Goal: Task Accomplishment & Management: Manage account settings

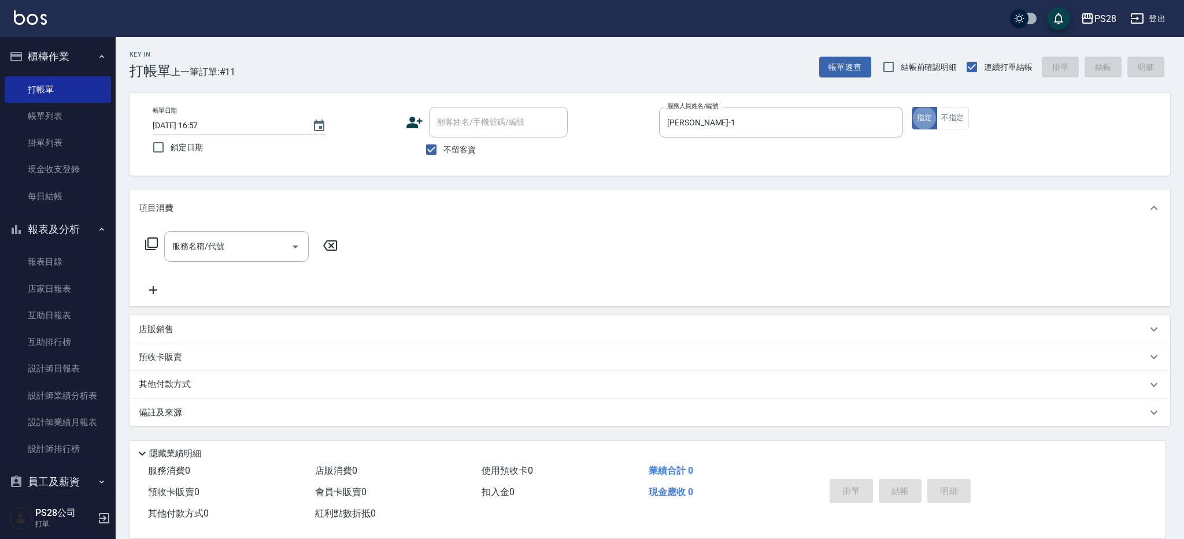
type button "true"
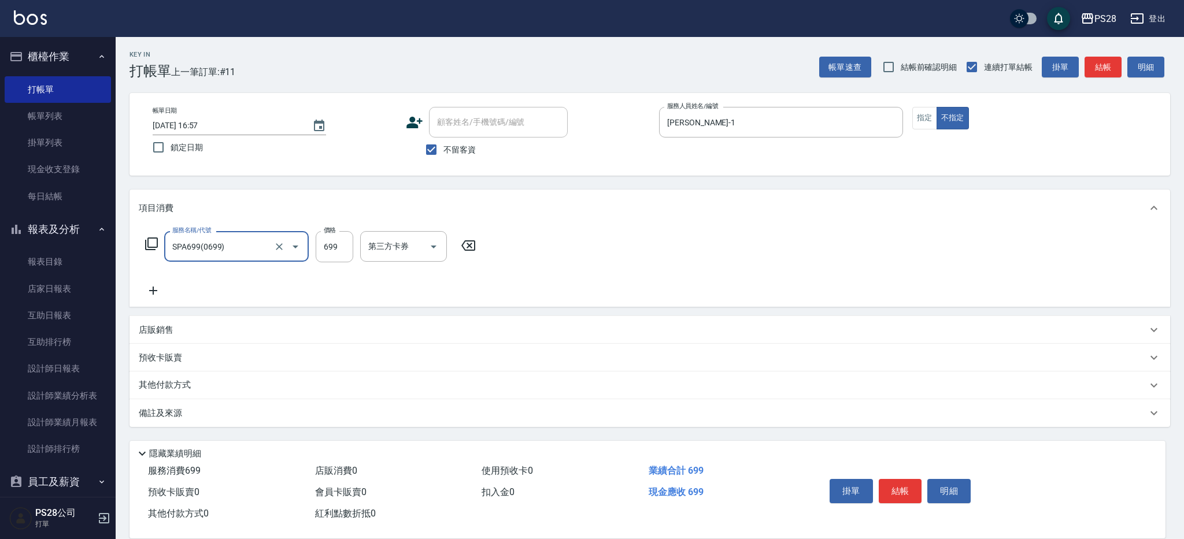
type input "SPA699(0699)"
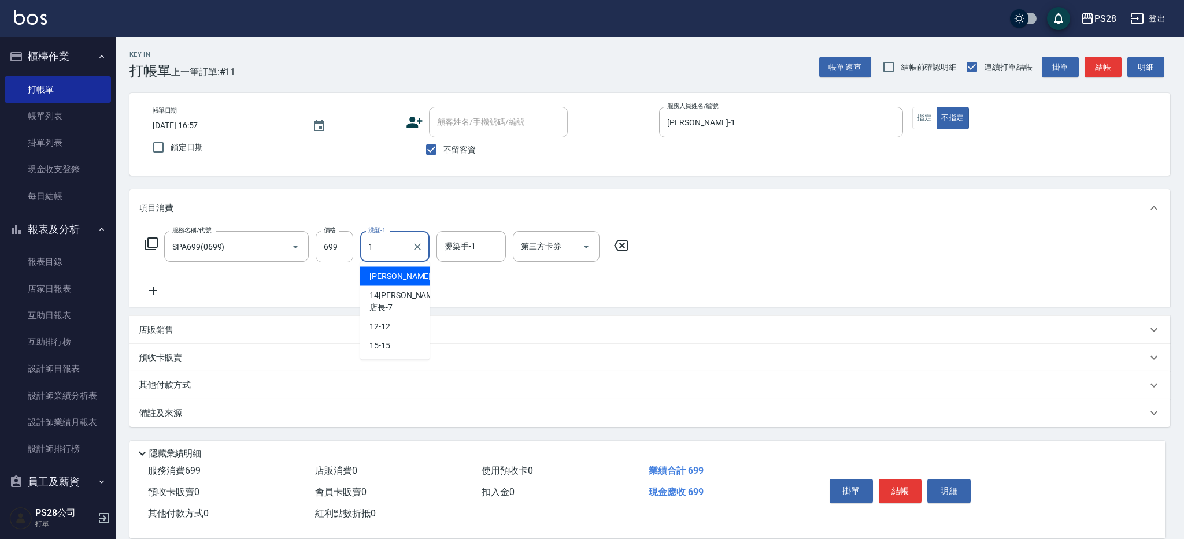
type input "[PERSON_NAME]-1"
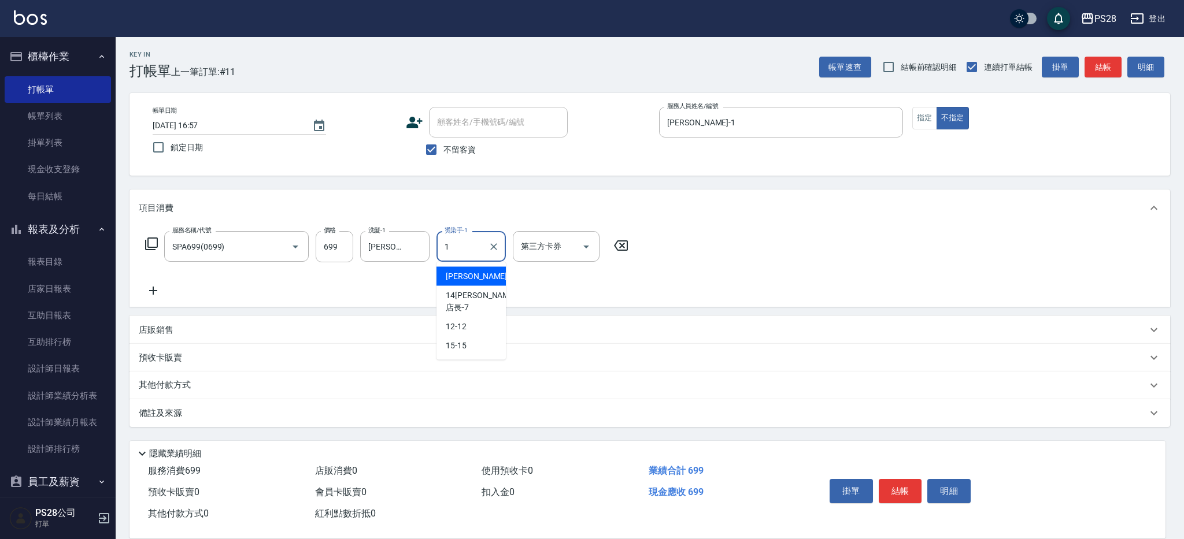
type input "[PERSON_NAME]-1"
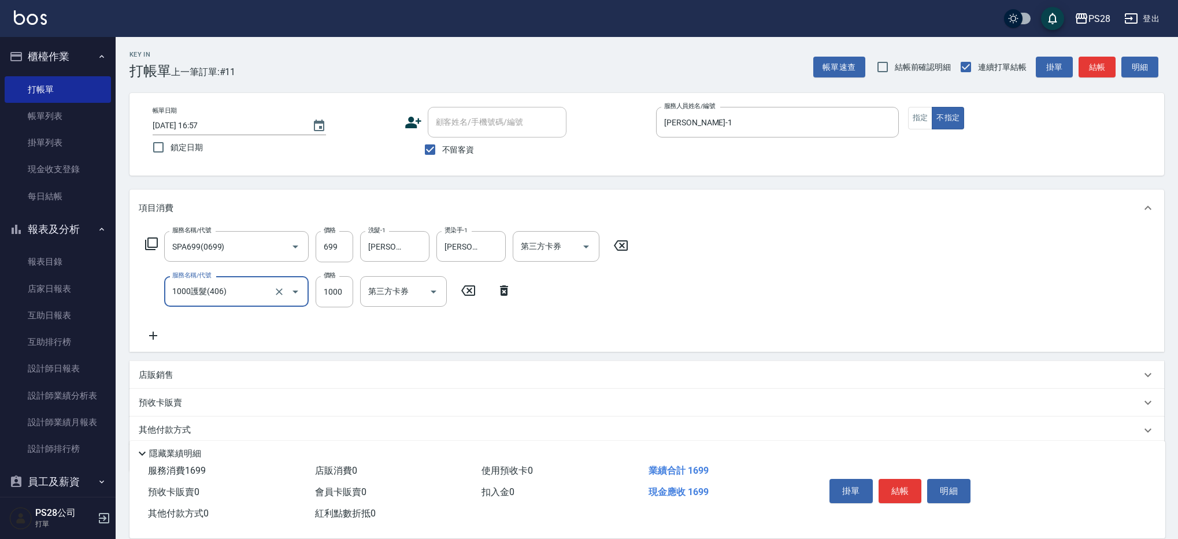
type input "1000護髮(406)"
type input "[PERSON_NAME]-1"
click at [908, 497] on button "結帳" at bounding box center [900, 491] width 43 height 24
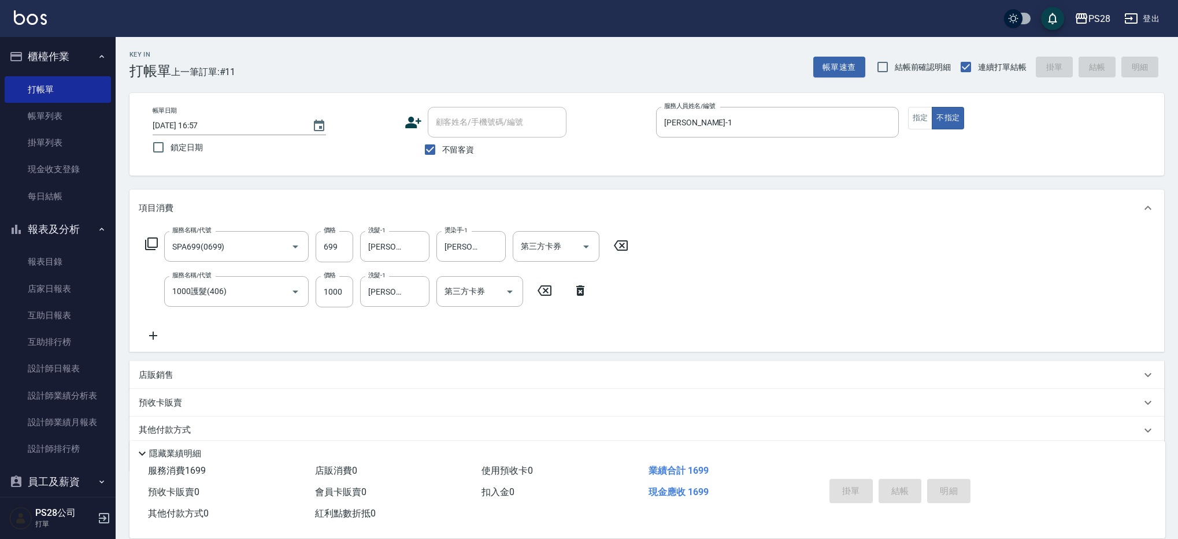
type input "[DATE] 21:40"
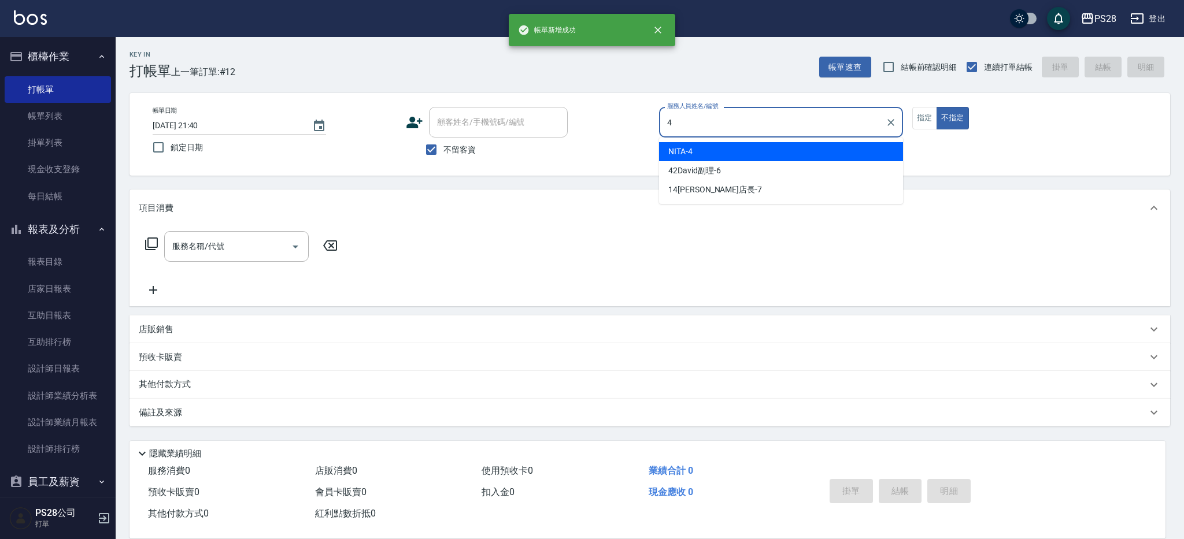
type input "NITA-4"
type button "false"
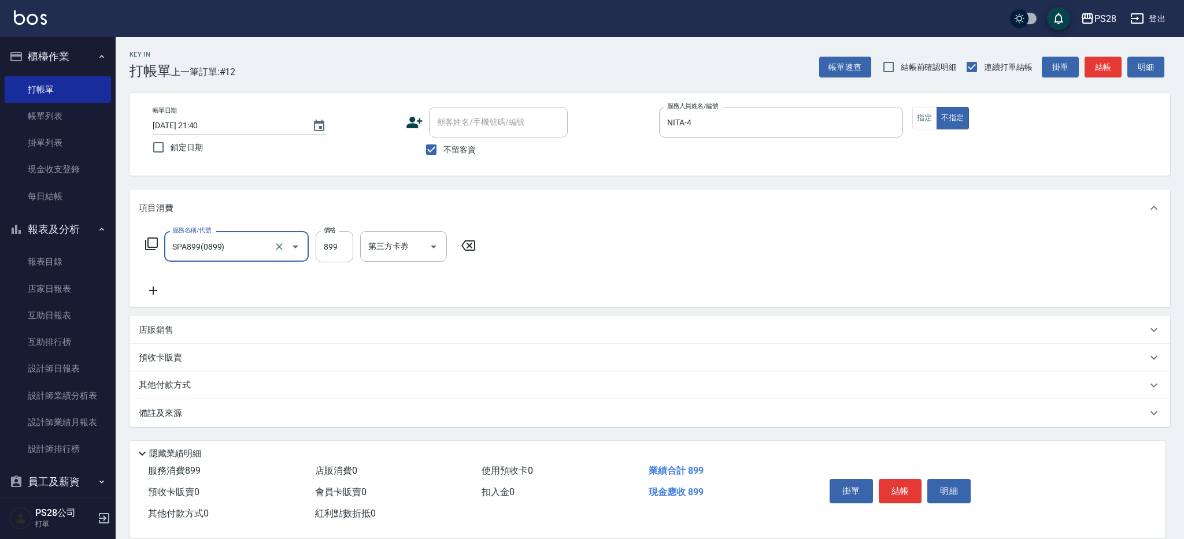
type input "SPA899(0899)"
type input "NITA-4"
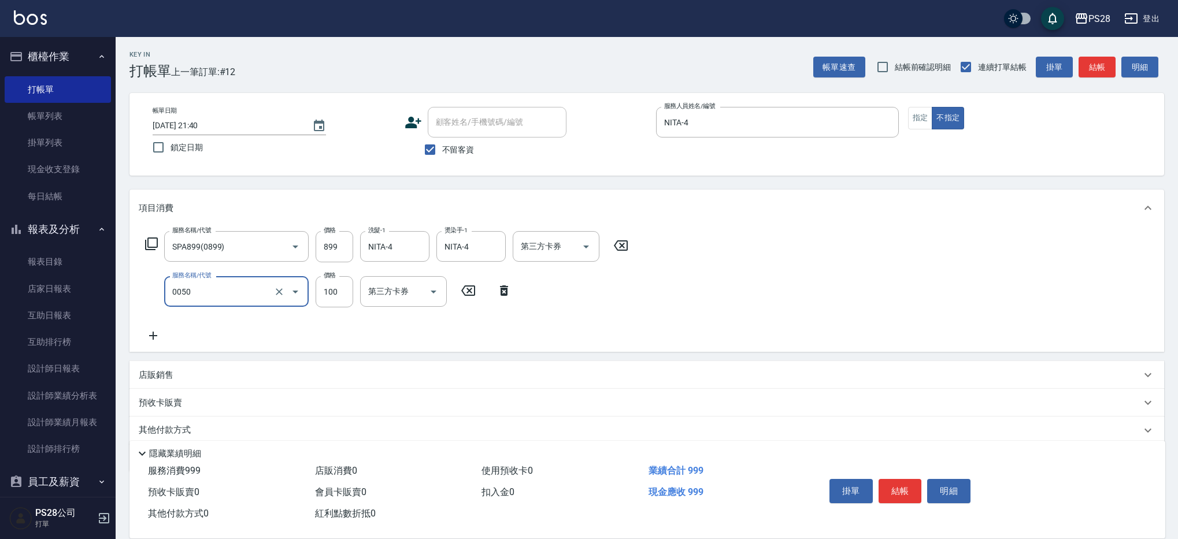
type input "剪瀏海(0050)"
type input "50"
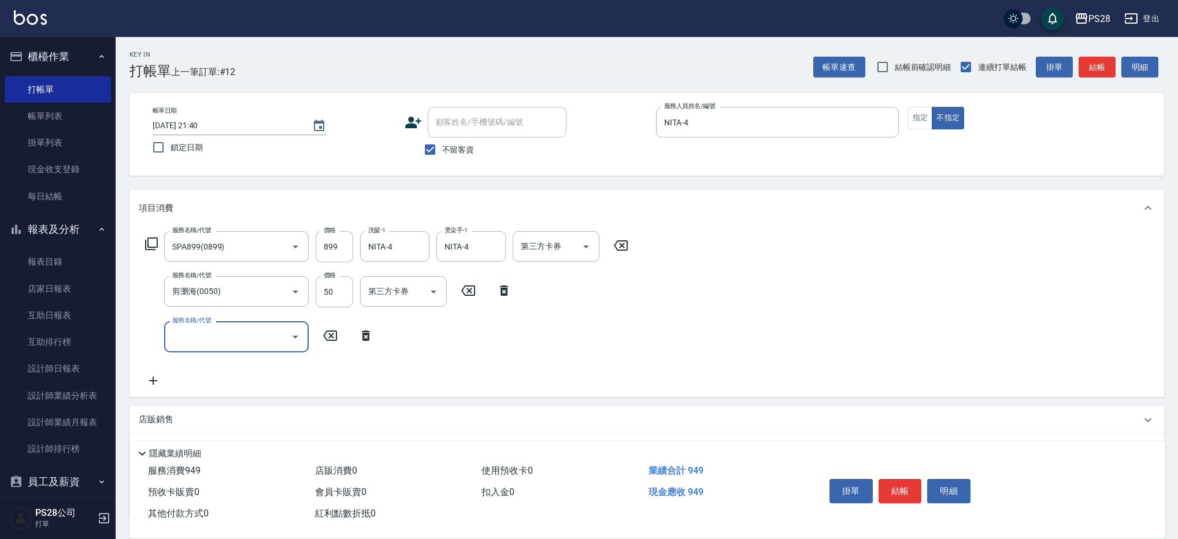
click at [887, 479] on button "結帳" at bounding box center [900, 491] width 43 height 24
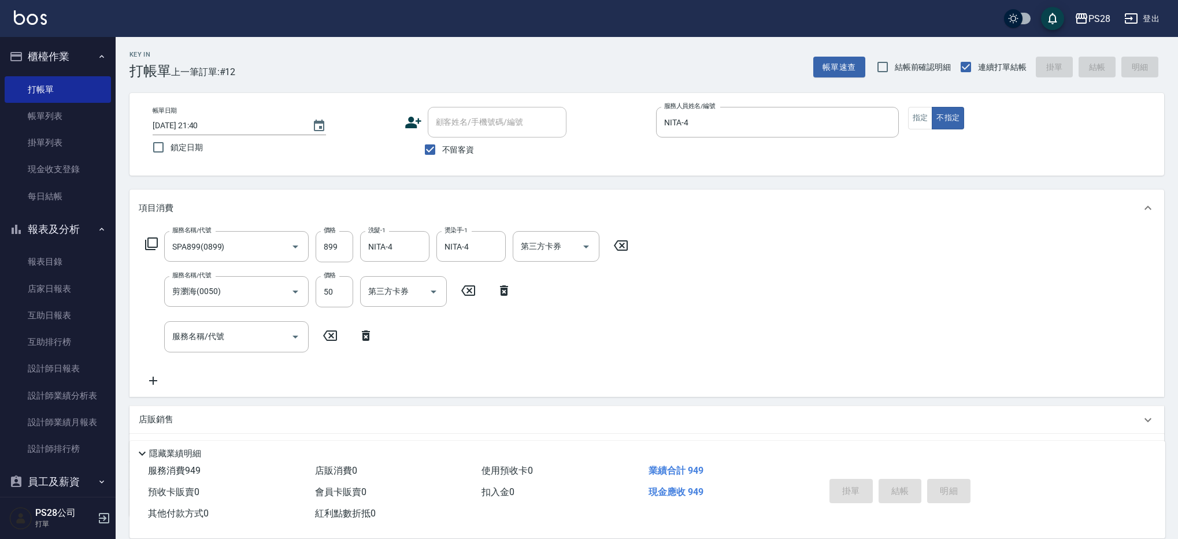
type input "[DATE] 21:41"
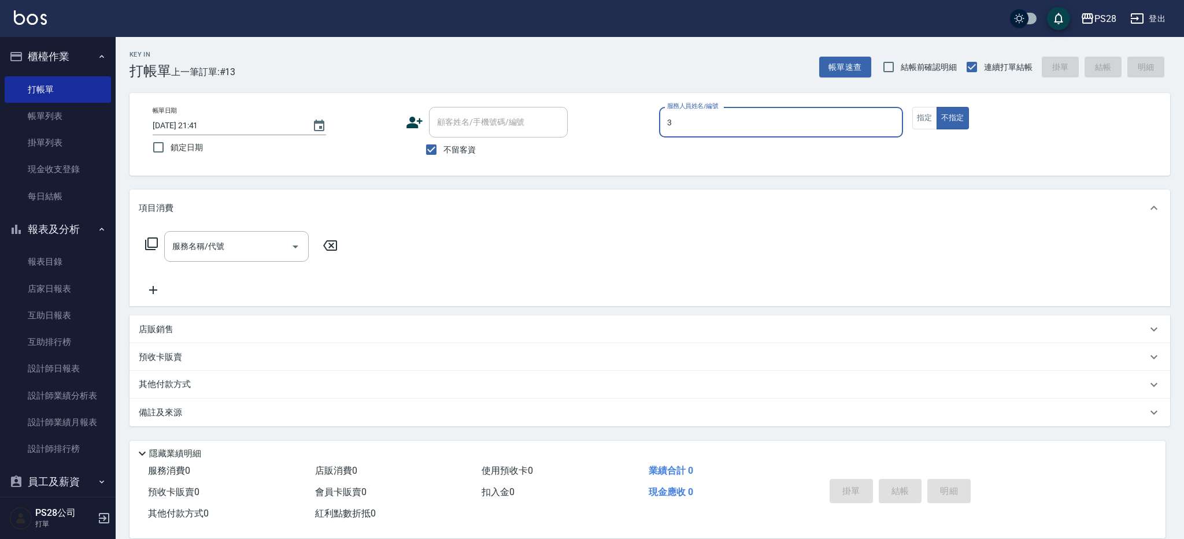
type input "Moris-3"
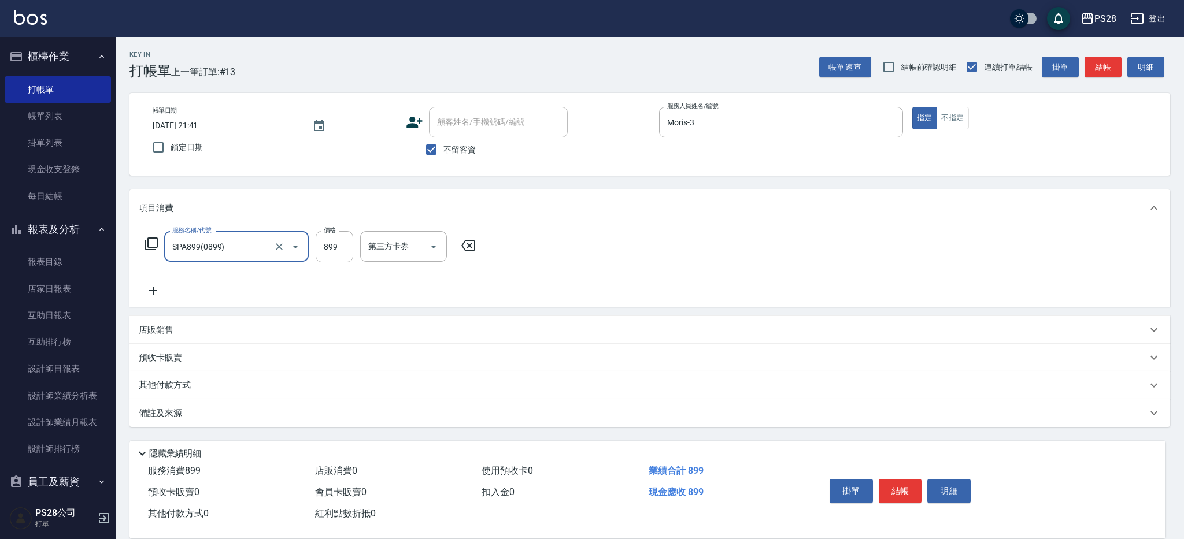
type input "SPA899(0899)"
type input "900"
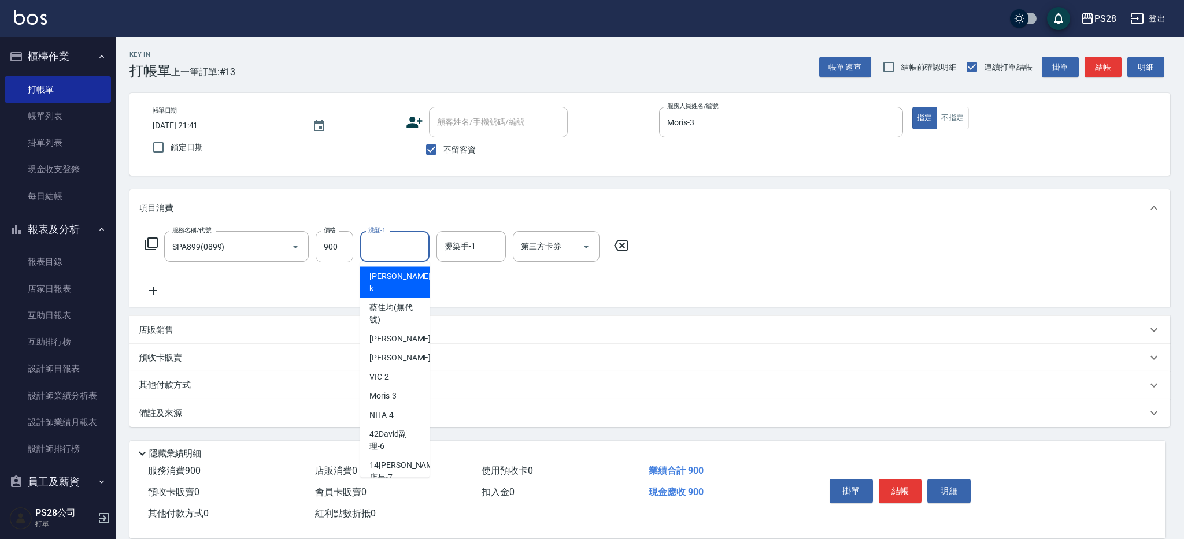
click at [394, 246] on input "洗髮-1" at bounding box center [394, 246] width 59 height 20
type input "Moris-3"
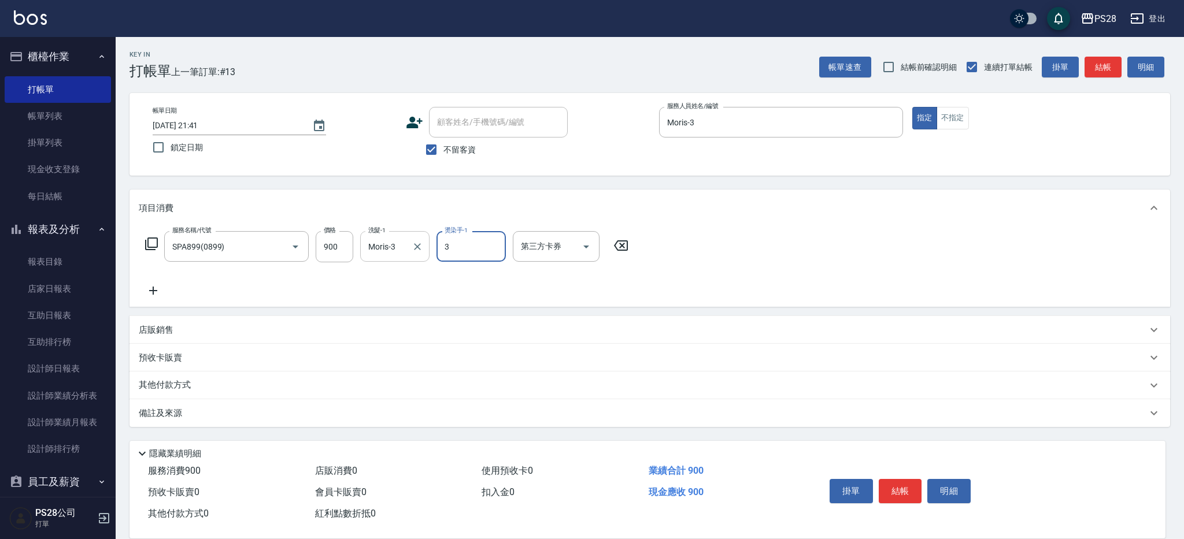
type input "Moris-3"
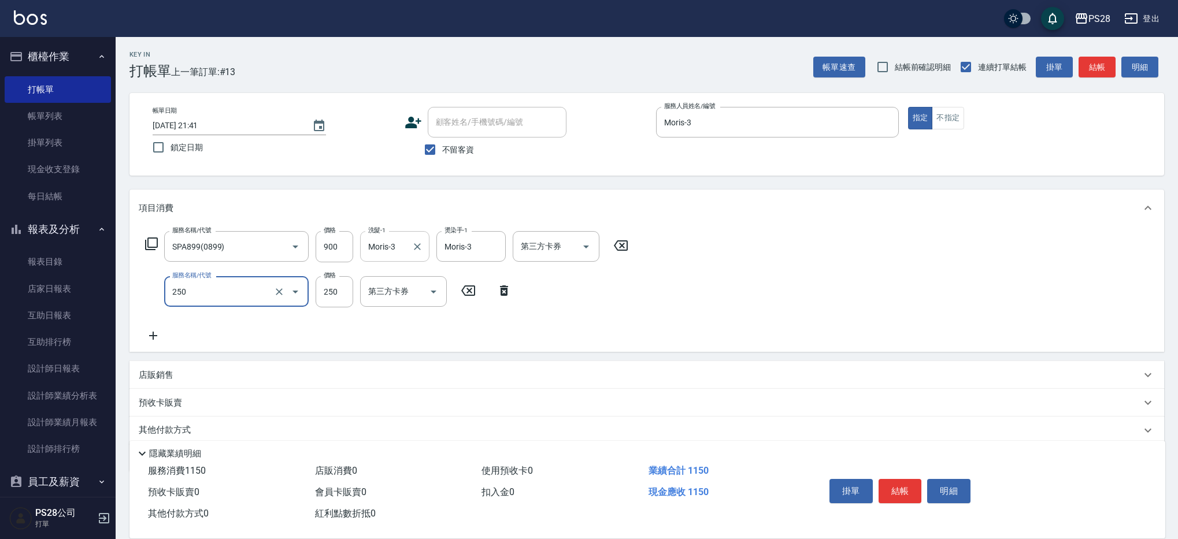
type input "單剪(250)"
type input "400"
drag, startPoint x: 891, startPoint y: 494, endPoint x: 893, endPoint y: 486, distance: 7.7
click at [891, 493] on button "結帳" at bounding box center [900, 491] width 43 height 24
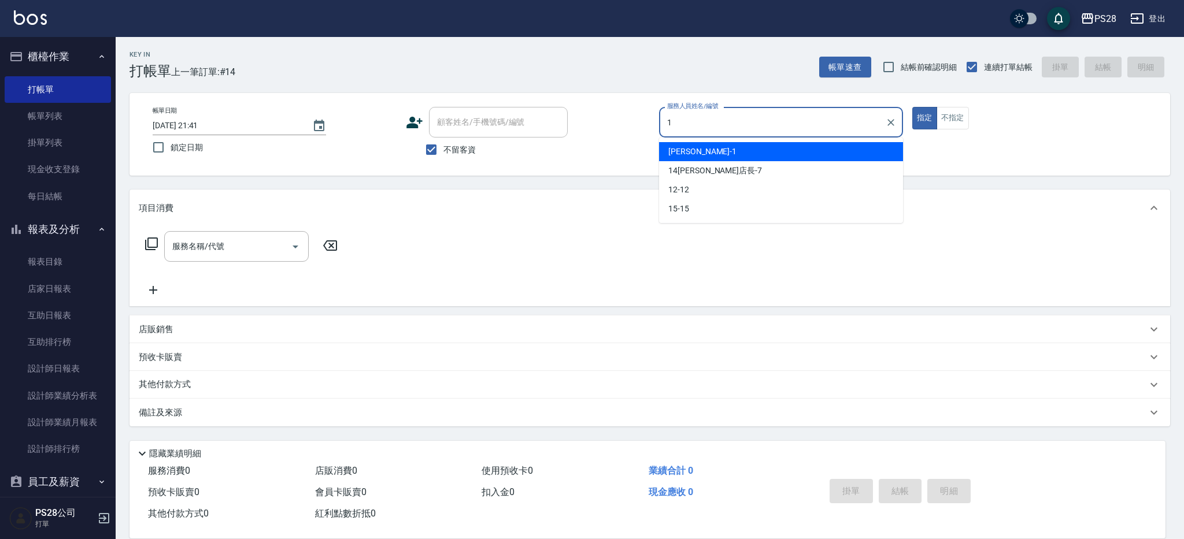
type input "[PERSON_NAME]-1"
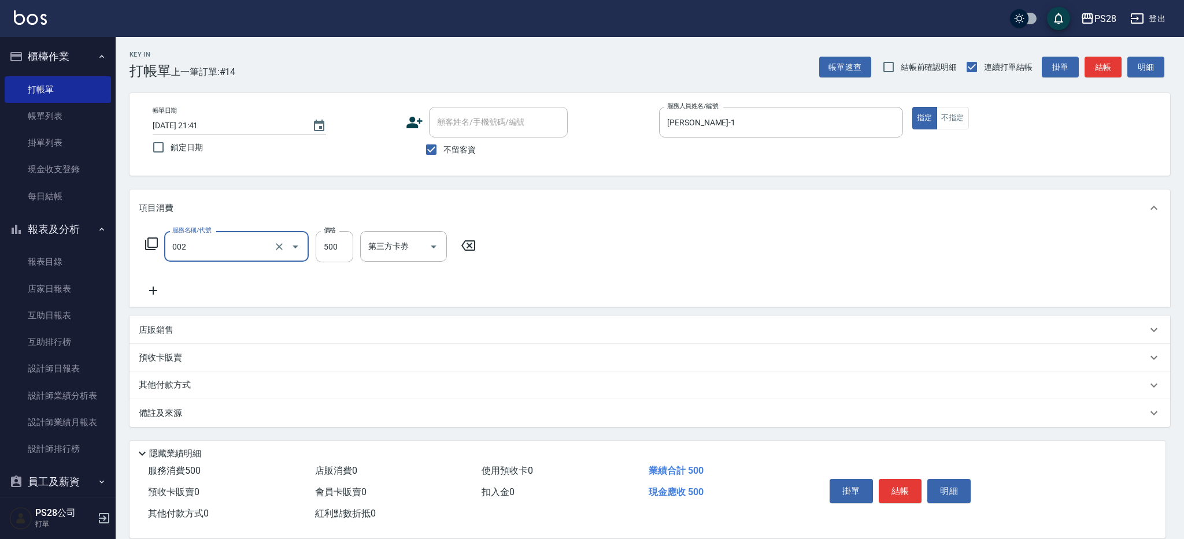
type input "洗剪D(002)"
type input "[PERSON_NAME]-1"
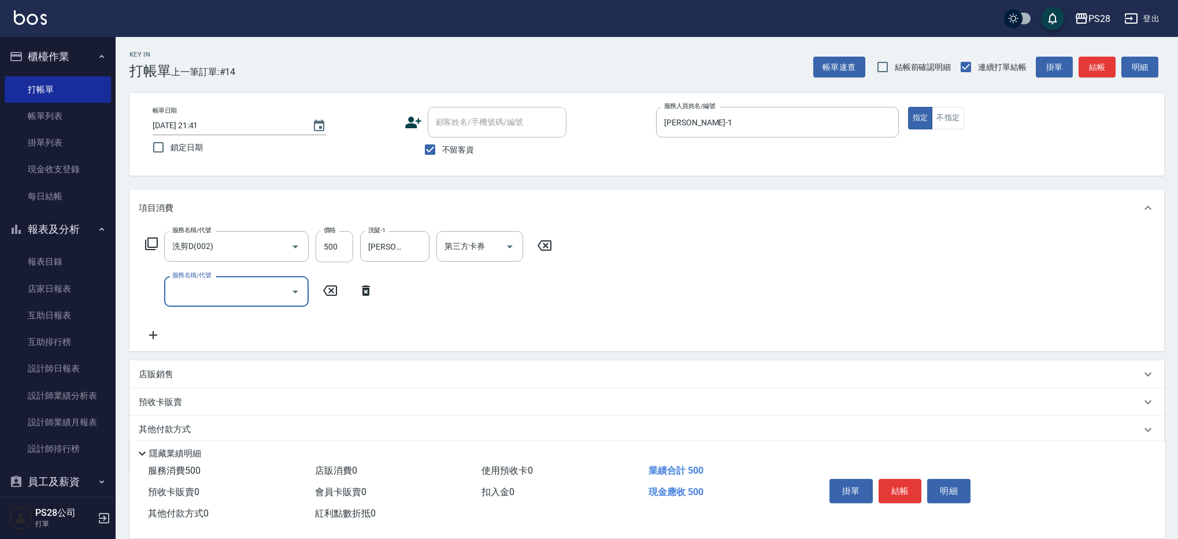
click at [893, 496] on button "結帳" at bounding box center [900, 491] width 43 height 24
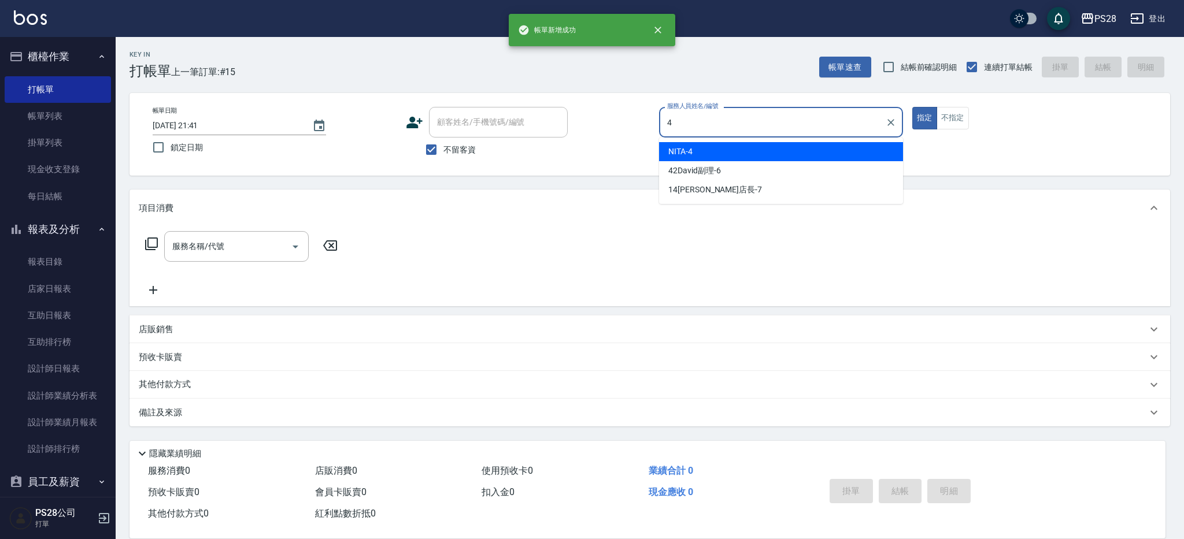
type input "NITA-4"
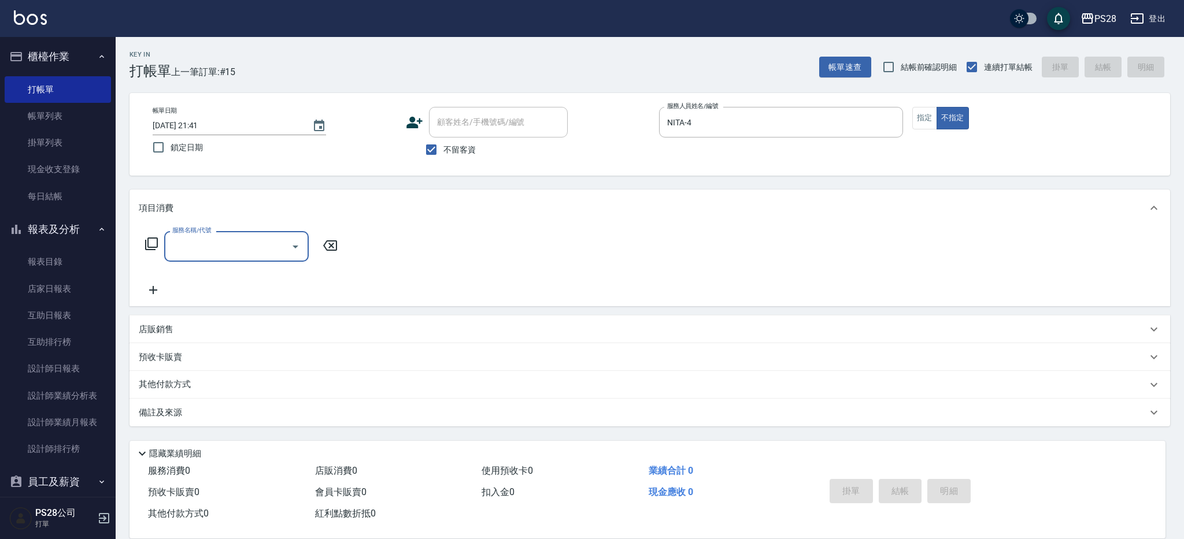
type input "1"
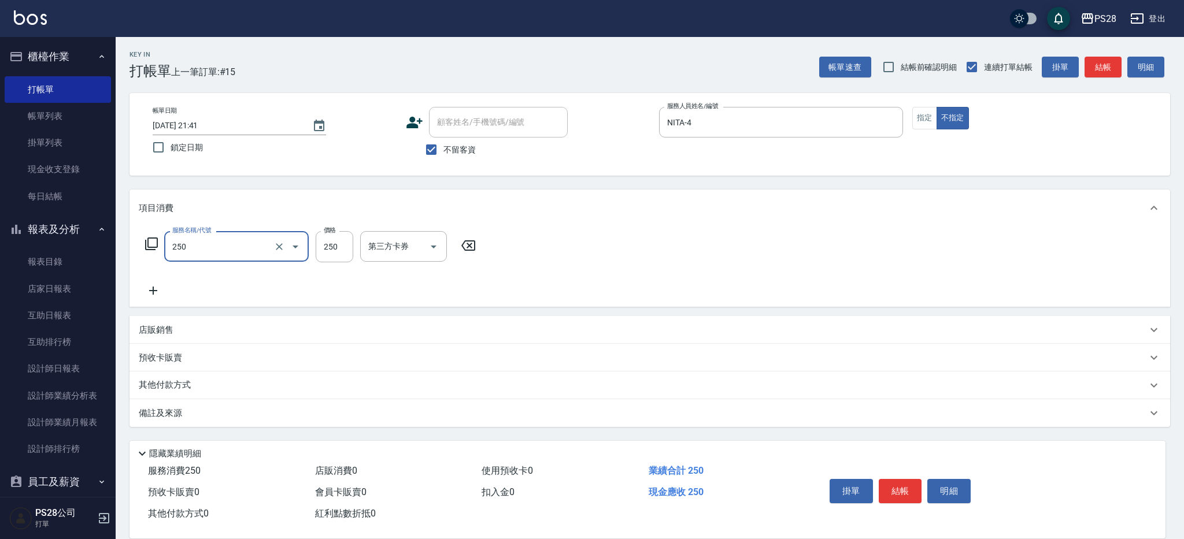
type input "單剪(250)"
type input "149"
click at [889, 479] on button "結帳" at bounding box center [900, 491] width 43 height 24
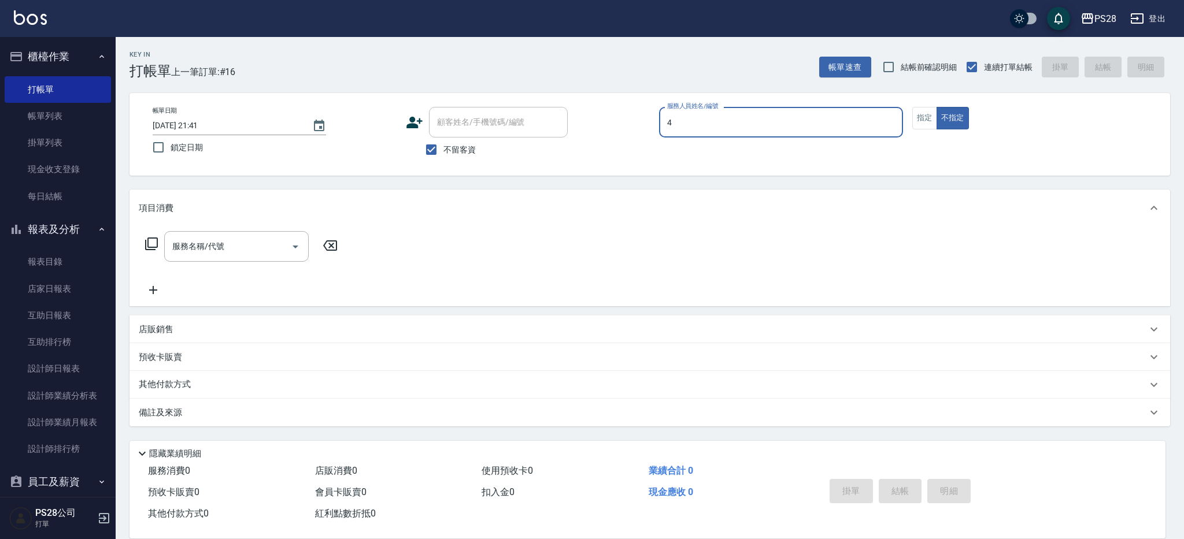
type input "NITA-4"
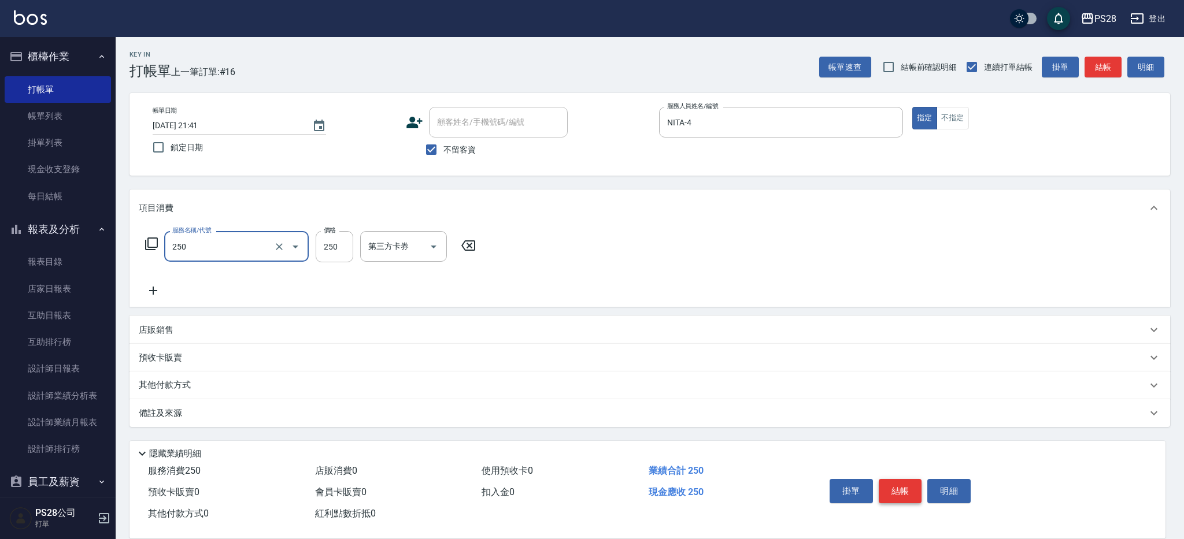
type input "單剪(250)"
type input "199"
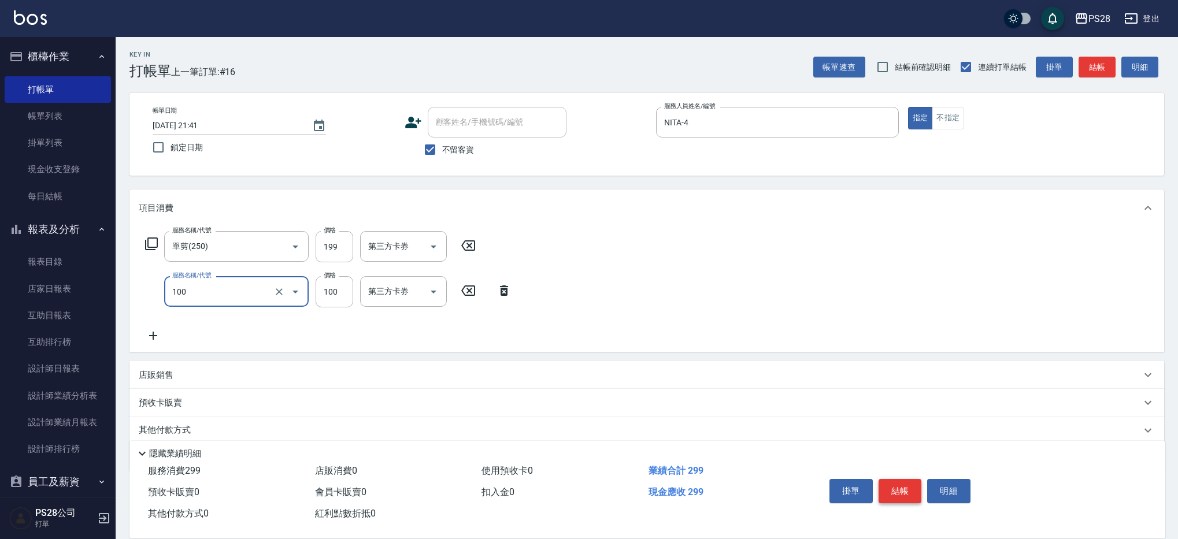
type input "洗髮(100)"
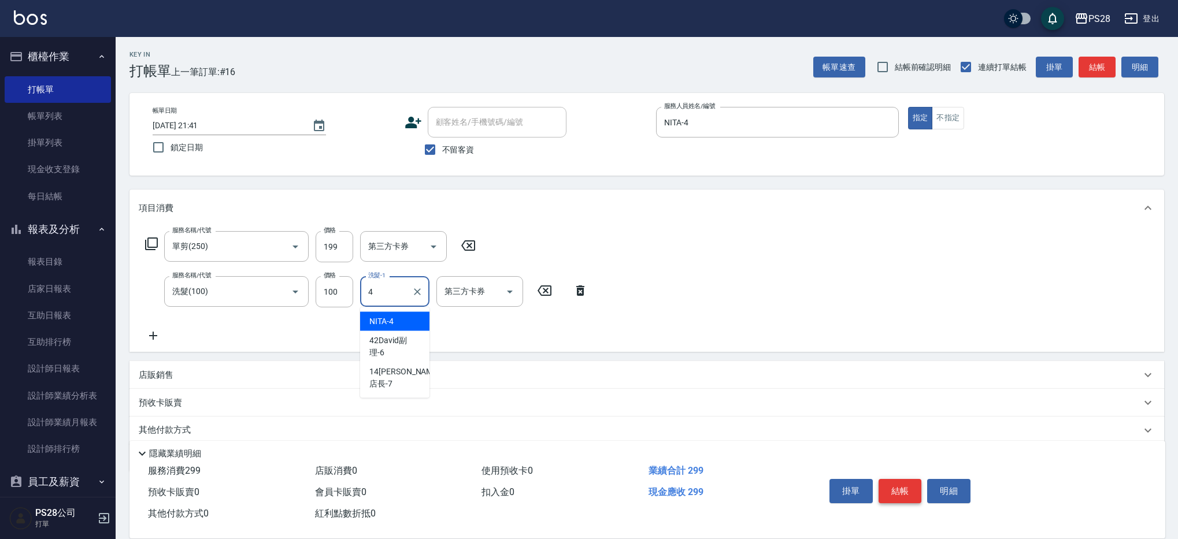
type input "NITA-4"
click at [899, 494] on button "結帳" at bounding box center [900, 491] width 43 height 24
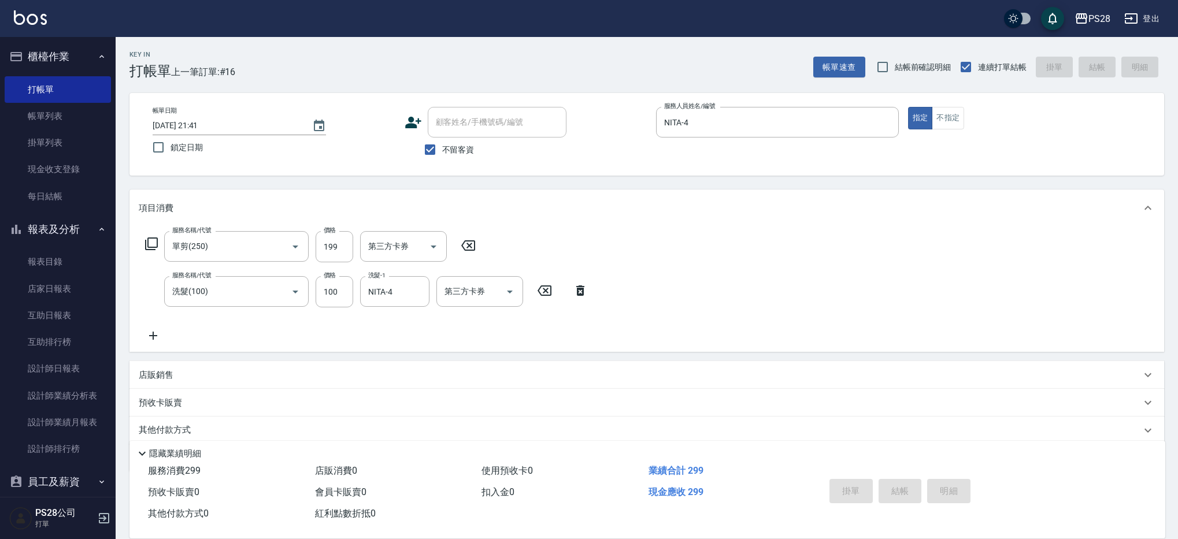
type input "[DATE] 21:42"
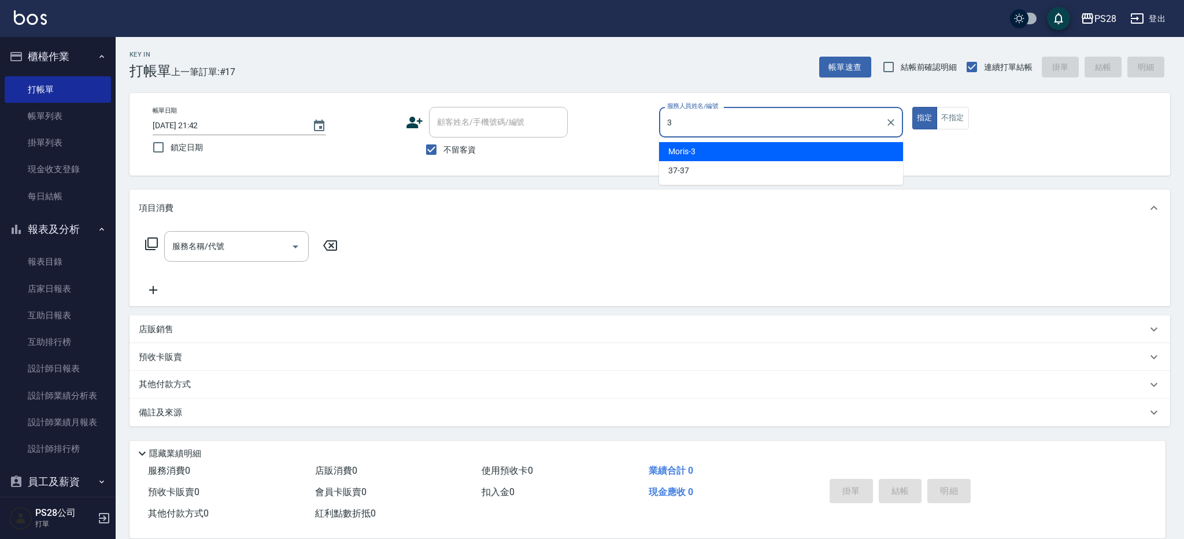
type input "Moris-3"
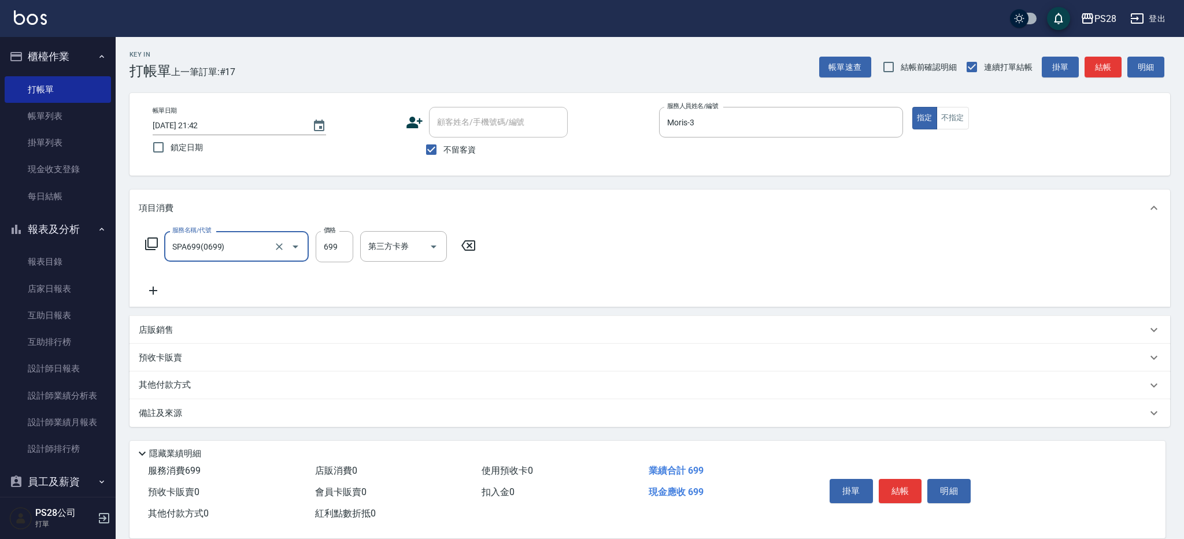
type input "SPA699(0699)"
type input "700"
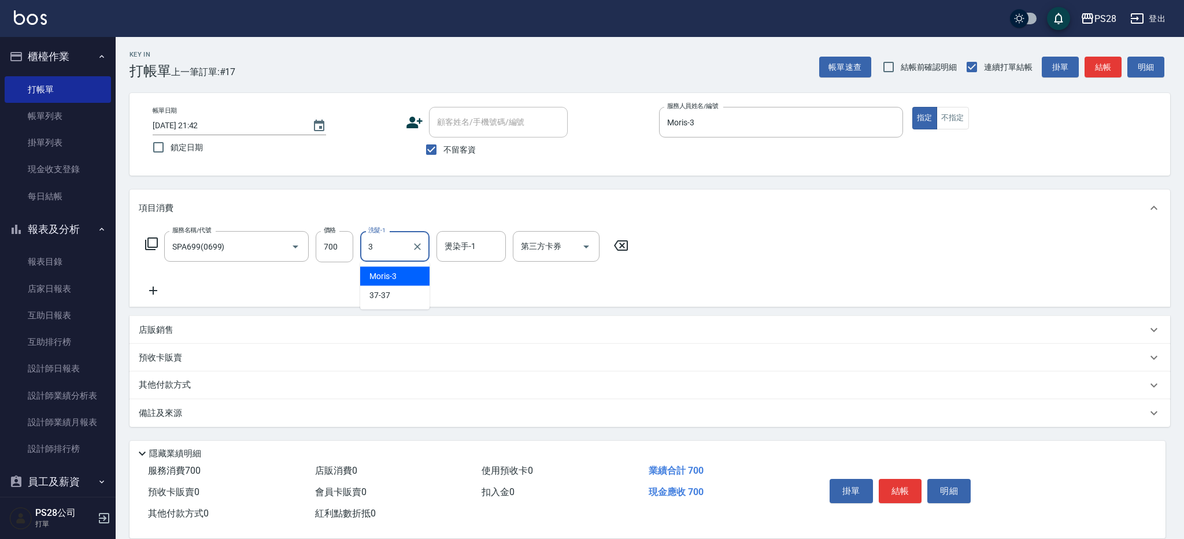
type input "Moris-3"
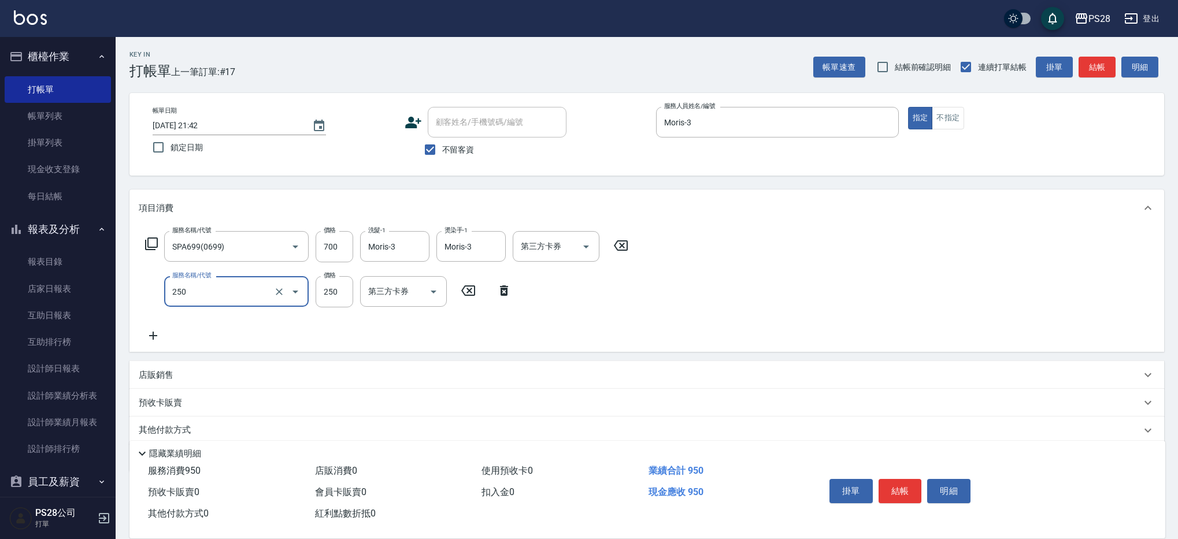
type input "單剪(250)"
type input "400"
click at [902, 480] on button "結帳" at bounding box center [900, 491] width 43 height 24
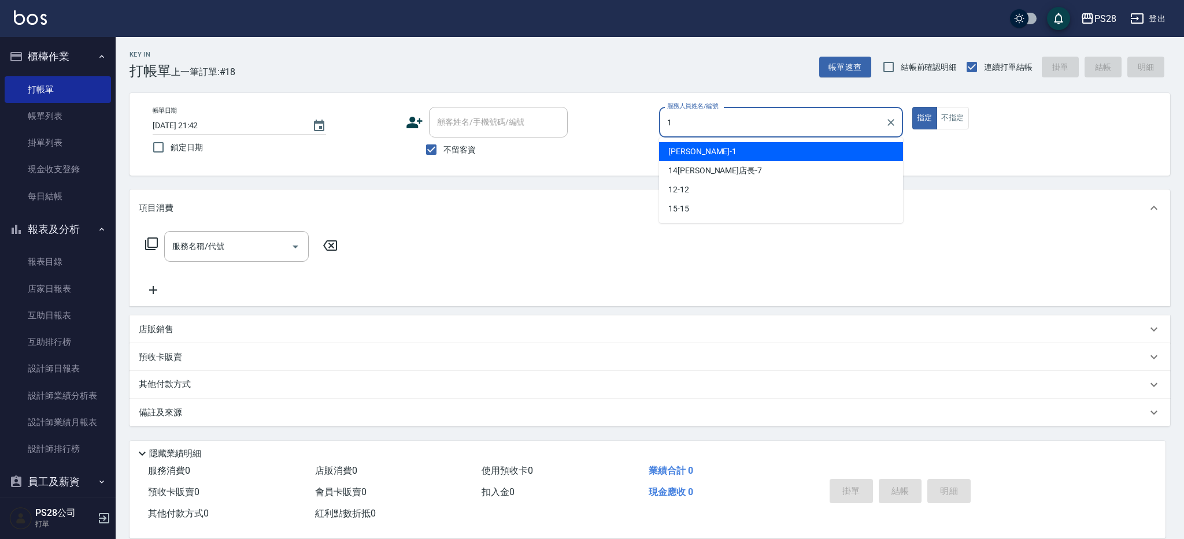
type input "[PERSON_NAME]-1"
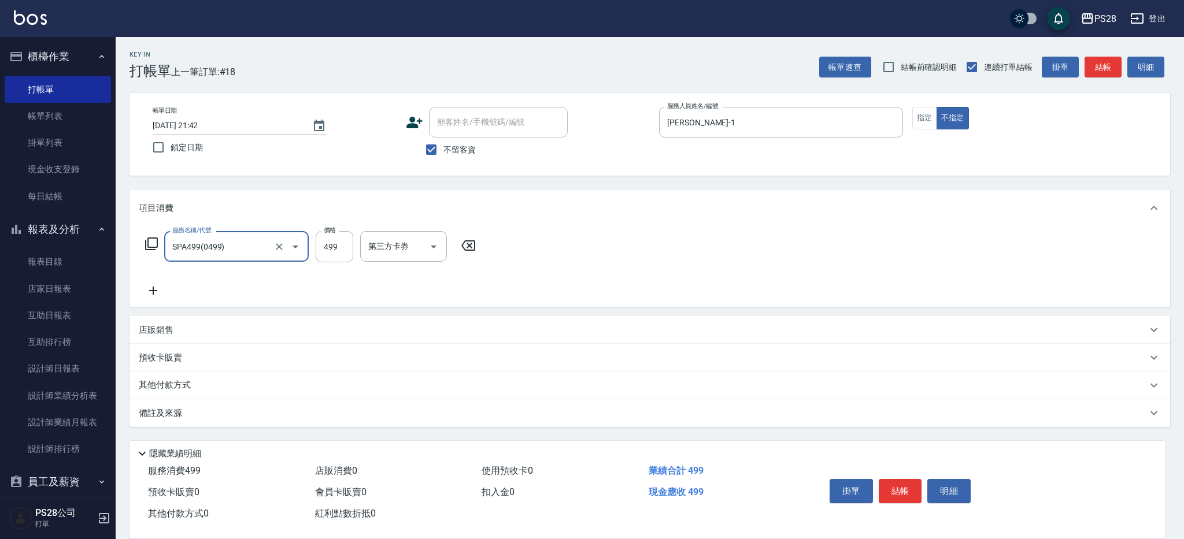
type input "SPA499(0499)"
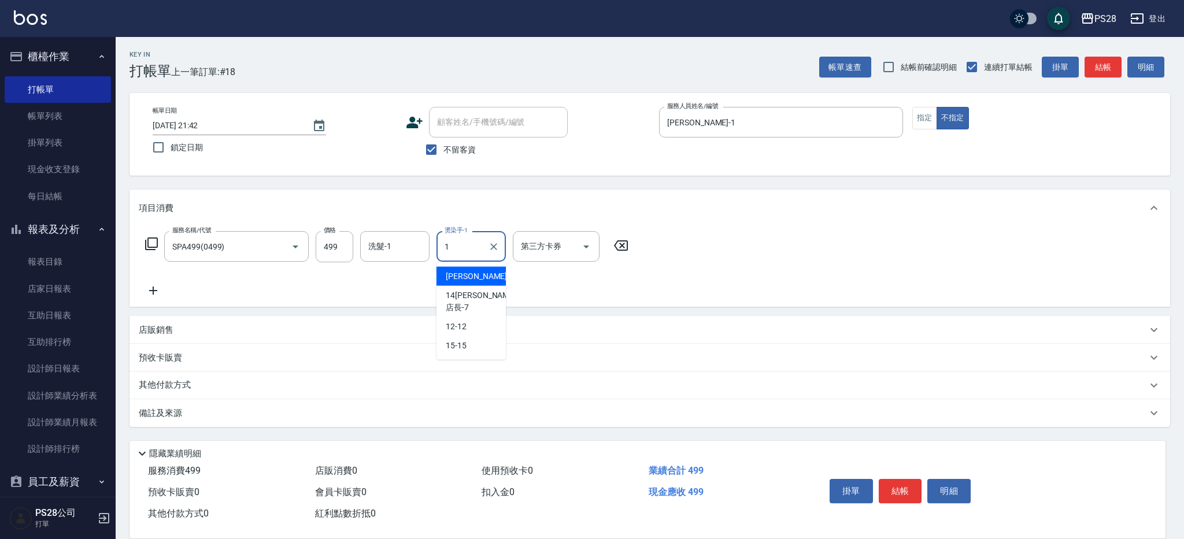
type input "[PERSON_NAME]-1"
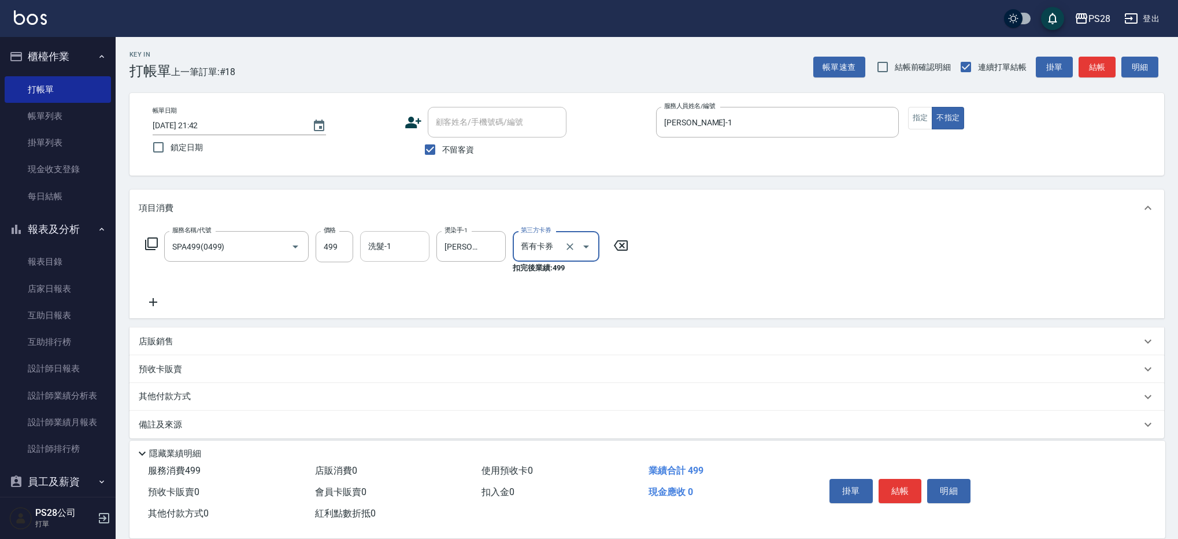
type input "舊有卡券"
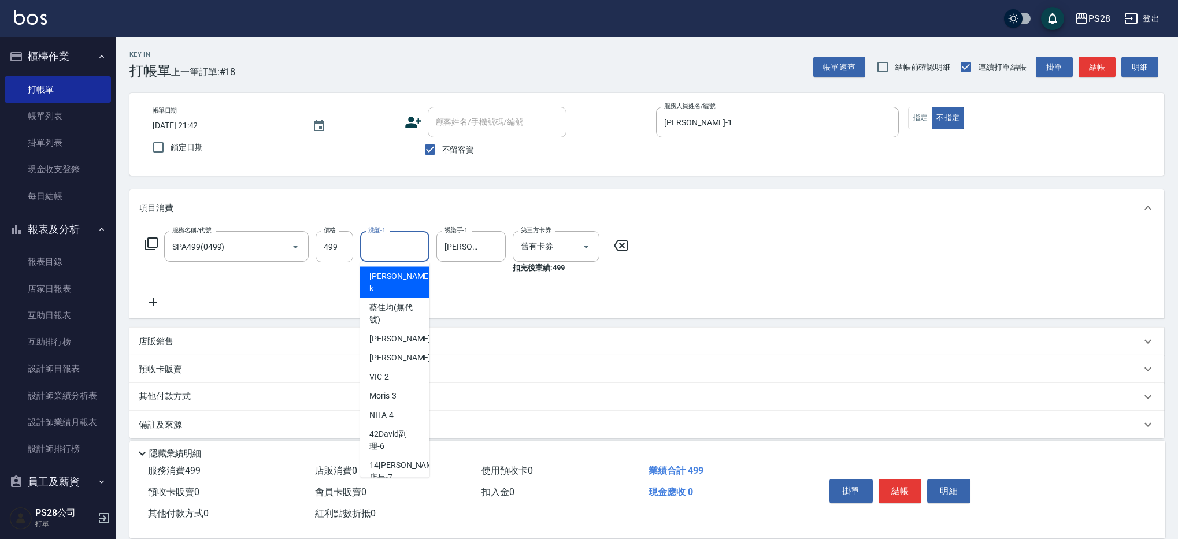
click at [422, 241] on input "洗髮-1" at bounding box center [394, 246] width 59 height 20
type input "[PERSON_NAME]-1"
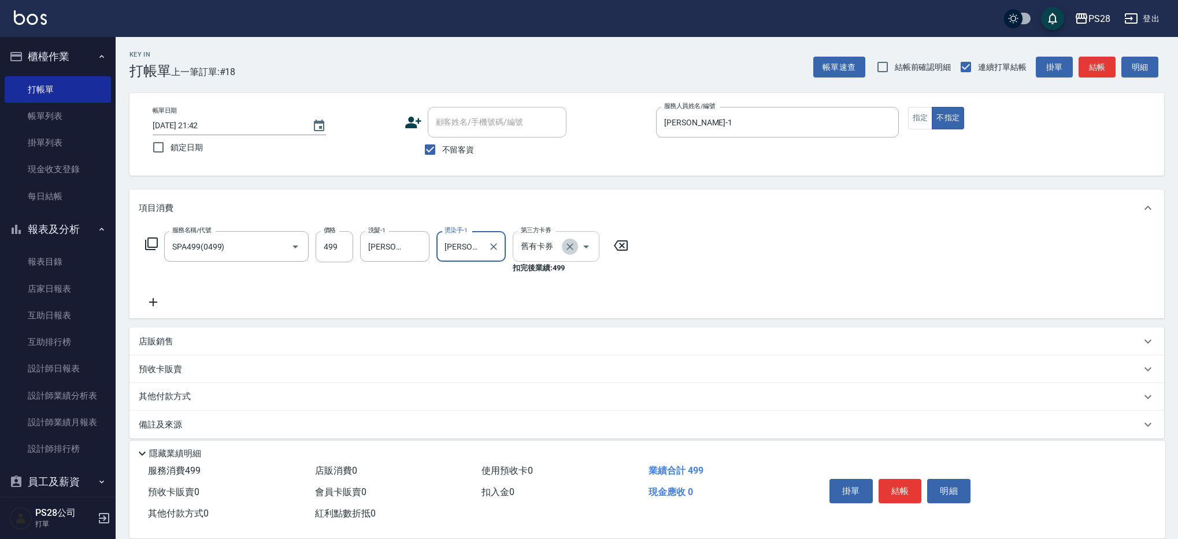
click at [571, 242] on icon "Clear" at bounding box center [570, 247] width 12 height 12
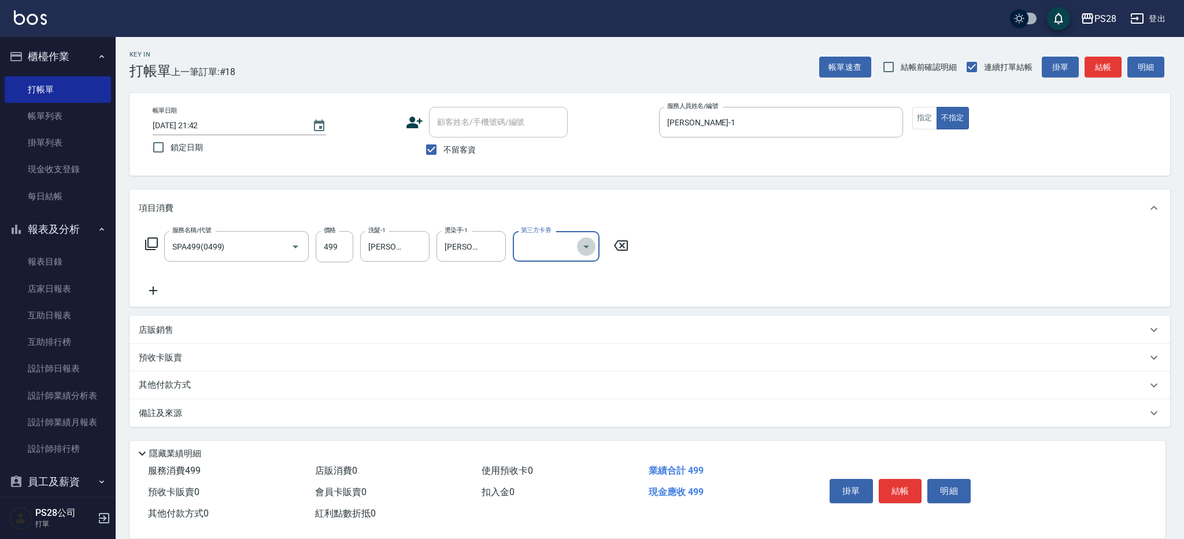
click at [590, 251] on icon "Open" at bounding box center [586, 247] width 14 height 14
click at [545, 279] on span "舊有卡券" at bounding box center [556, 276] width 87 height 19
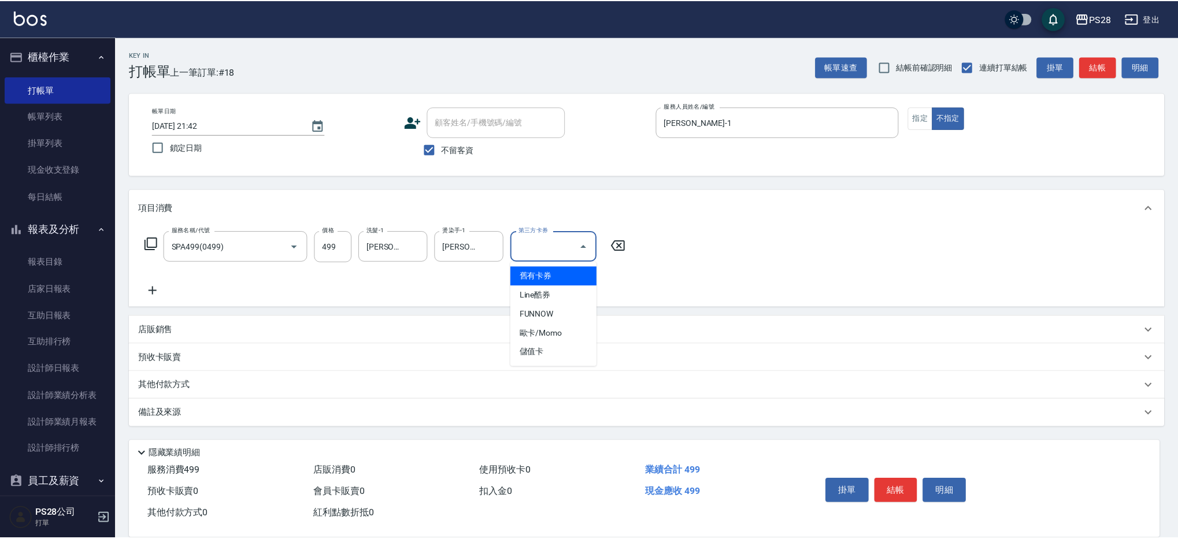
type input "舊有卡券"
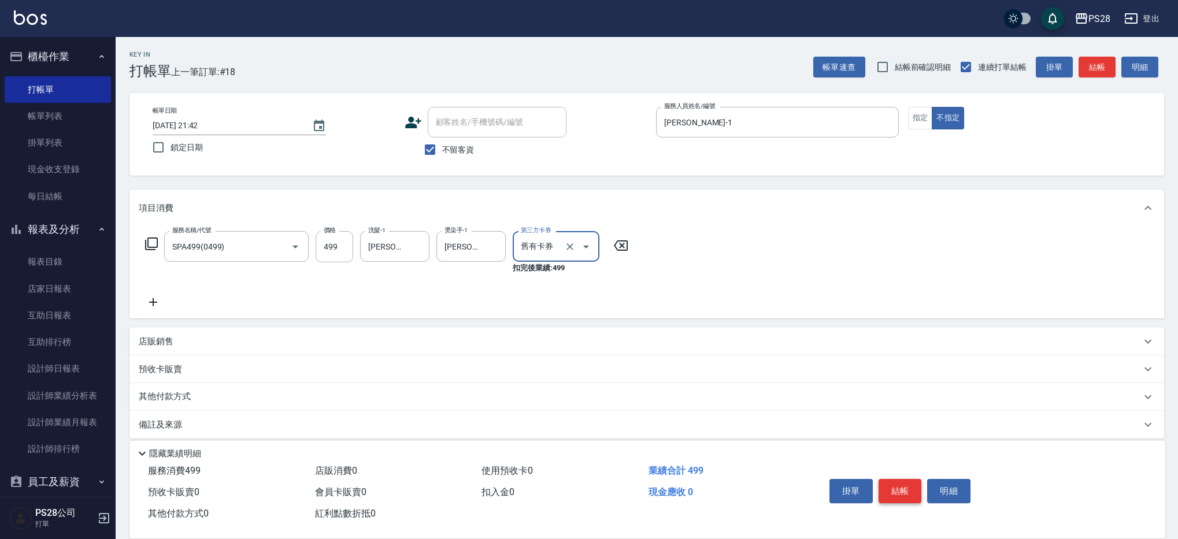
click at [888, 485] on button "結帳" at bounding box center [900, 491] width 43 height 24
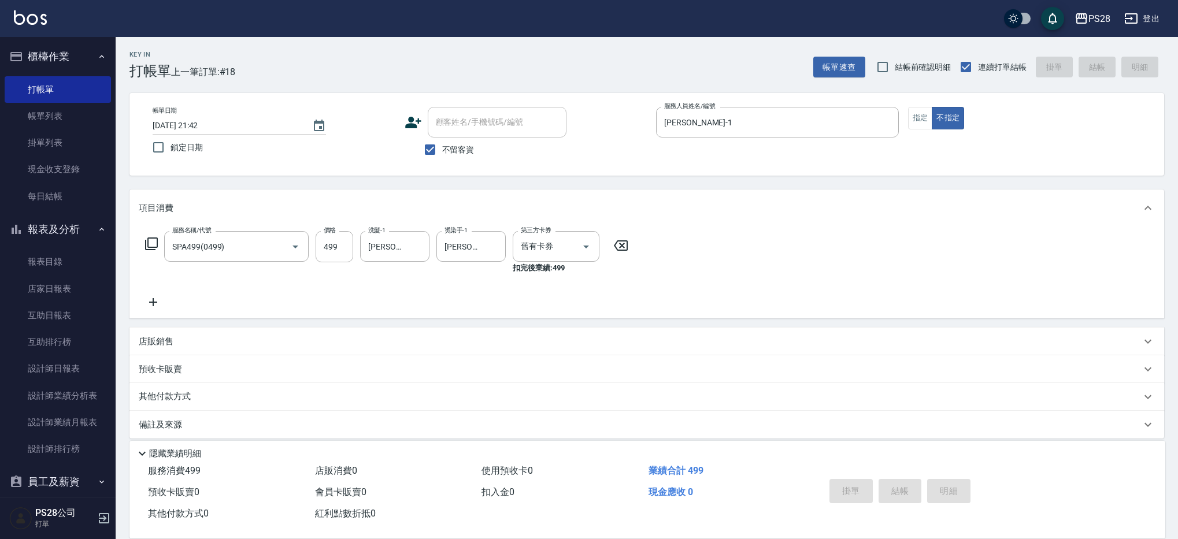
type input "[DATE] 21:43"
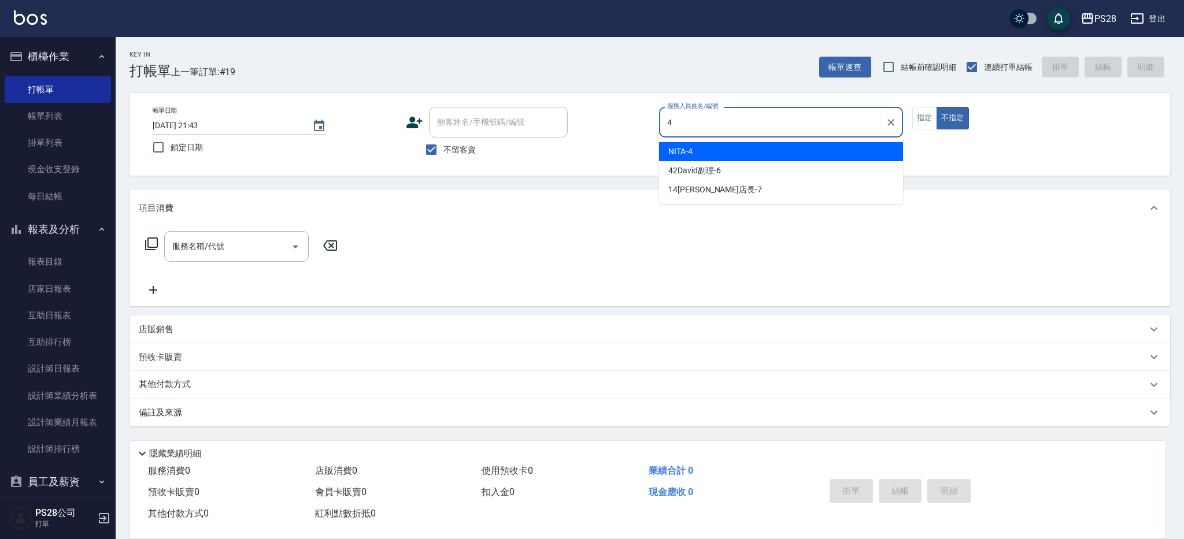
type input "NITA-4"
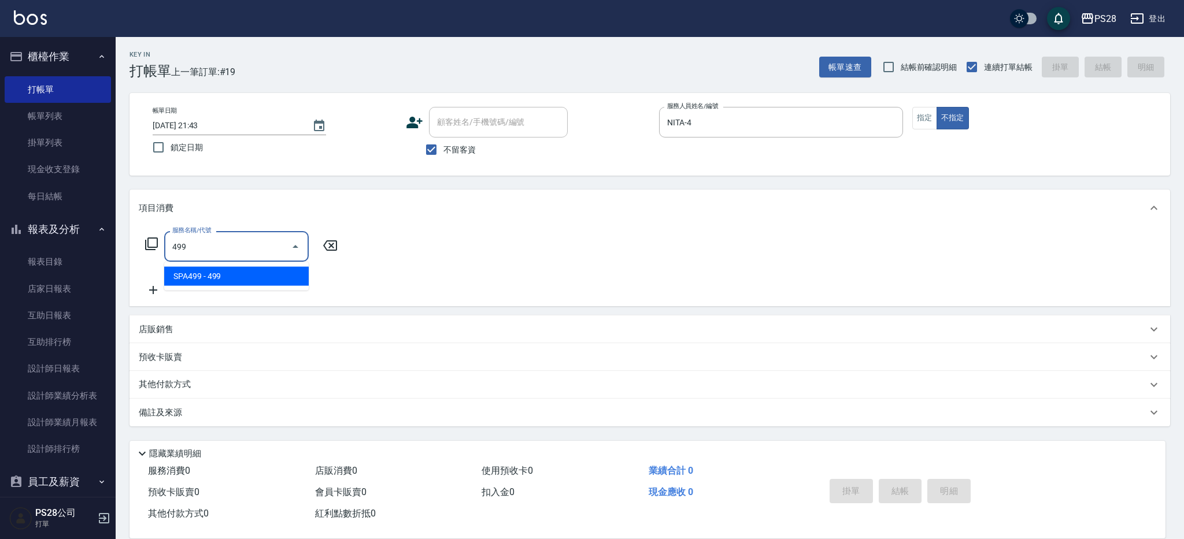
type input "SPA499(0499)"
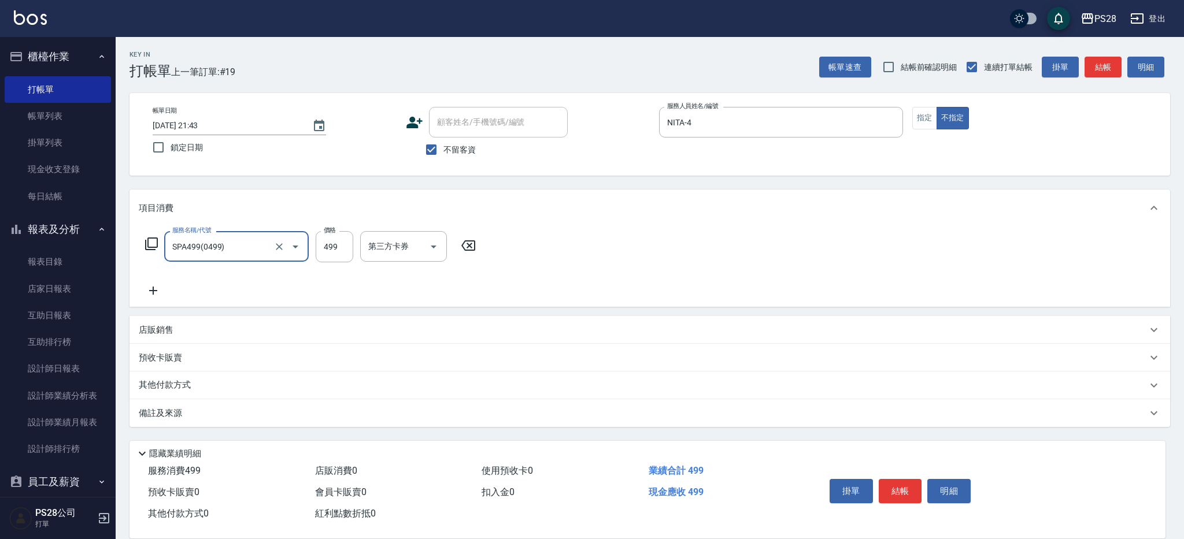
type input "SPA499(0499)"
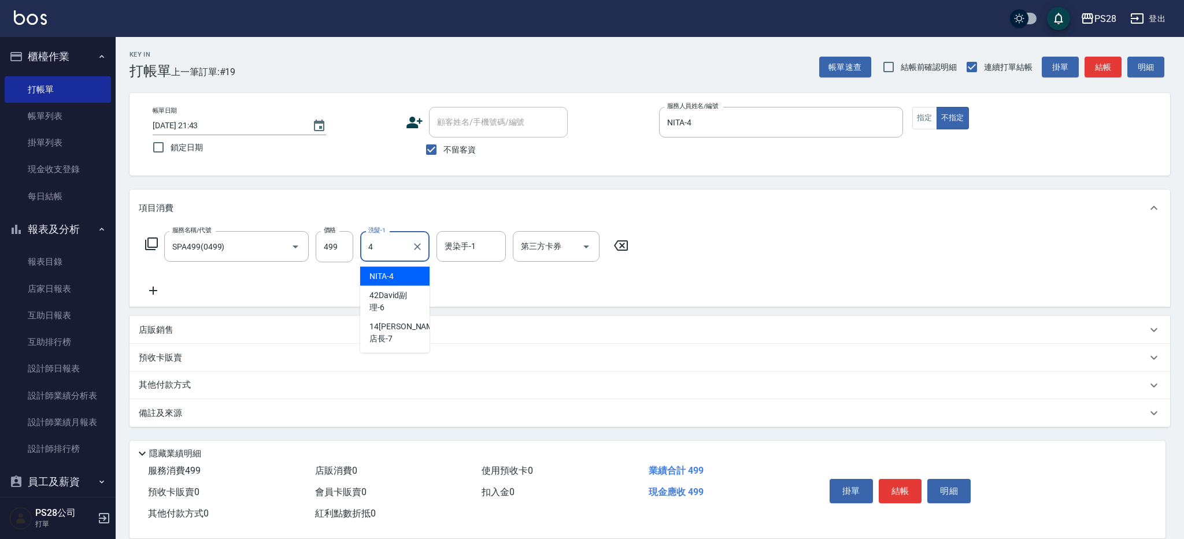
type input "NITA-4"
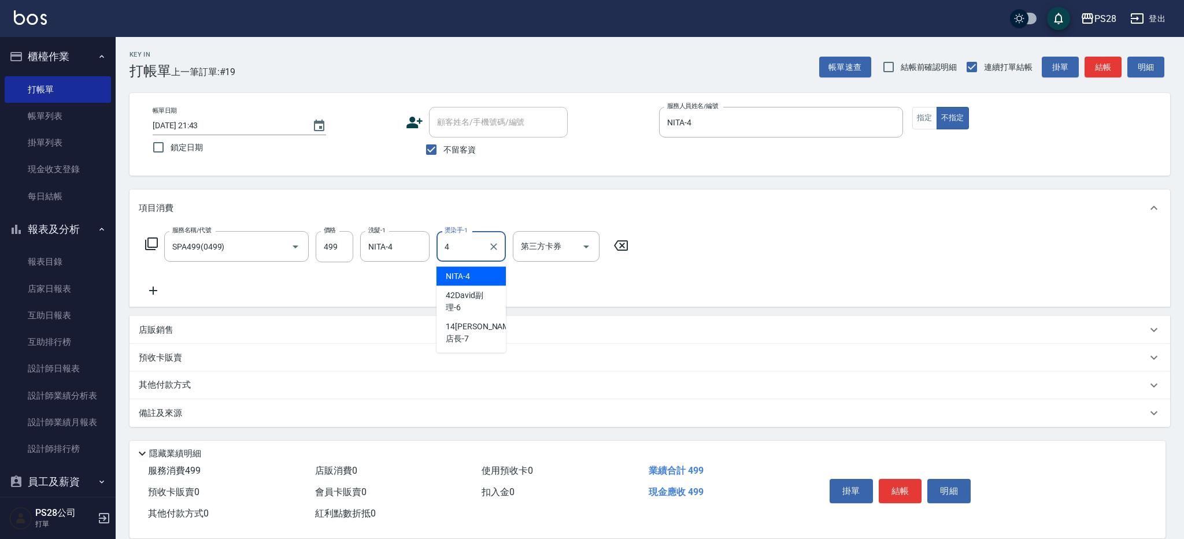
type input "NITA-4"
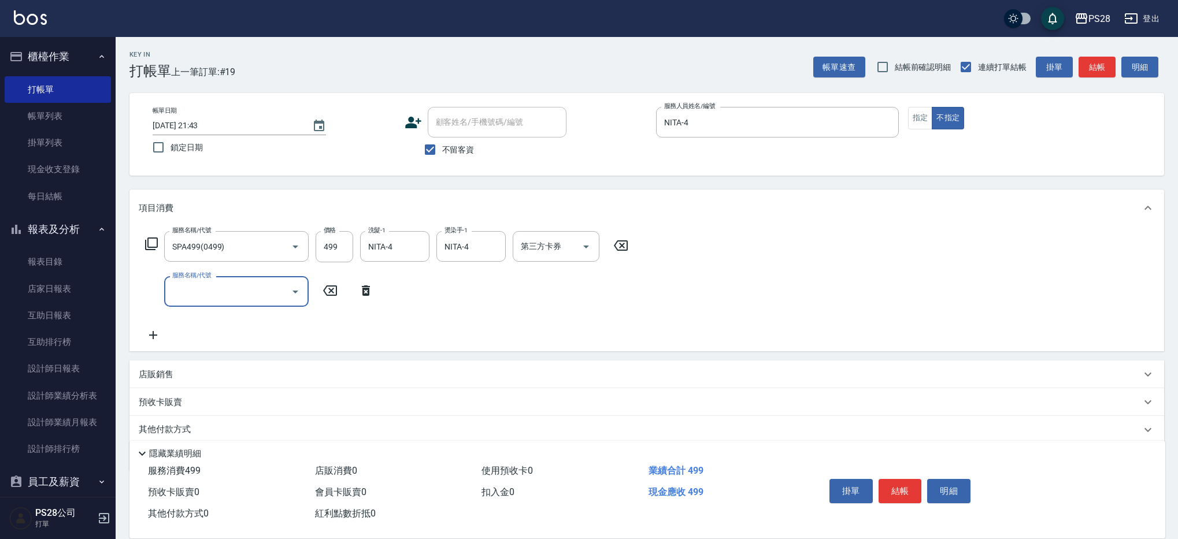
click at [889, 487] on button "結帳" at bounding box center [900, 491] width 43 height 24
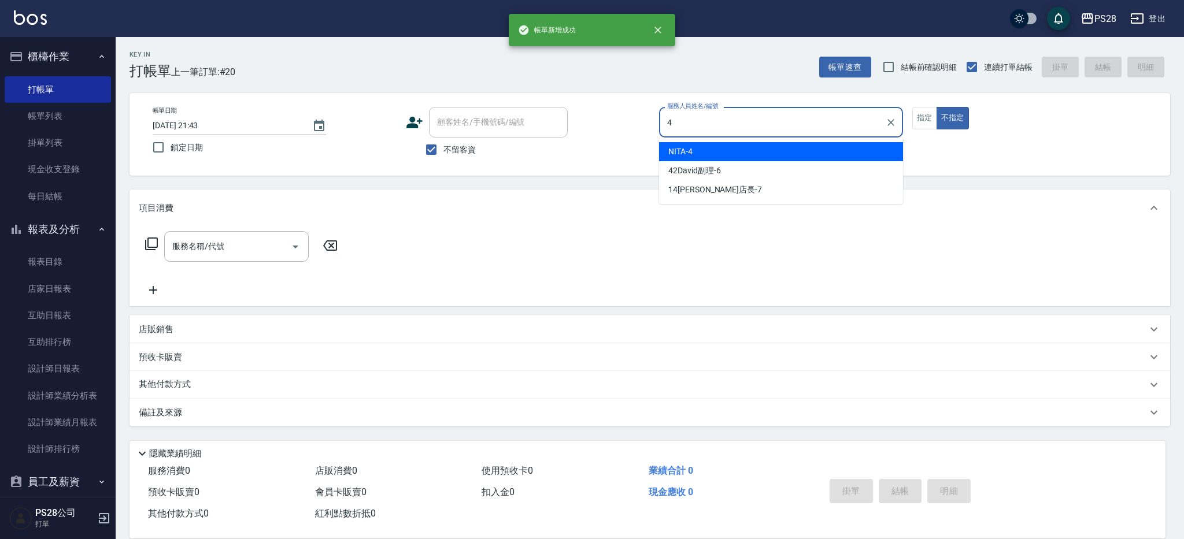
type input "NITA-4"
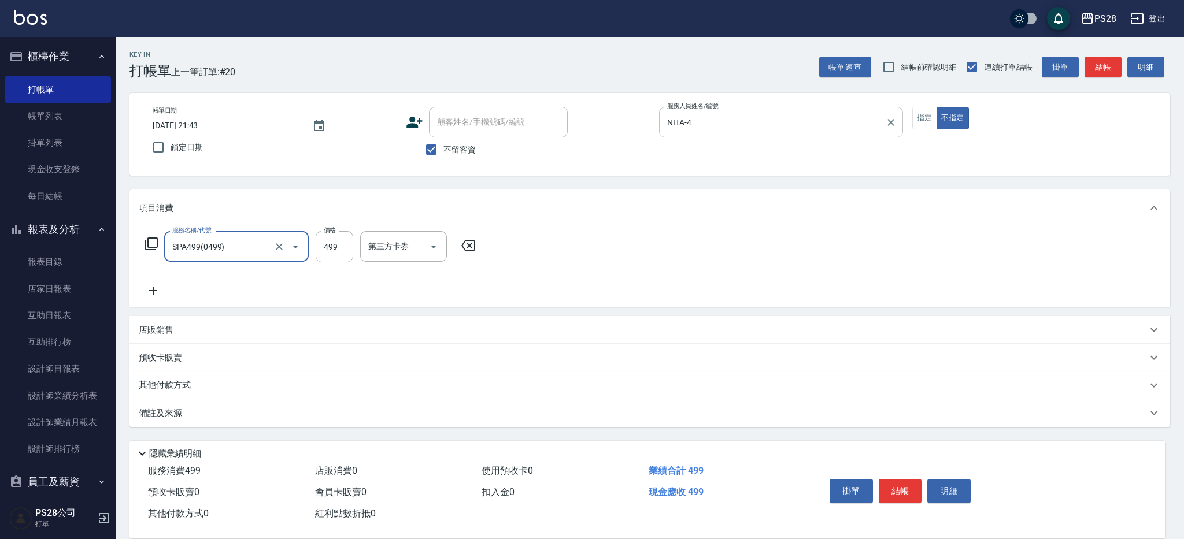
type input "SPA499(0499)"
type input "NITA-4"
click at [590, 248] on icon "Open" at bounding box center [586, 247] width 14 height 14
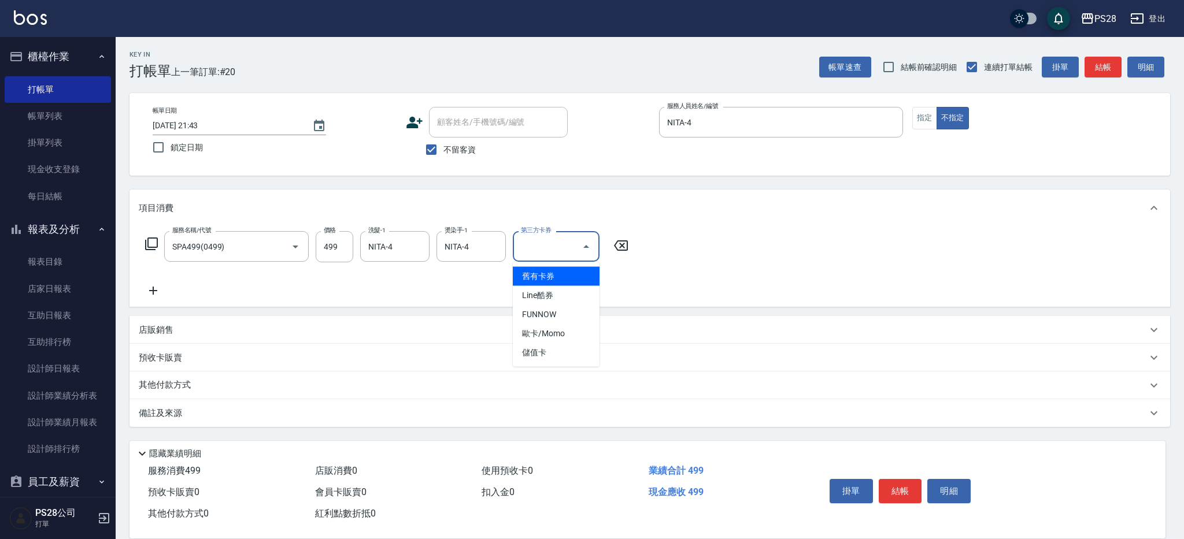
drag, startPoint x: 553, startPoint y: 280, endPoint x: 565, endPoint y: 283, distance: 12.5
click at [553, 280] on span "舊有卡券" at bounding box center [556, 276] width 87 height 19
type input "舊有卡券"
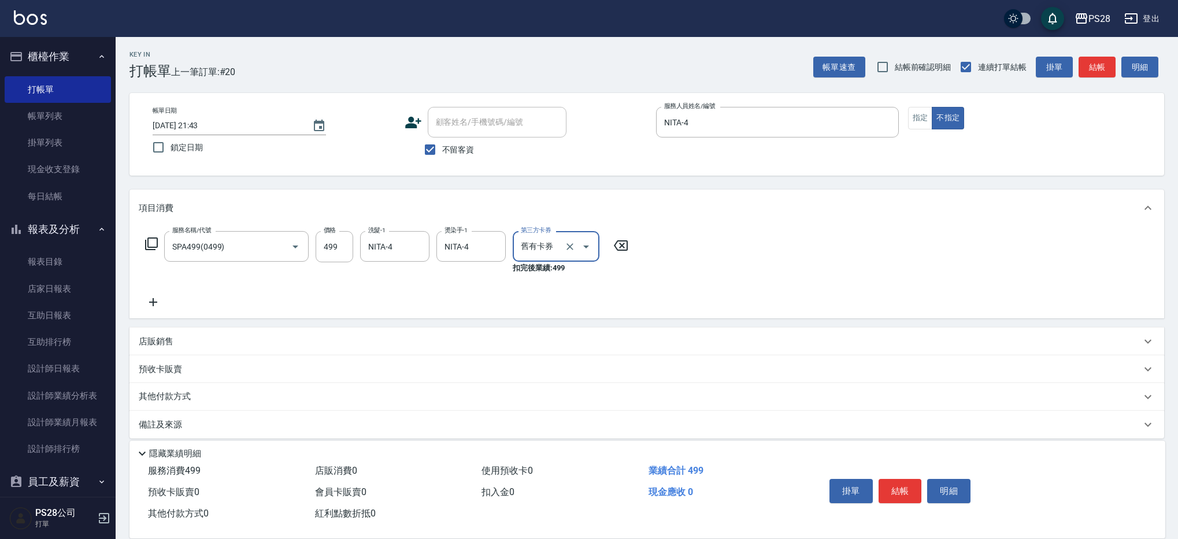
drag, startPoint x: 902, startPoint y: 487, endPoint x: 888, endPoint y: 423, distance: 65.7
click at [902, 487] on button "結帳" at bounding box center [900, 491] width 43 height 24
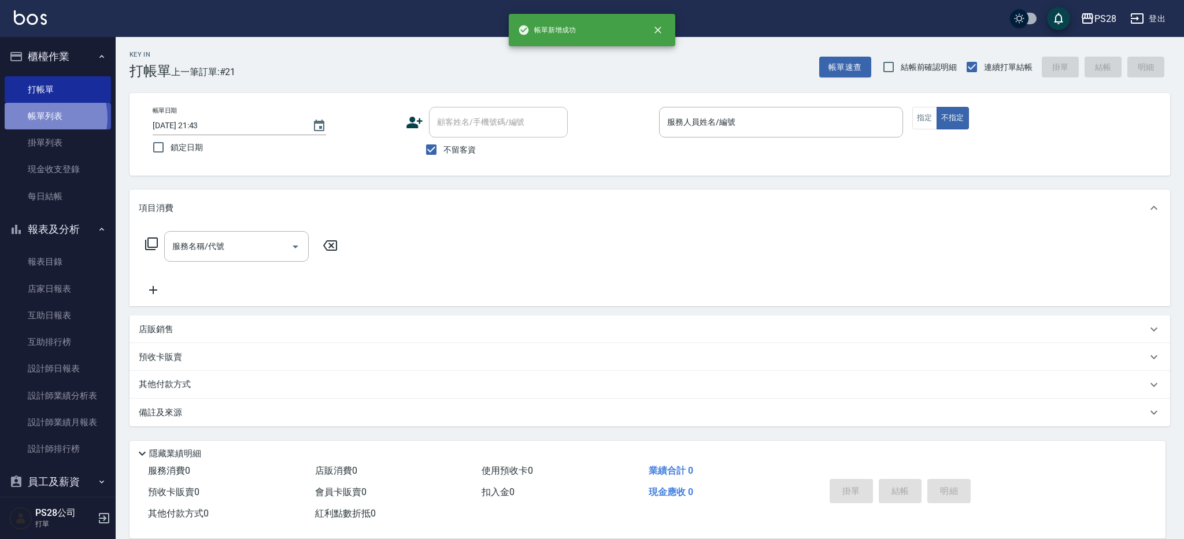
click at [44, 118] on link "帳單列表" at bounding box center [58, 116] width 106 height 27
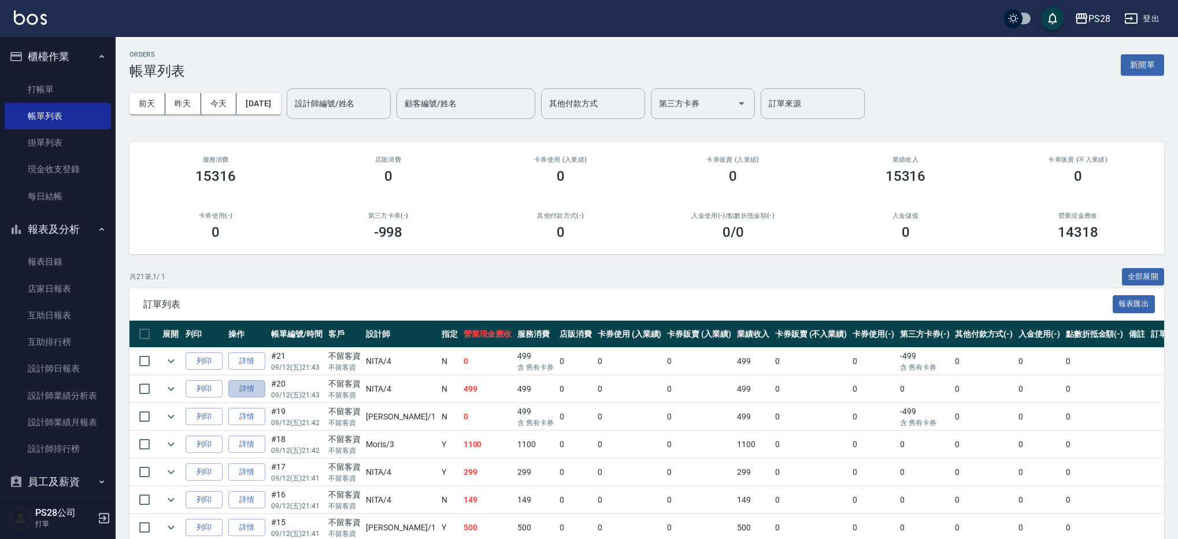
click at [239, 389] on link "詳情" at bounding box center [246, 389] width 37 height 18
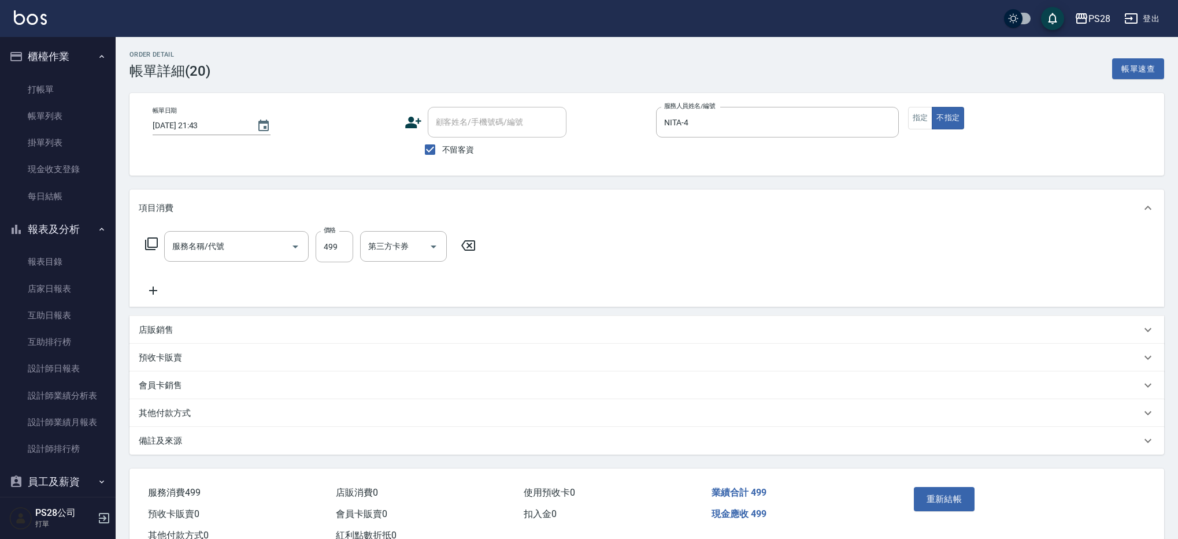
checkbox input "true"
type input "NITA-4"
type input "SPA499(0499)"
click at [585, 253] on icon "Open" at bounding box center [586, 247] width 14 height 14
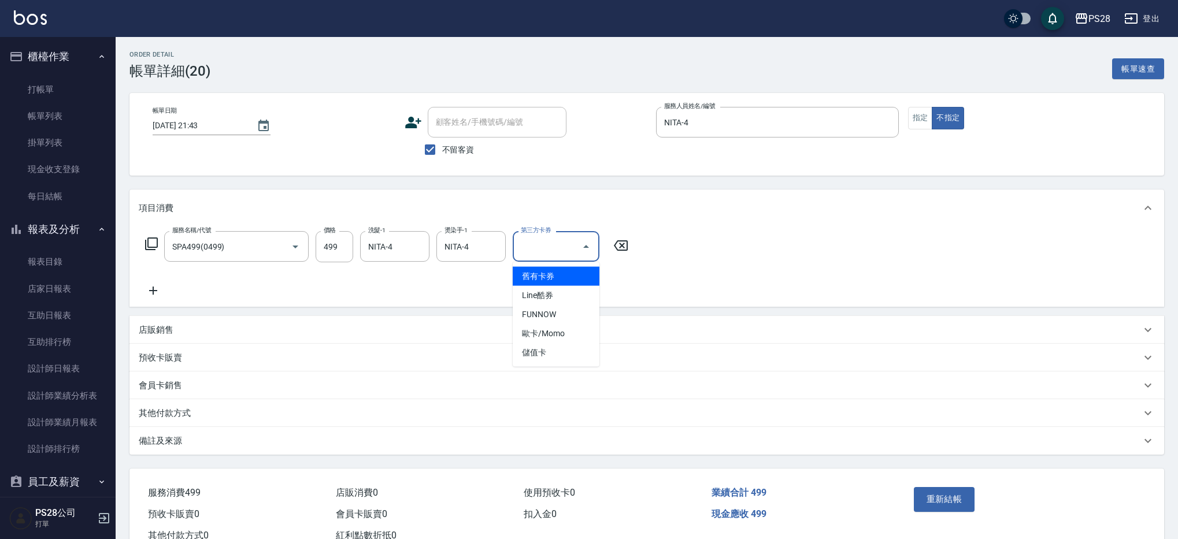
click at [546, 279] on span "舊有卡券" at bounding box center [556, 276] width 87 height 19
type input "舊有卡券"
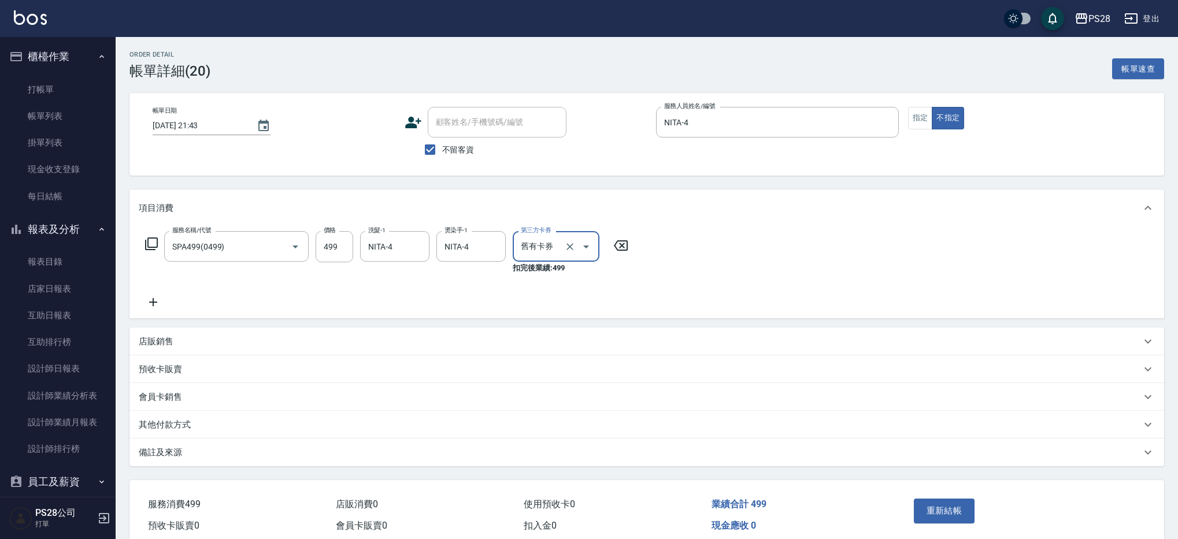
click at [943, 516] on button "重新結帳" at bounding box center [944, 511] width 61 height 24
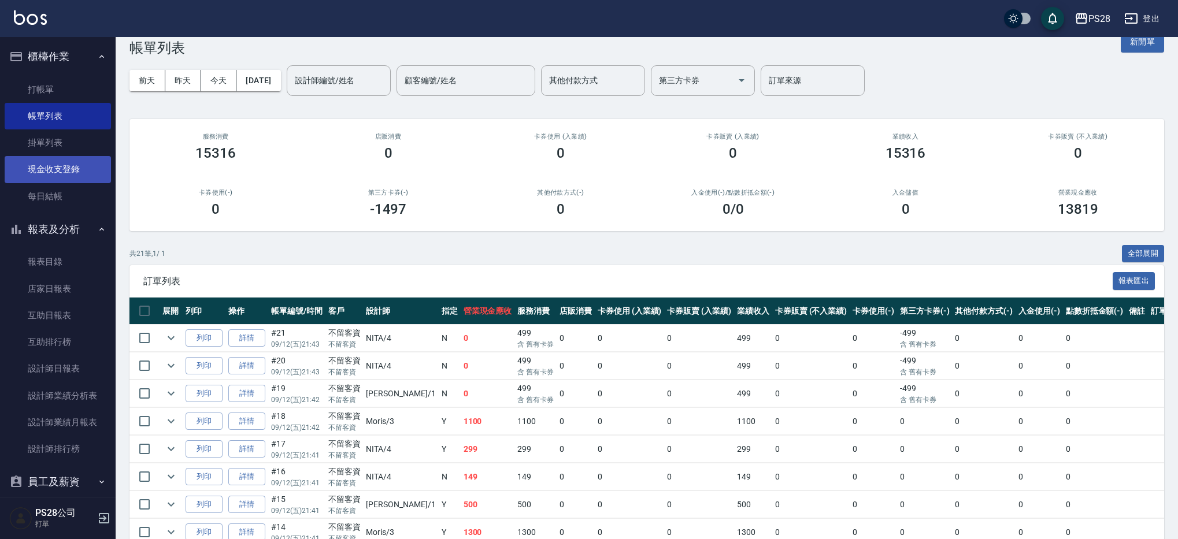
scroll to position [43, 0]
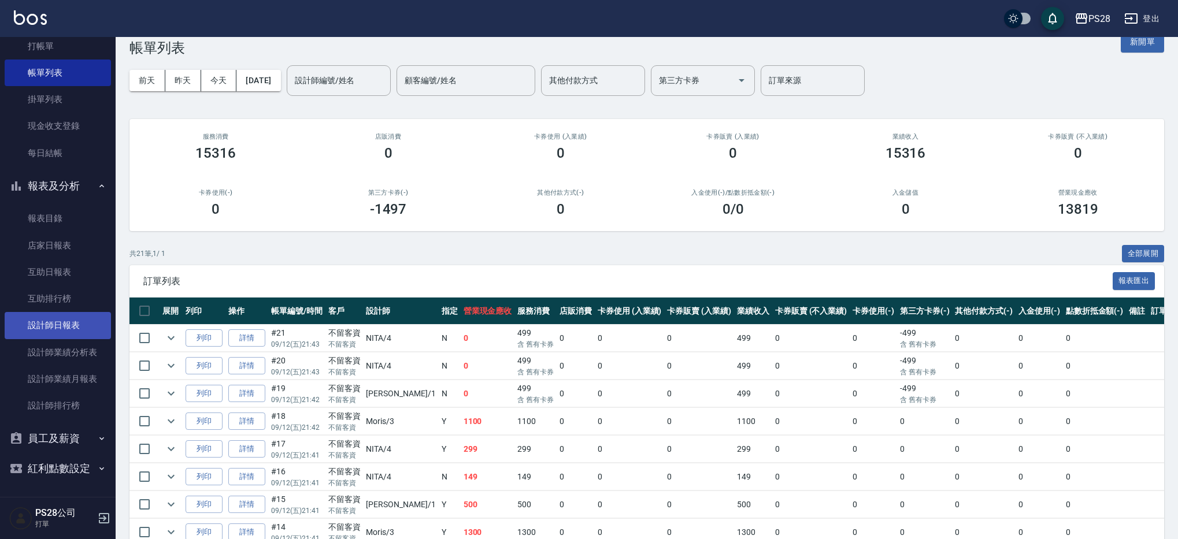
click at [66, 332] on link "設計師日報表" at bounding box center [58, 325] width 106 height 27
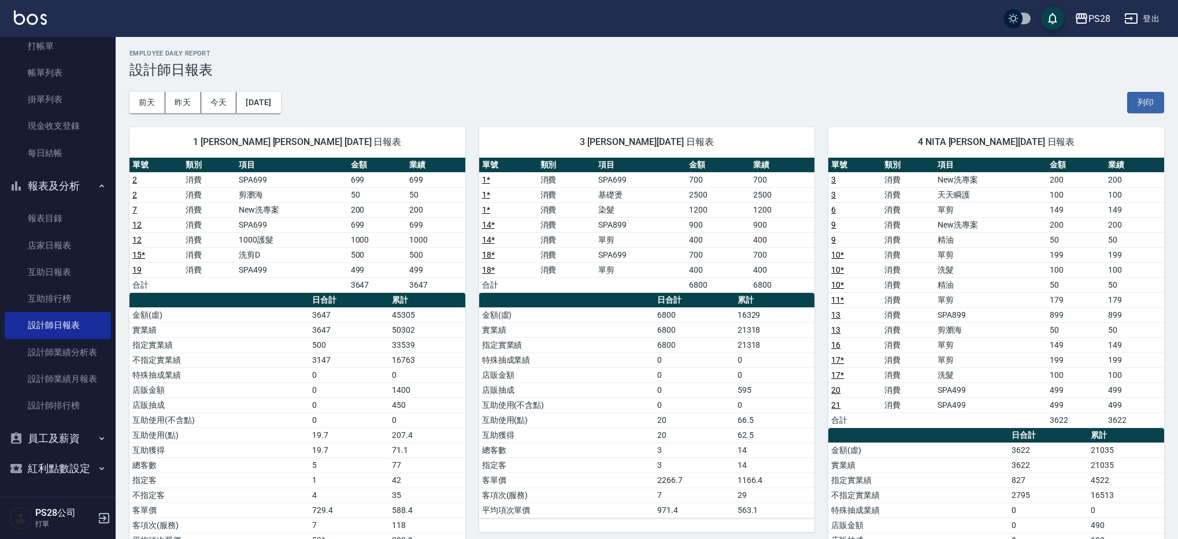
scroll to position [2, 0]
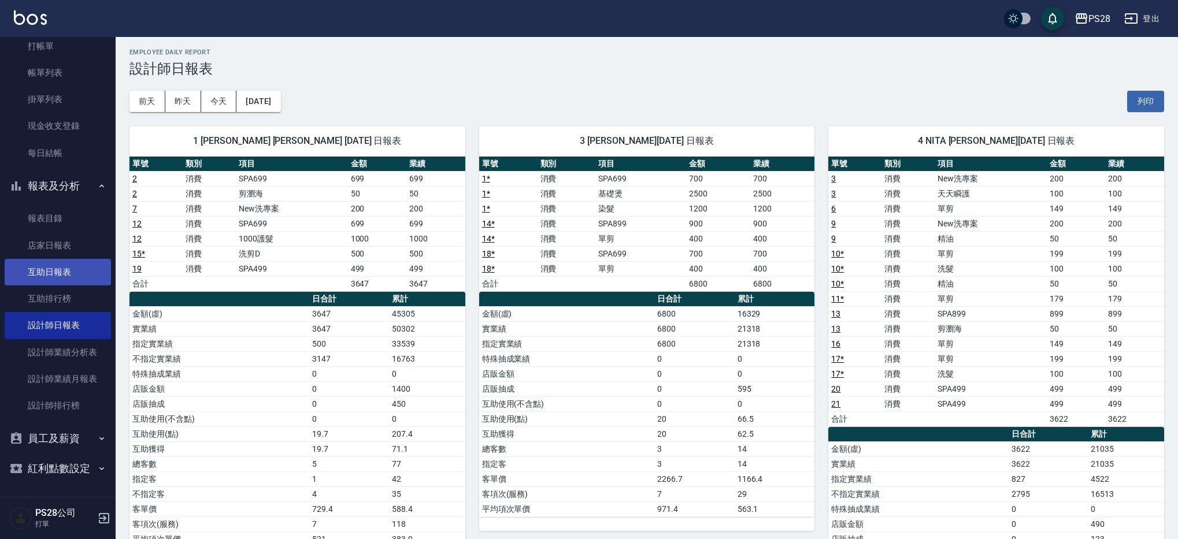
click at [56, 279] on link "互助日報表" at bounding box center [58, 272] width 106 height 27
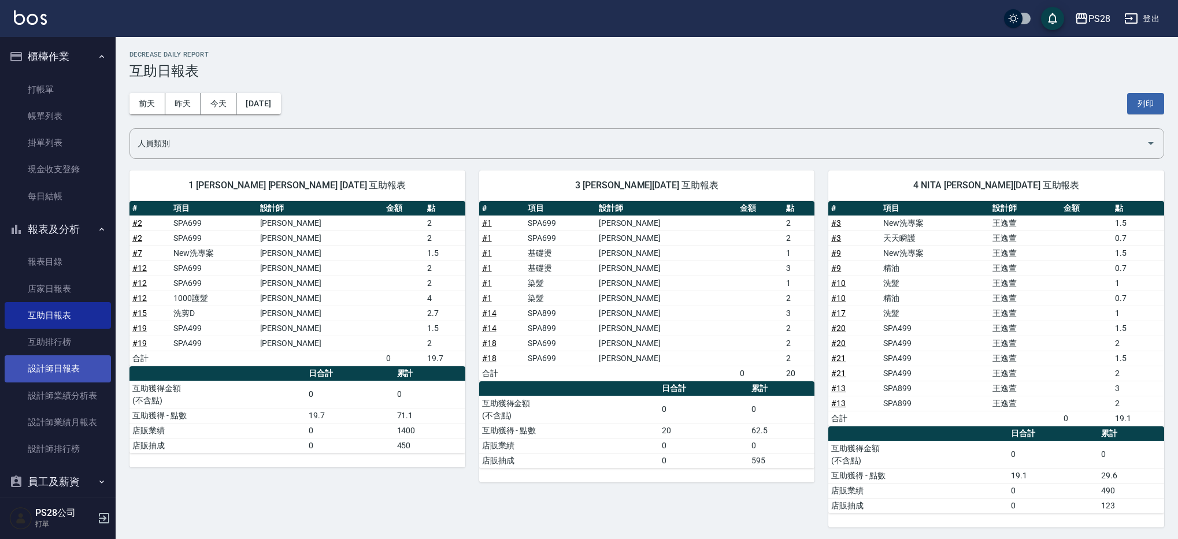
click at [73, 375] on link "設計師日報表" at bounding box center [58, 369] width 106 height 27
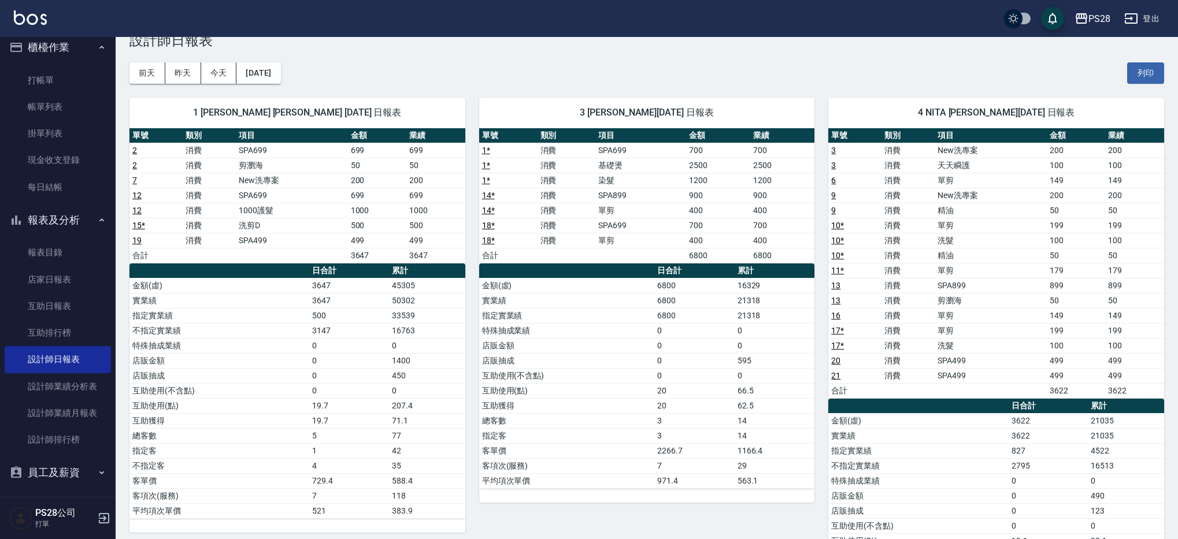
scroll to position [33, 0]
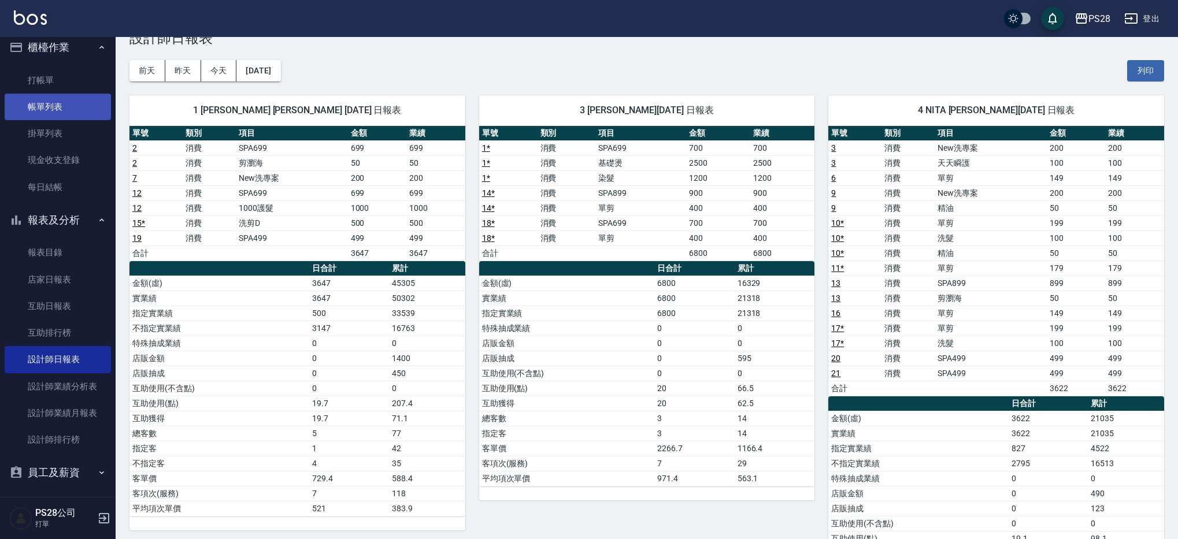
click at [75, 109] on link "帳單列表" at bounding box center [58, 107] width 106 height 27
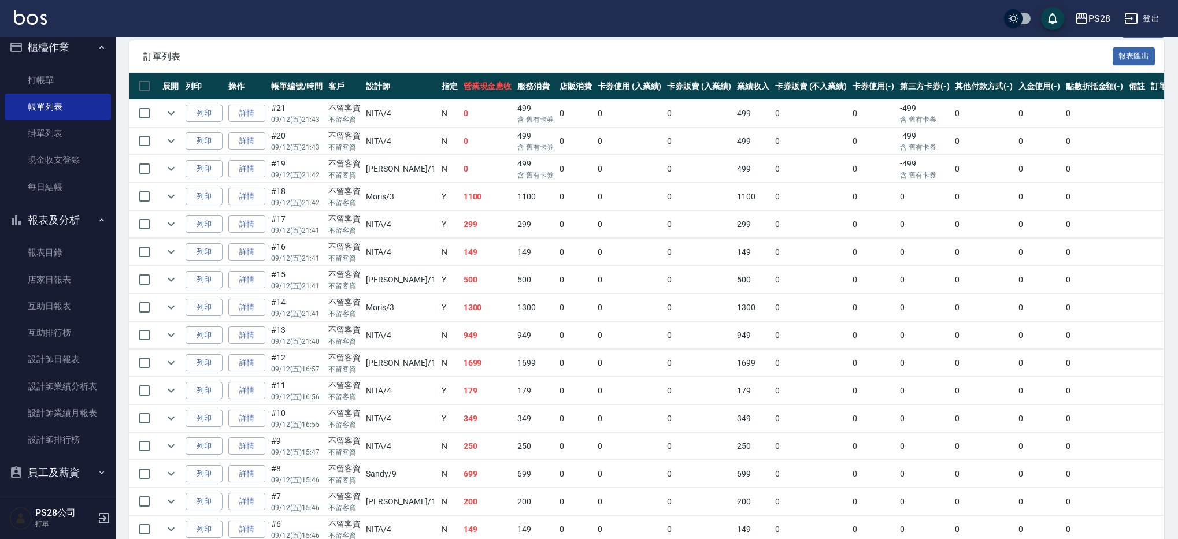
scroll to position [256, 0]
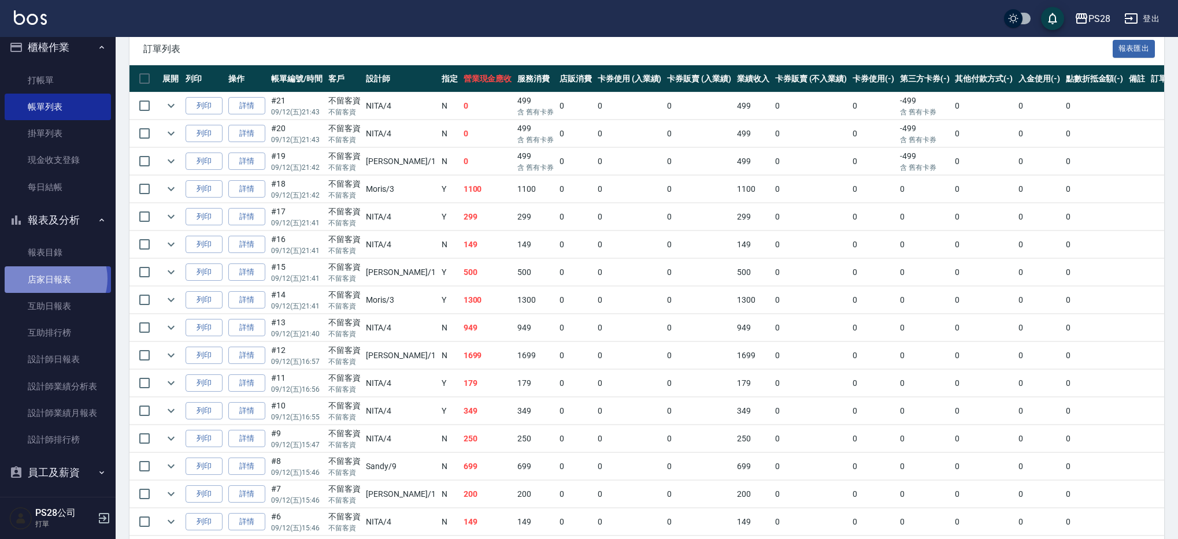
click at [53, 279] on link "店家日報表" at bounding box center [58, 280] width 106 height 27
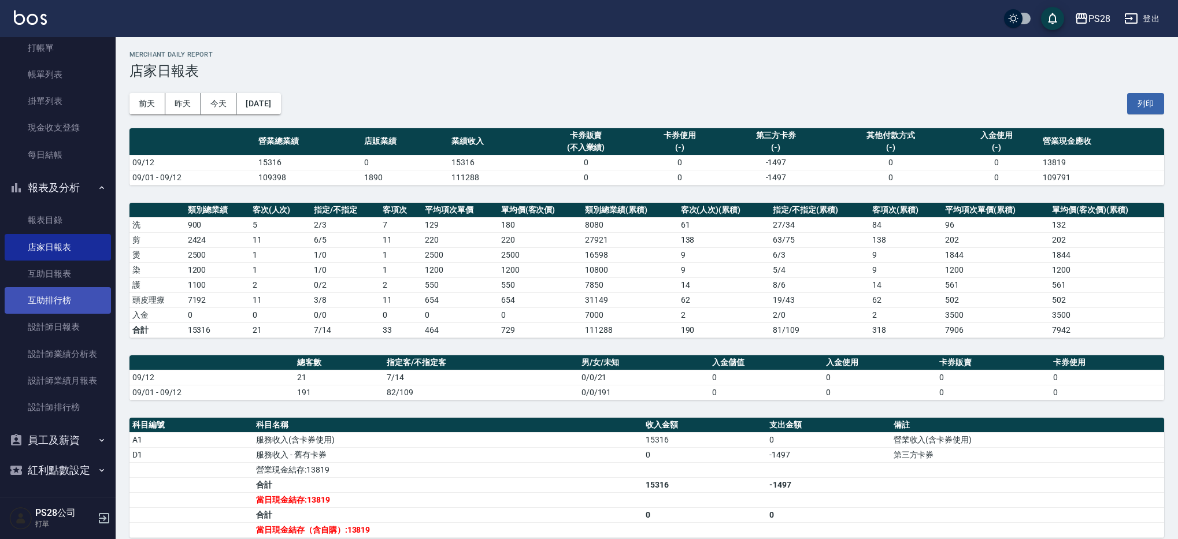
scroll to position [40, 0]
click at [57, 324] on link "設計師日報表" at bounding box center [58, 328] width 106 height 27
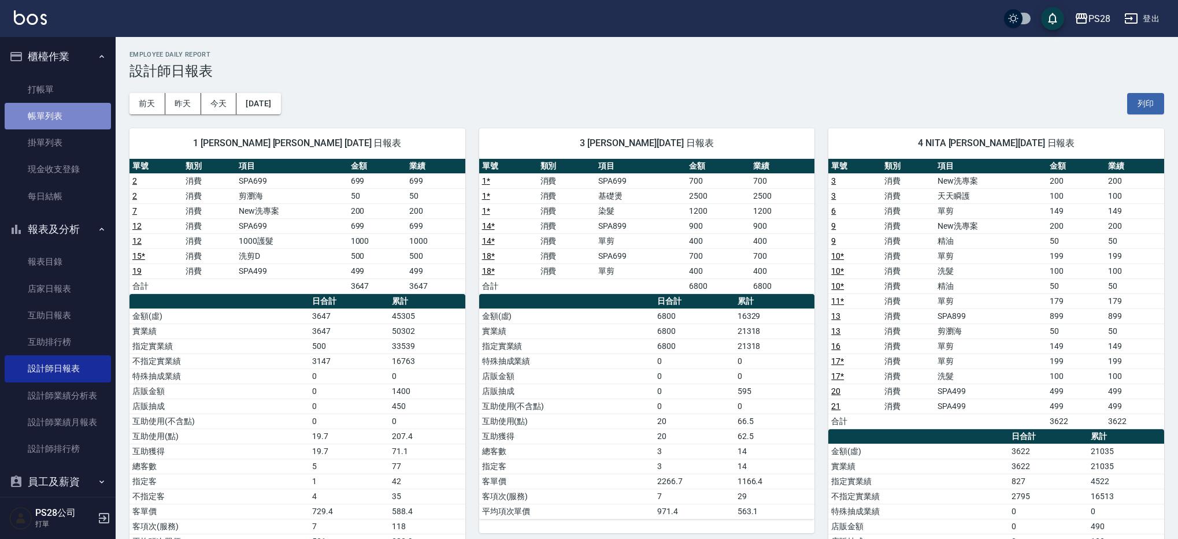
click at [80, 119] on link "帳單列表" at bounding box center [58, 116] width 106 height 27
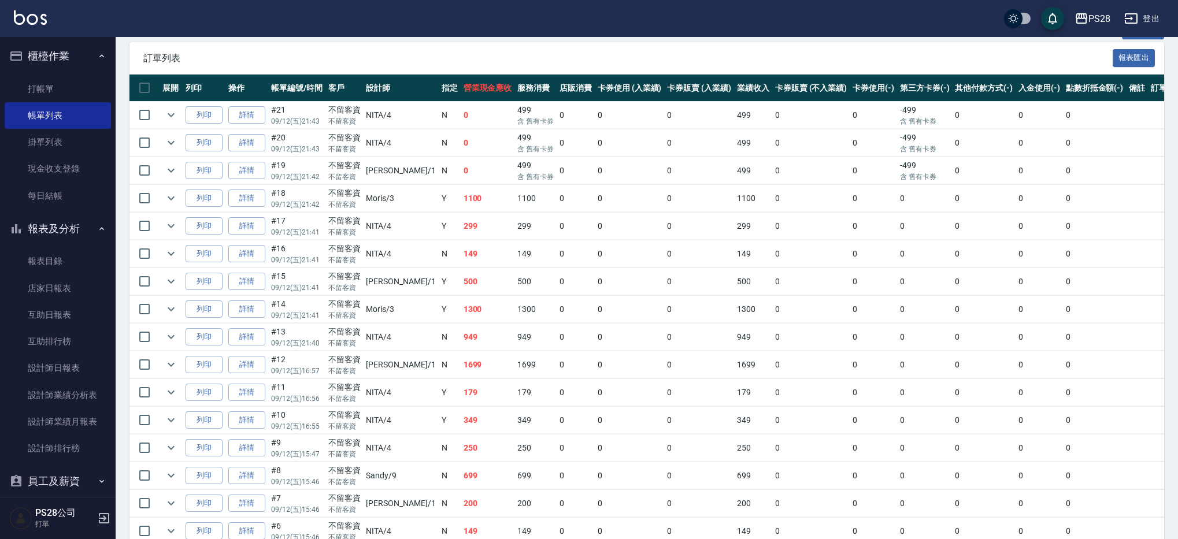
scroll to position [249, 0]
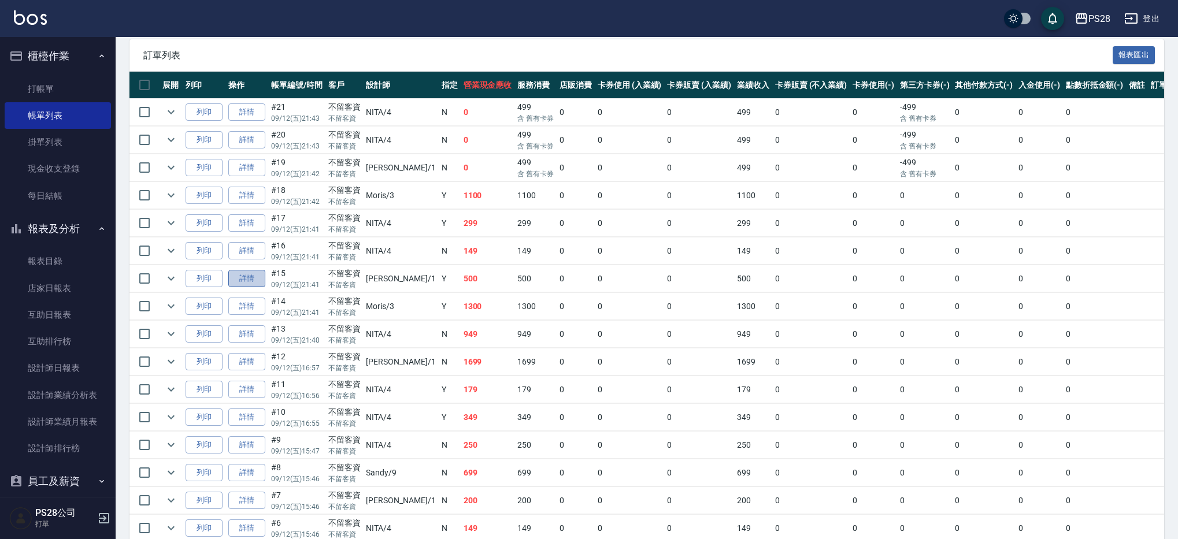
click at [251, 280] on link "詳情" at bounding box center [246, 279] width 37 height 18
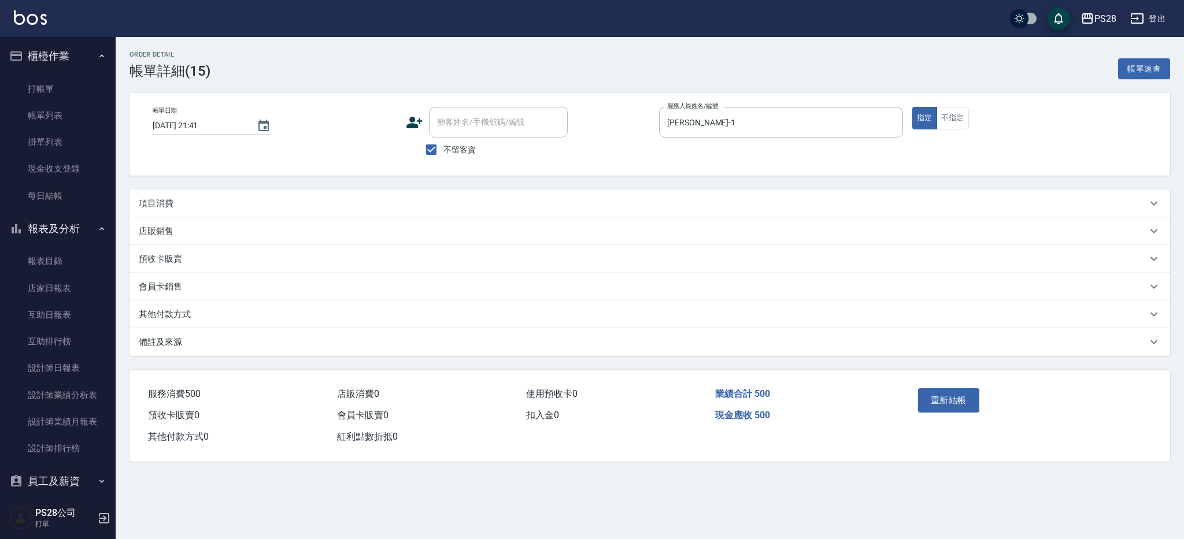
type input "[DATE] 21:41"
checkbox input "true"
type input "[PERSON_NAME]-1"
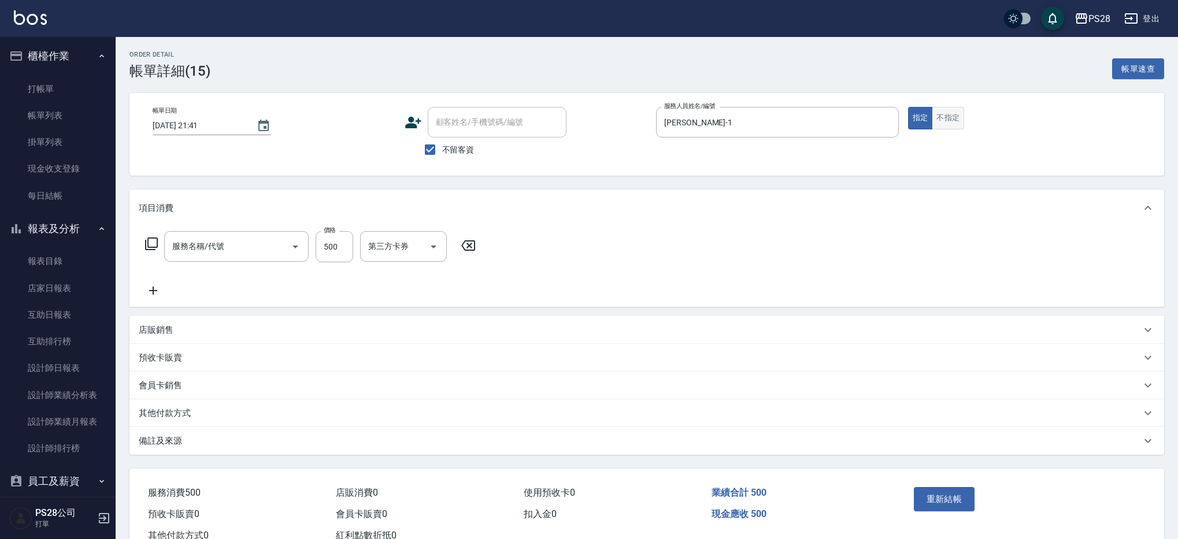
type input "洗剪D(002)"
click at [957, 118] on button "不指定" at bounding box center [948, 118] width 32 height 23
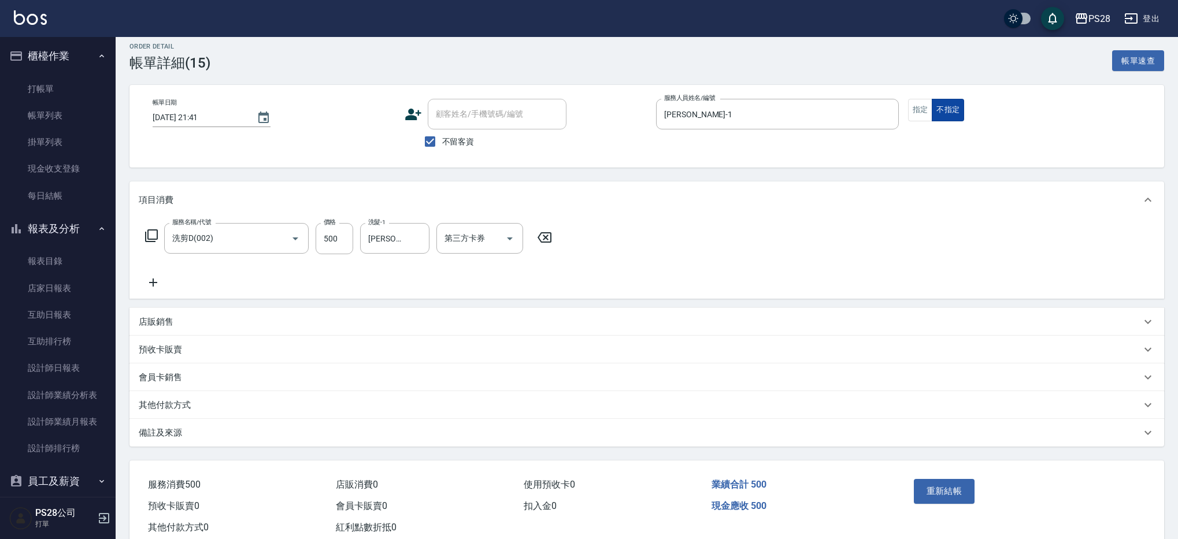
scroll to position [7, 0]
click at [945, 493] on button "重新結帳" at bounding box center [944, 492] width 61 height 24
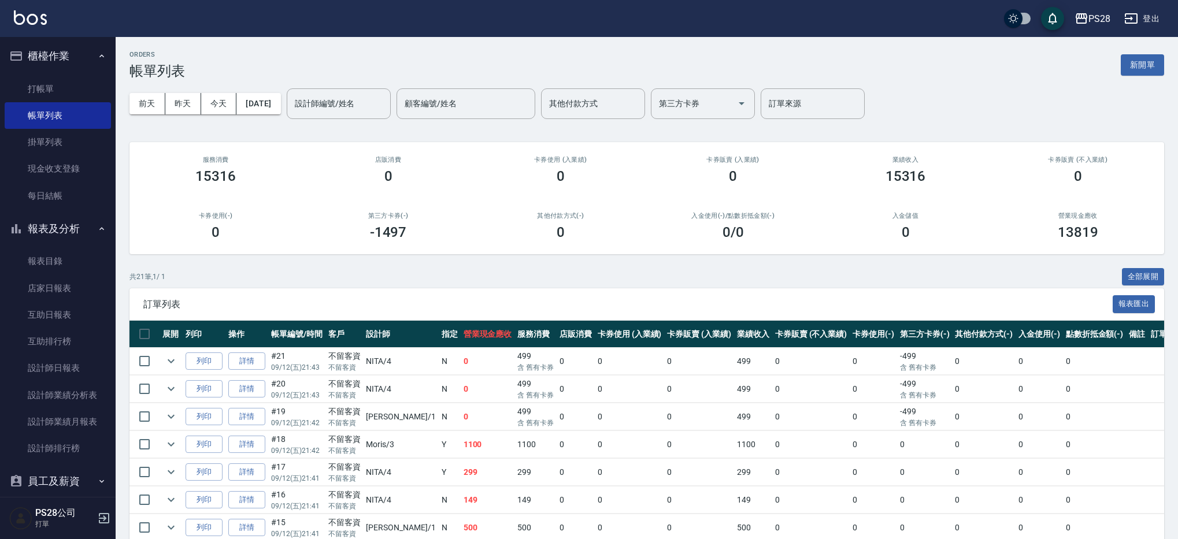
scroll to position [29, 0]
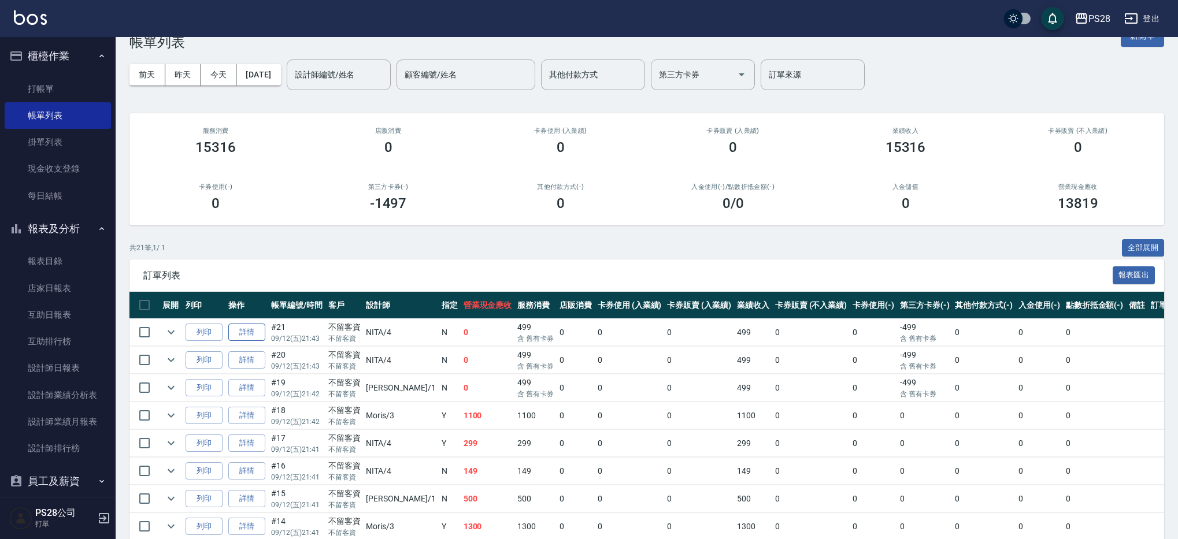
click at [247, 333] on link "詳情" at bounding box center [246, 333] width 37 height 18
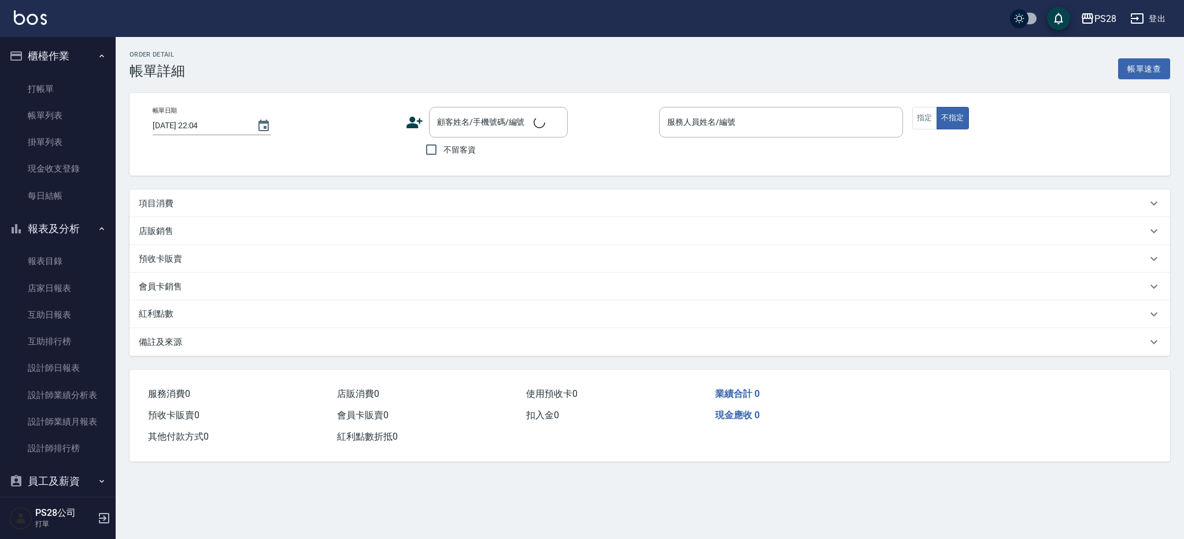
type input "[DATE] 21:43"
checkbox input "true"
type input "NITA-4"
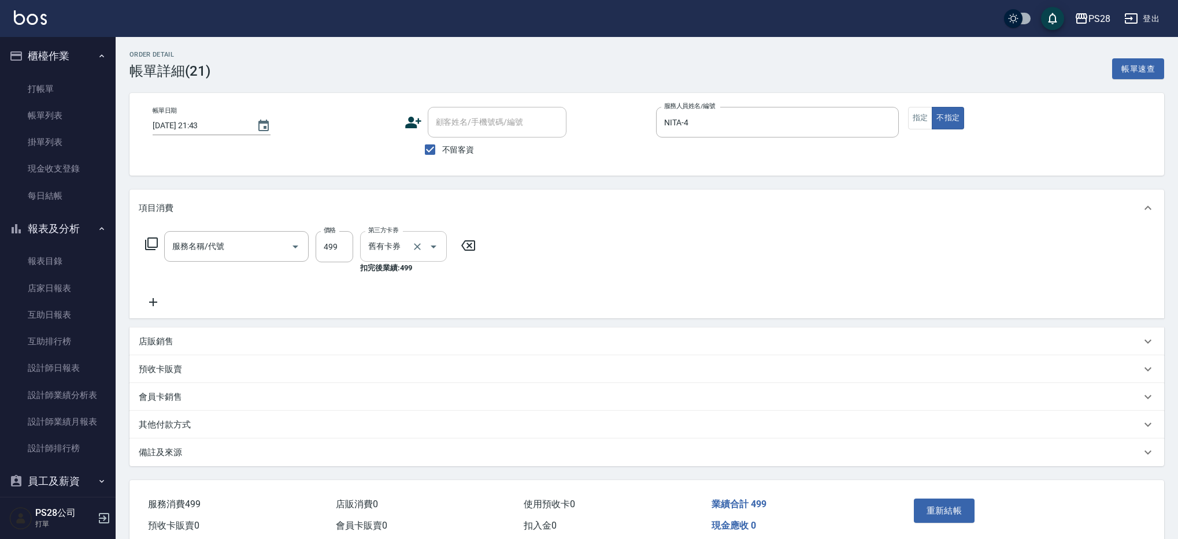
type input "SPA499(0499)"
click at [585, 246] on icon "Open" at bounding box center [586, 247] width 6 height 3
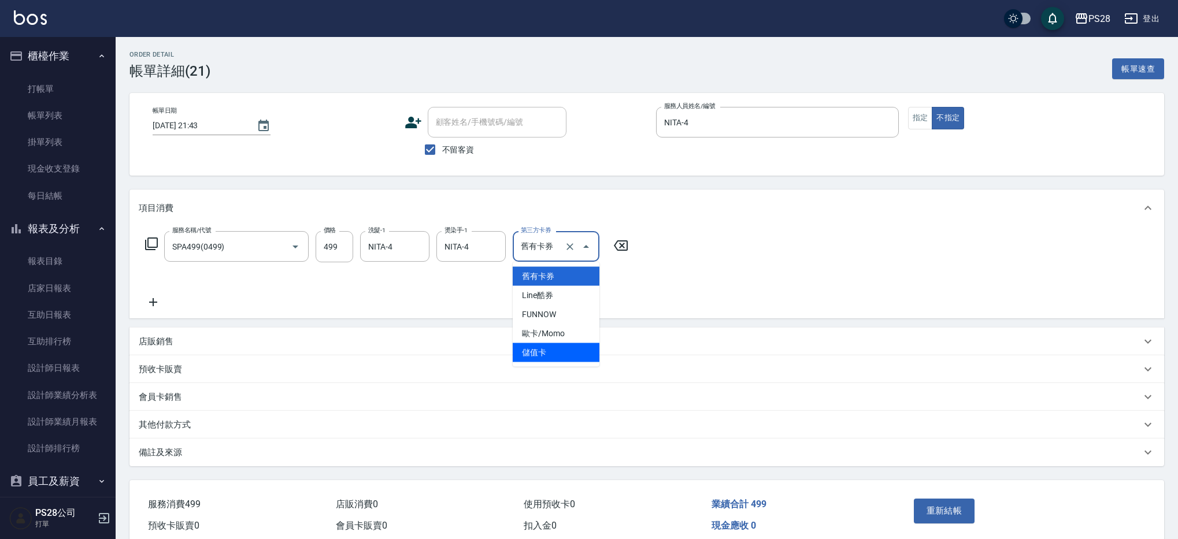
click at [552, 356] on span "儲值卡" at bounding box center [556, 352] width 87 height 19
type input "儲值卡"
click at [952, 506] on button "重新結帳" at bounding box center [944, 511] width 61 height 24
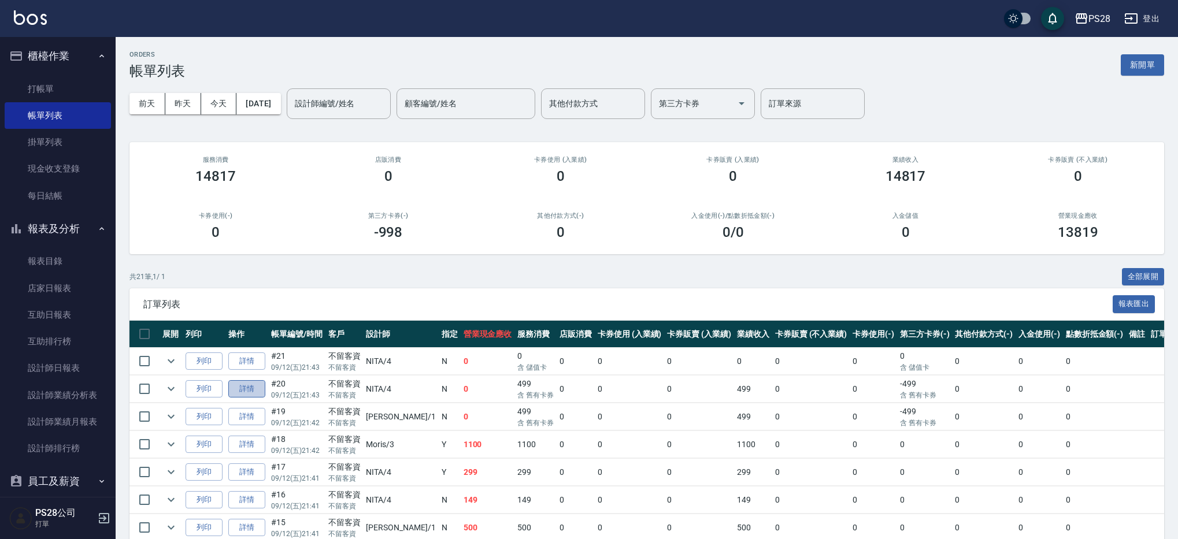
click at [240, 387] on link "詳情" at bounding box center [246, 389] width 37 height 18
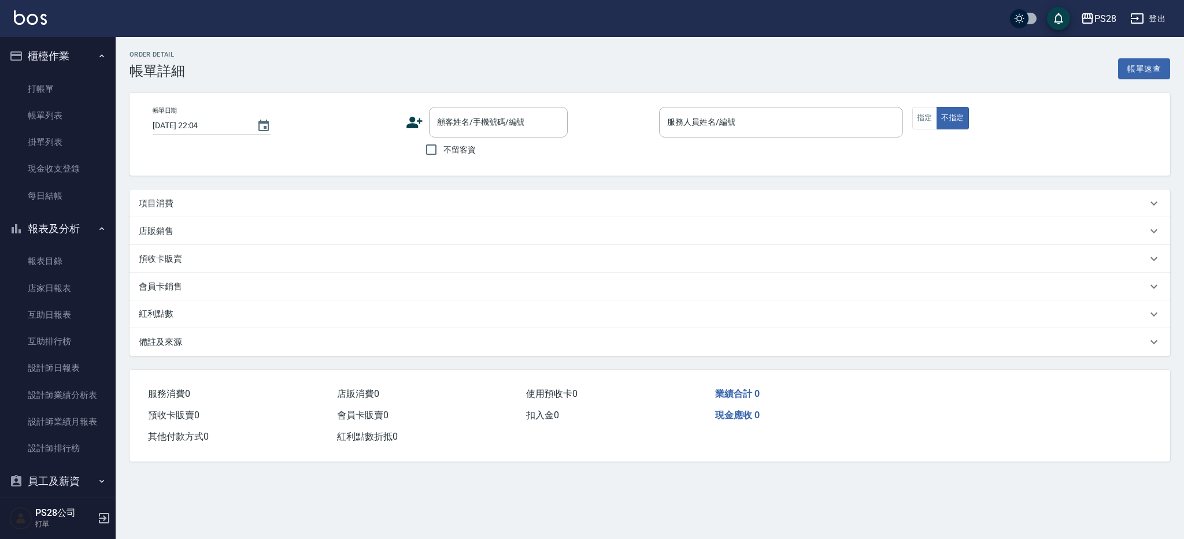
type input "[DATE] 21:43"
checkbox input "true"
type input "NITA-4"
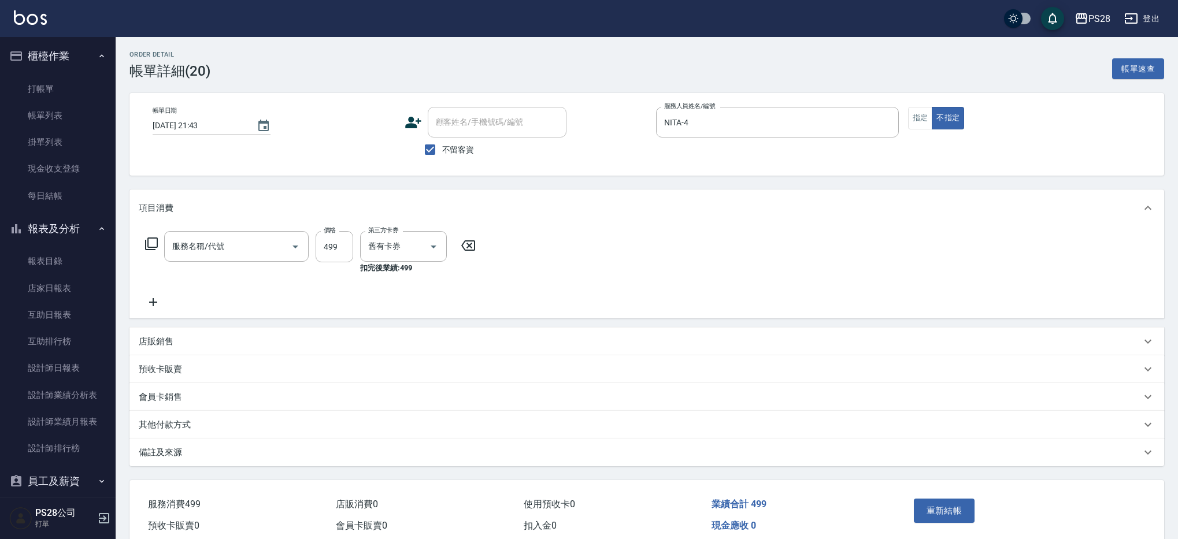
type input "SPA499(0499)"
click at [585, 249] on icon "Open" at bounding box center [586, 247] width 14 height 14
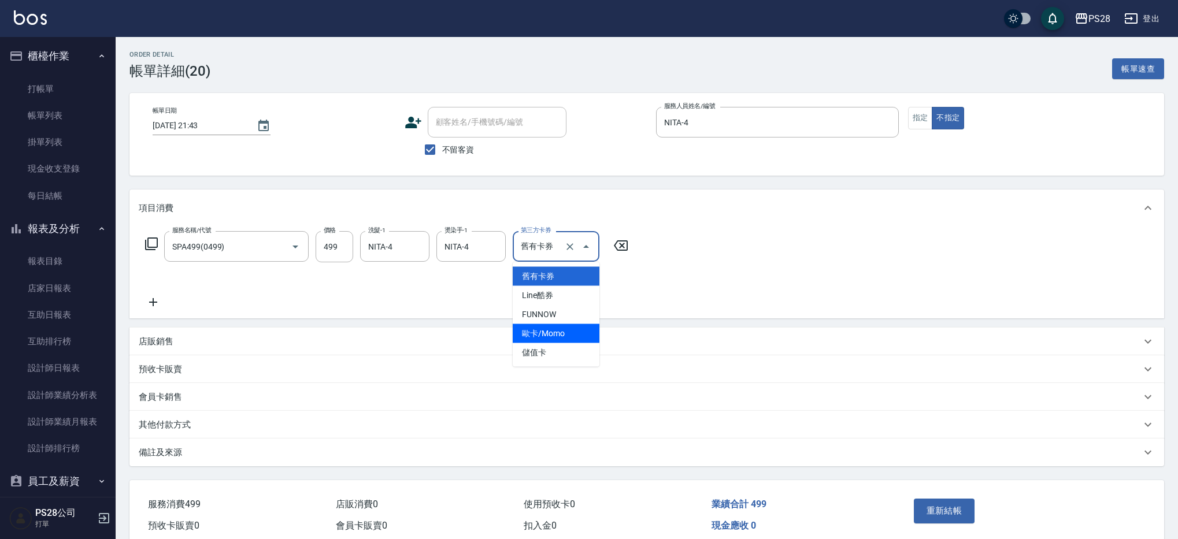
click at [568, 341] on span "歐卡/Momo" at bounding box center [556, 333] width 87 height 19
click at [589, 246] on icon "Open" at bounding box center [586, 247] width 14 height 14
click at [561, 356] on span "儲值卡" at bounding box center [556, 352] width 87 height 19
type input "儲值卡"
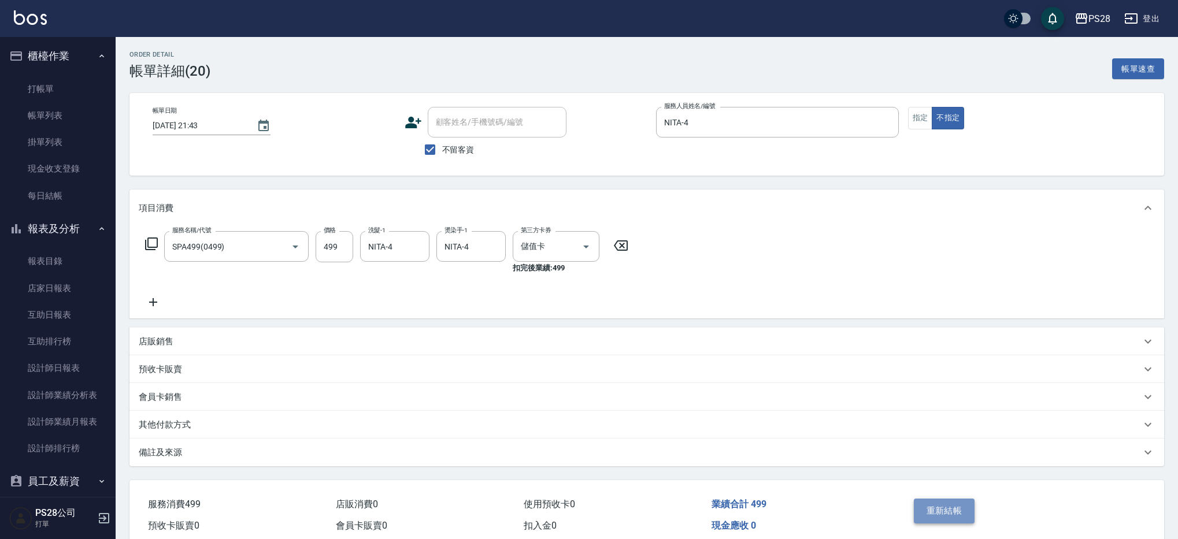
click at [950, 509] on button "重新結帳" at bounding box center [944, 511] width 61 height 24
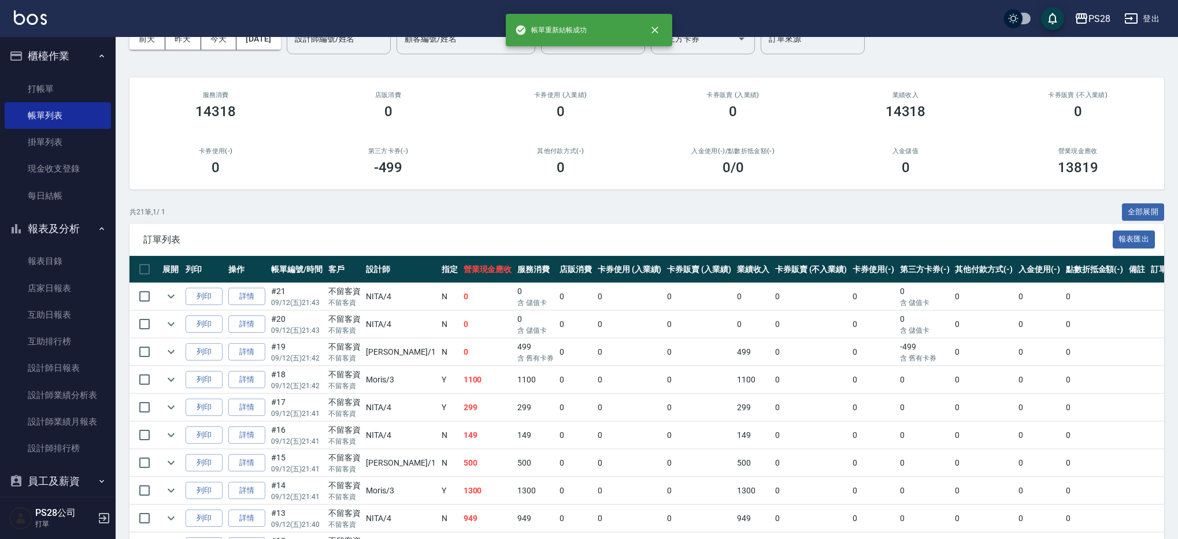
scroll to position [88, 0]
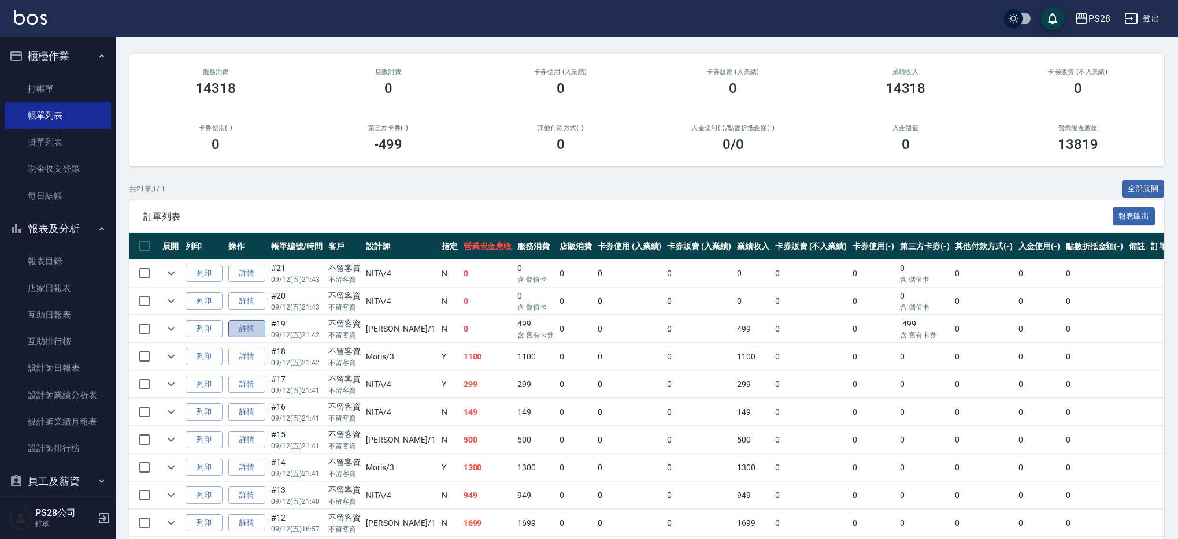
click at [250, 325] on link "詳情" at bounding box center [246, 329] width 37 height 18
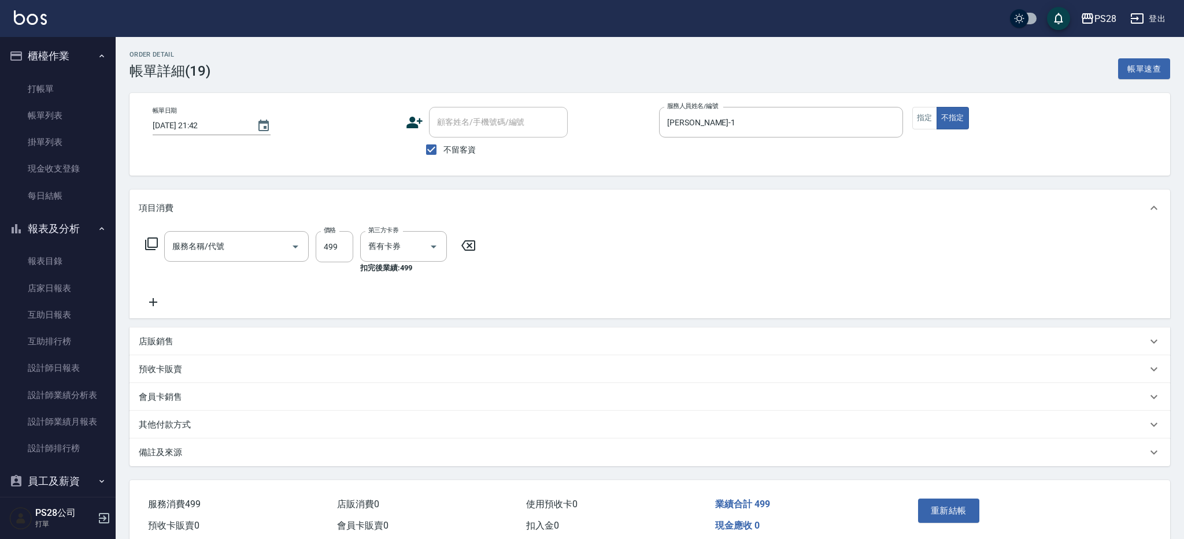
type input "[DATE] 21:42"
checkbox input "true"
type input "[PERSON_NAME]-1"
type input "SPA499(0499)"
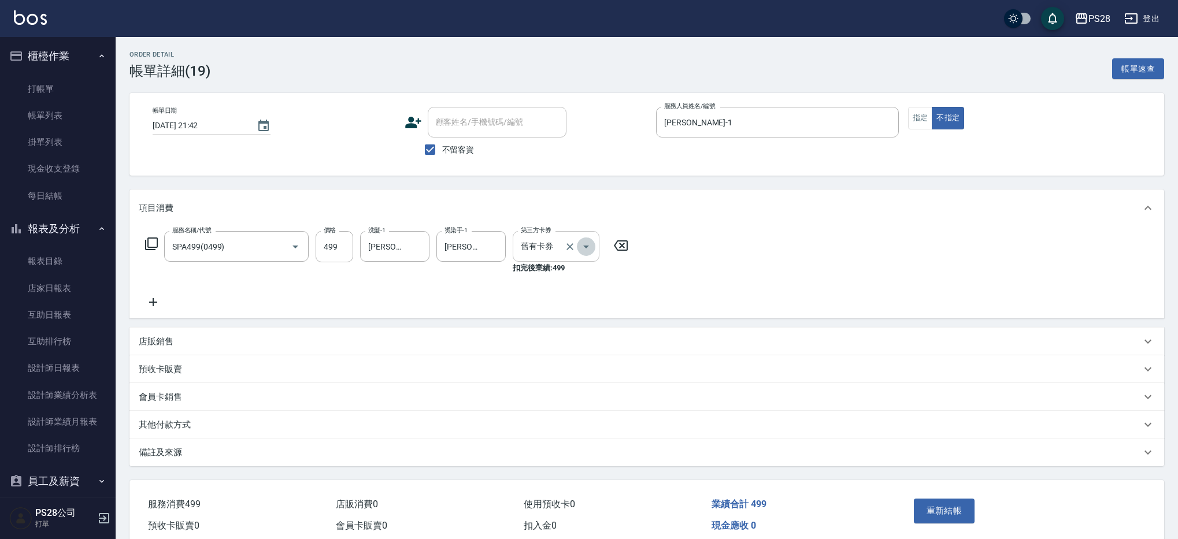
click at [586, 244] on icon "Open" at bounding box center [586, 247] width 14 height 14
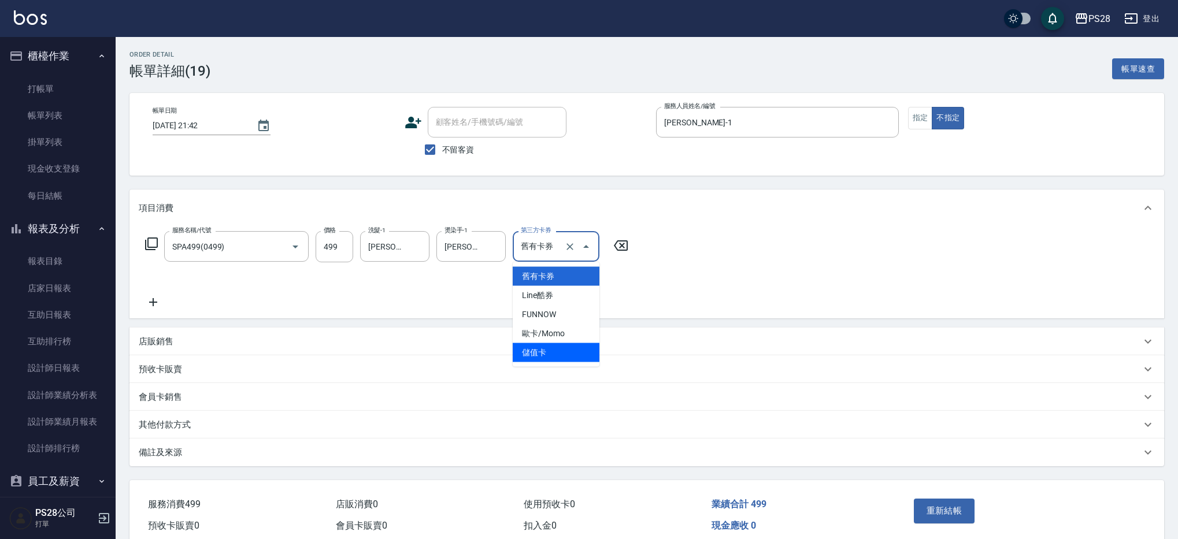
click at [562, 350] on span "儲值卡" at bounding box center [556, 352] width 87 height 19
type input "儲值卡"
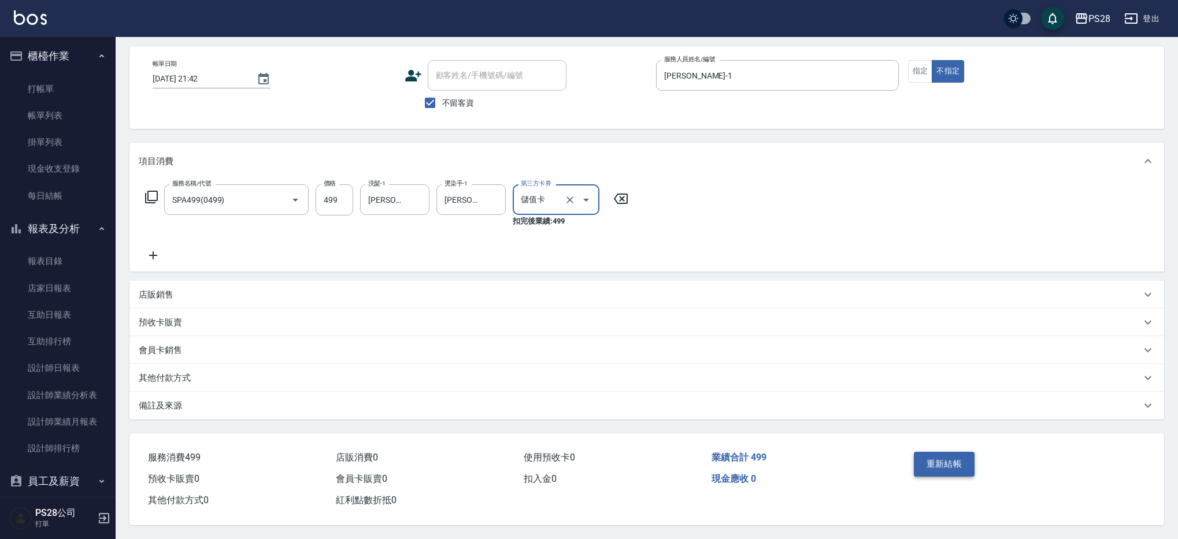
click at [937, 460] on button "重新結帳" at bounding box center [944, 464] width 61 height 24
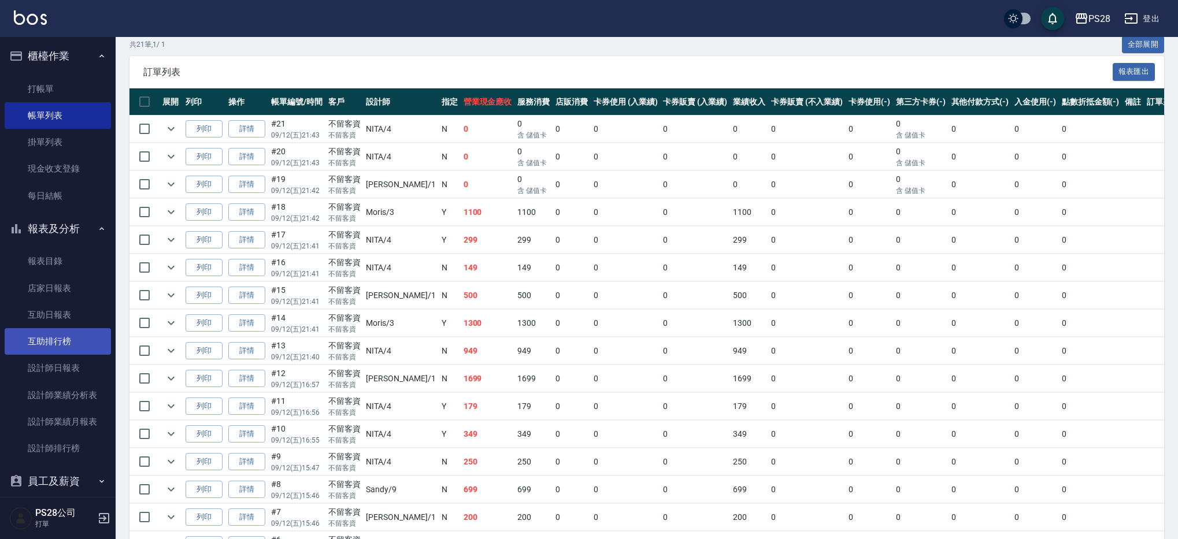
scroll to position [43, 0]
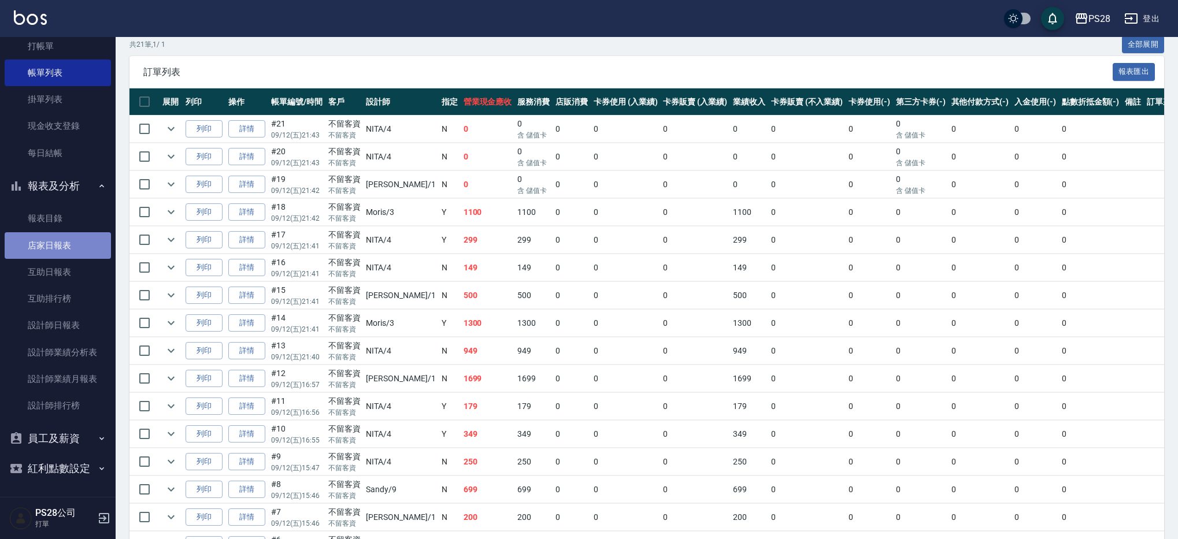
click at [62, 250] on link "店家日報表" at bounding box center [58, 245] width 106 height 27
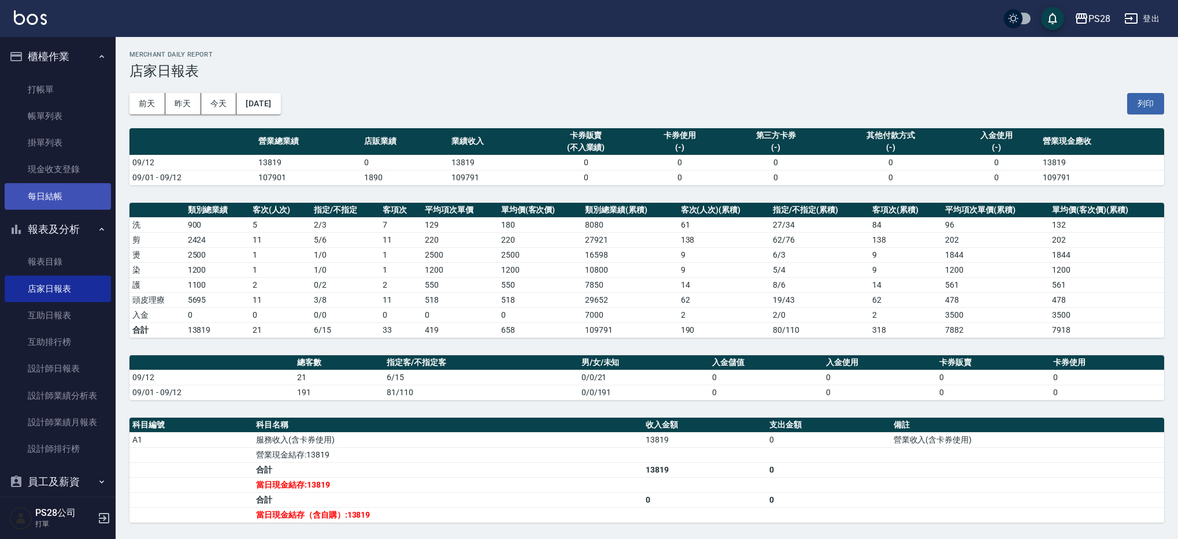
scroll to position [43, 0]
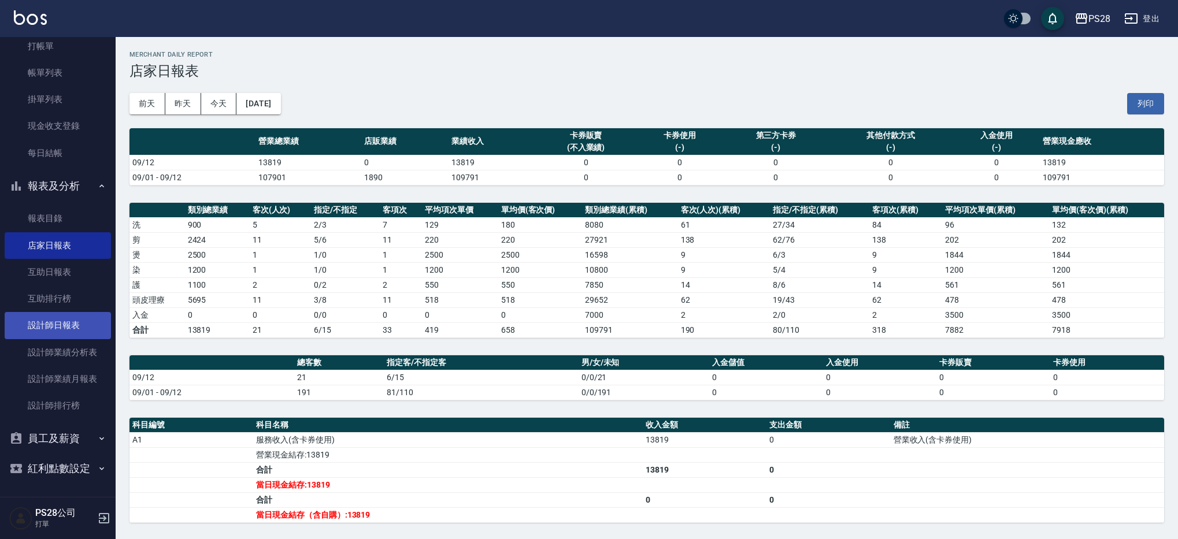
click at [68, 330] on link "設計師日報表" at bounding box center [58, 325] width 106 height 27
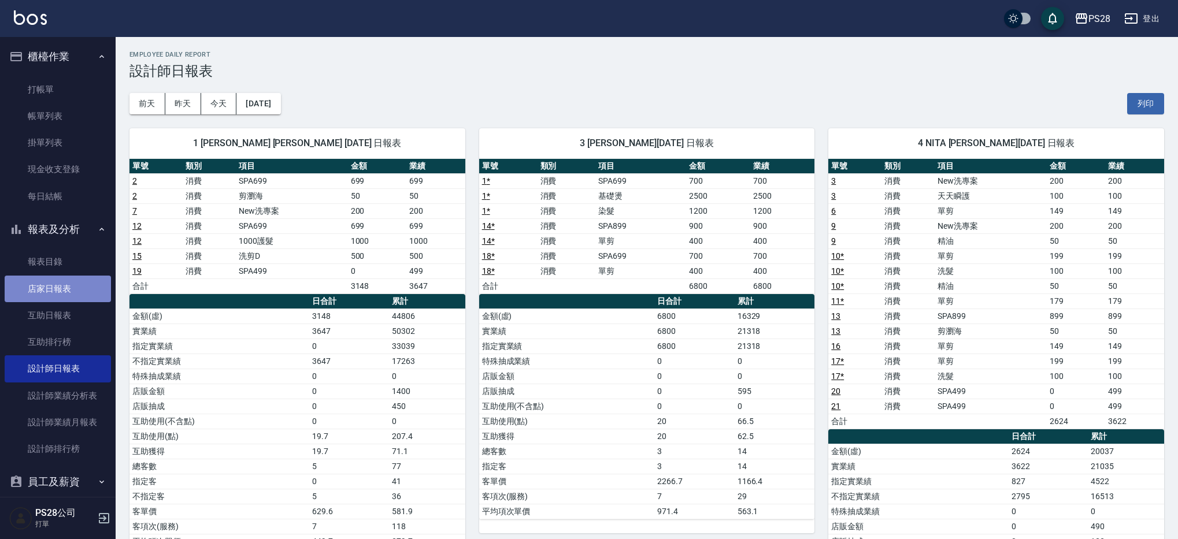
click at [69, 286] on link "店家日報表" at bounding box center [58, 289] width 106 height 27
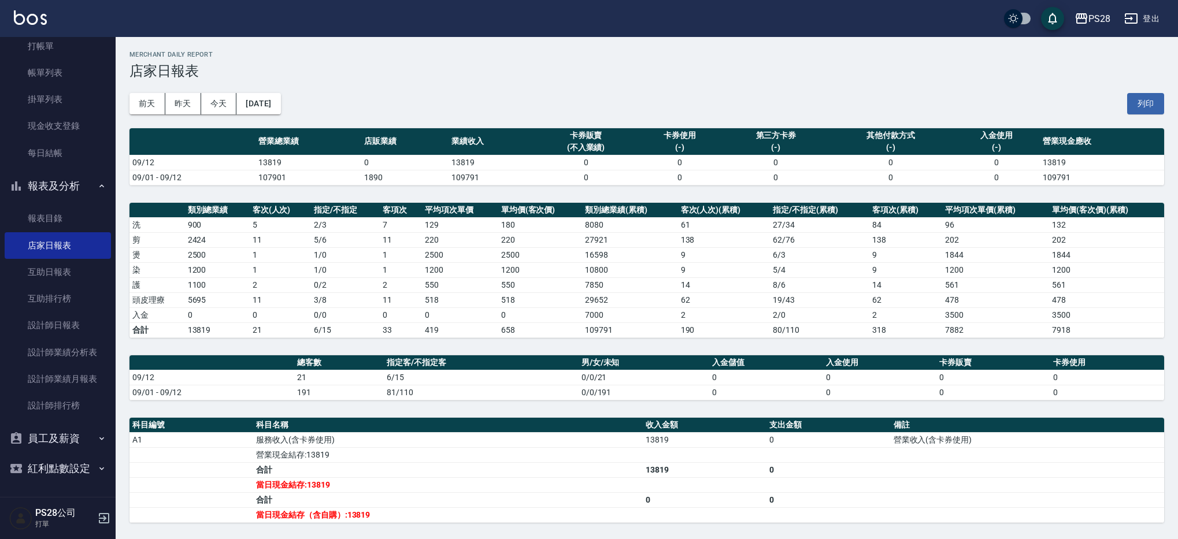
scroll to position [43, 0]
drag, startPoint x: 395, startPoint y: 380, endPoint x: 413, endPoint y: 378, distance: 18.6
click at [412, 378] on td "6/15" at bounding box center [481, 377] width 195 height 15
drag, startPoint x: 376, startPoint y: 157, endPoint x: 351, endPoint y: 158, distance: 24.9
click at [351, 158] on tr "09/12 13819 0 13819 0 0 0 0 0 13819" at bounding box center [647, 162] width 1035 height 15
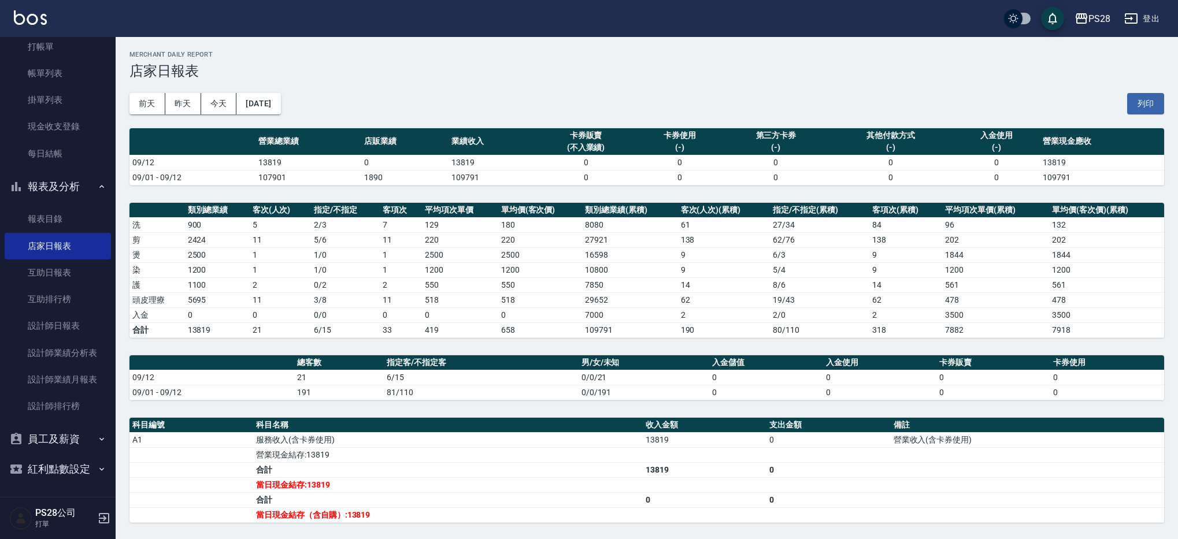
click at [294, 275] on td "1" at bounding box center [280, 269] width 61 height 15
drag, startPoint x: 249, startPoint y: 297, endPoint x: 284, endPoint y: 297, distance: 35.3
click at [284, 297] on tr "頭皮理療 5695 11 3 / 8 11 518 518 29652 62 19 / 43 62 478 478" at bounding box center [647, 300] width 1035 height 15
click at [79, 320] on link "設計師日報表" at bounding box center [58, 326] width 106 height 27
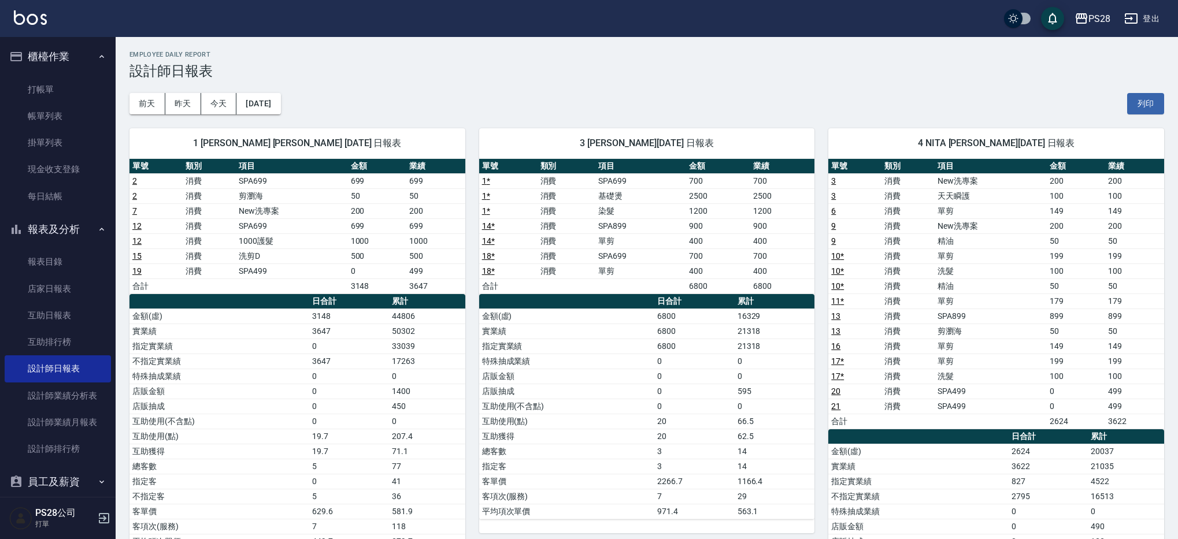
click at [57, 53] on button "櫃檯作業" at bounding box center [58, 57] width 106 height 30
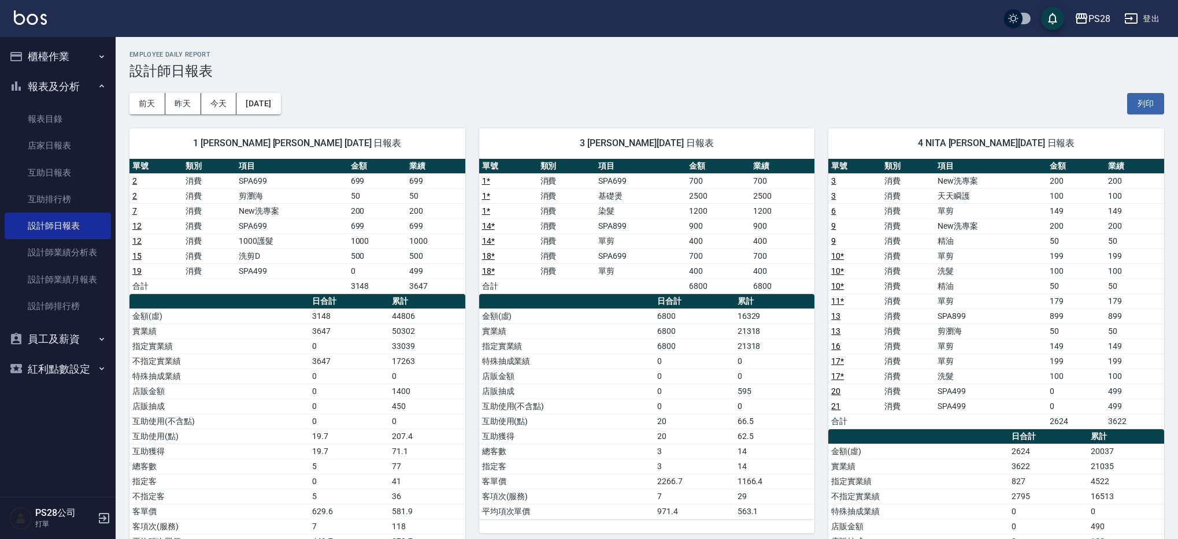
click at [57, 53] on button "櫃檯作業" at bounding box center [58, 57] width 106 height 30
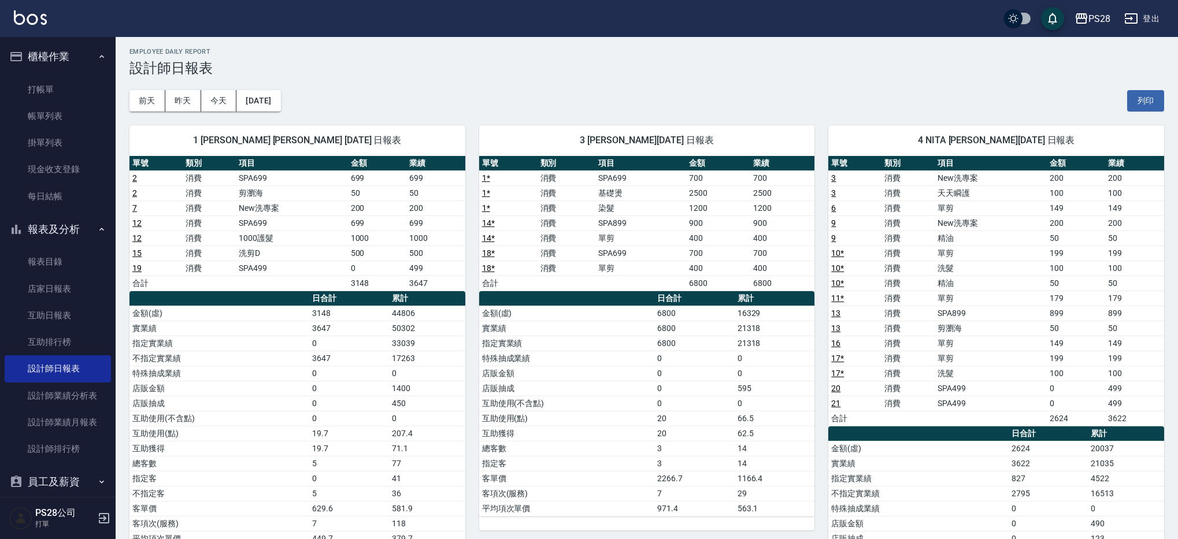
scroll to position [5, 0]
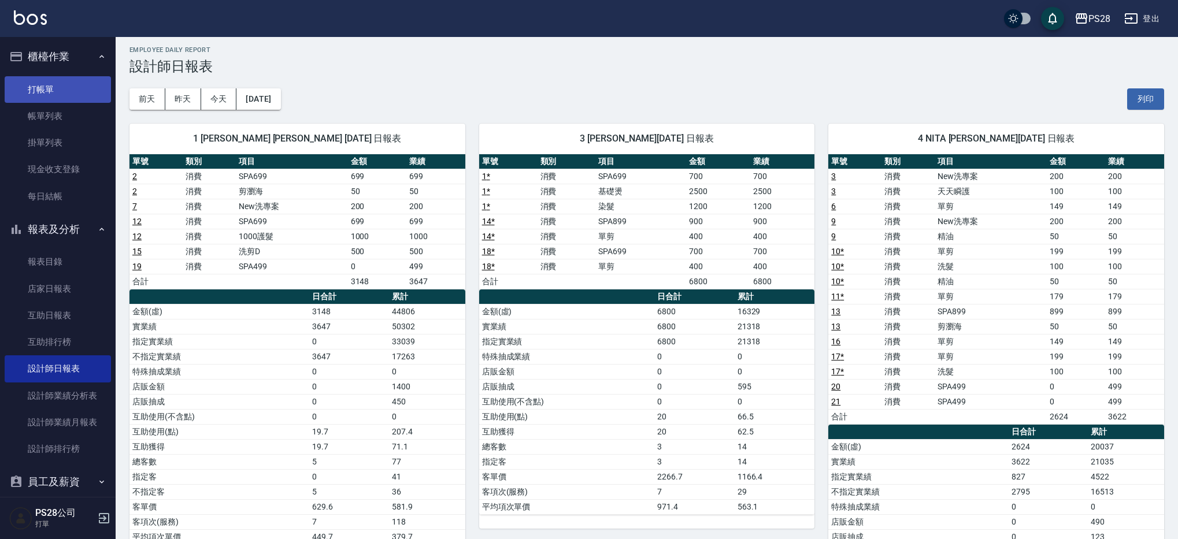
click at [39, 87] on link "打帳單" at bounding box center [58, 89] width 106 height 27
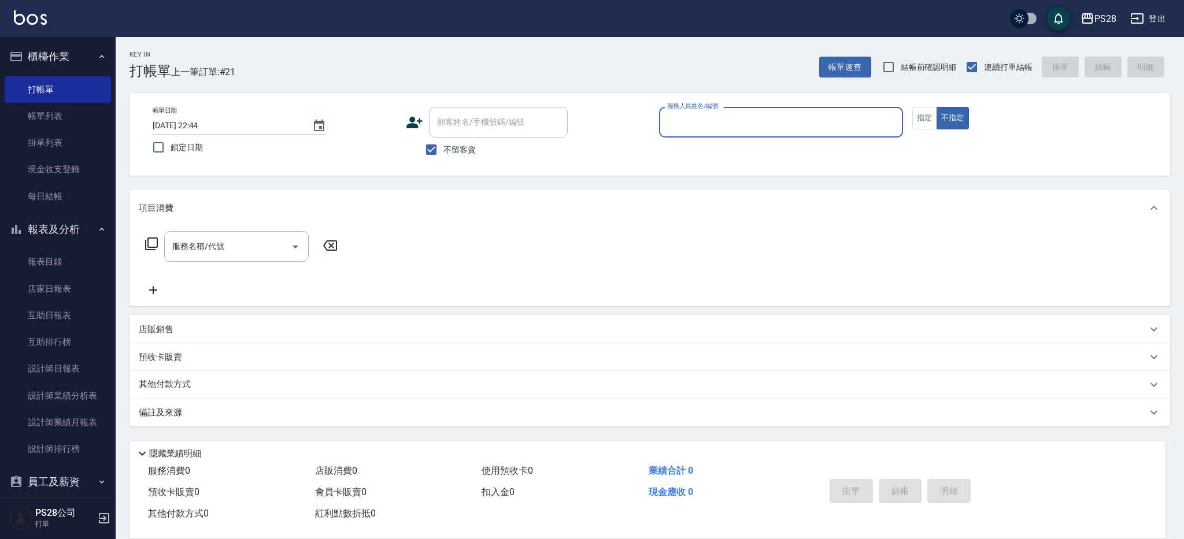
click at [1078, 164] on div "帳單日期 [DATE] 22:44 鎖定日期 顧客姓名/手機號碼/編號 顧客姓名/手機號碼/編號 不留客資 服務人員姓名/編號 服務人員姓名/編號 指定 不指定" at bounding box center [650, 134] width 1041 height 83
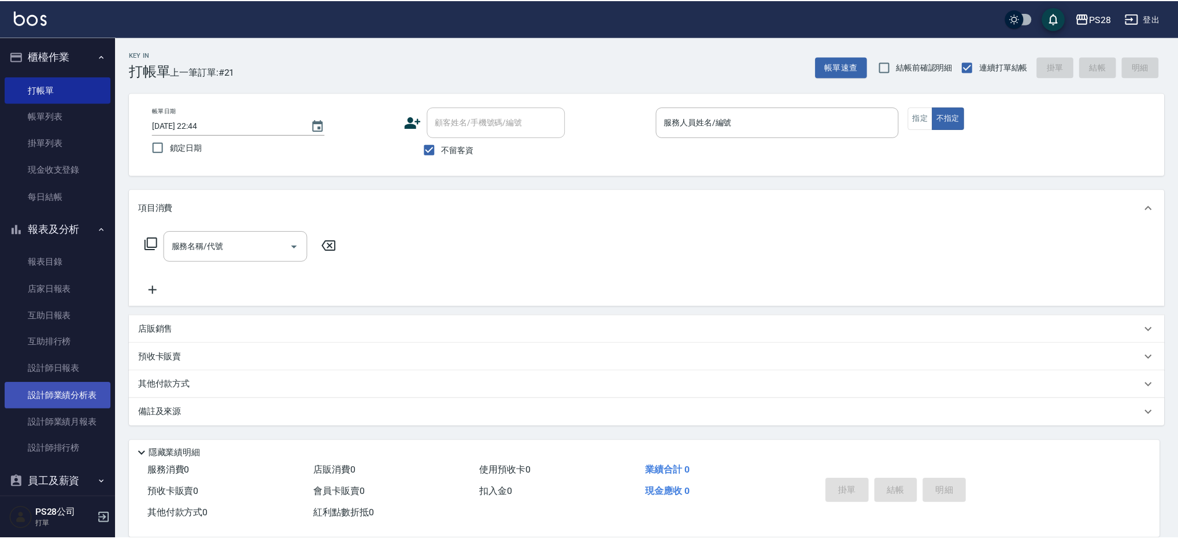
scroll to position [43, 0]
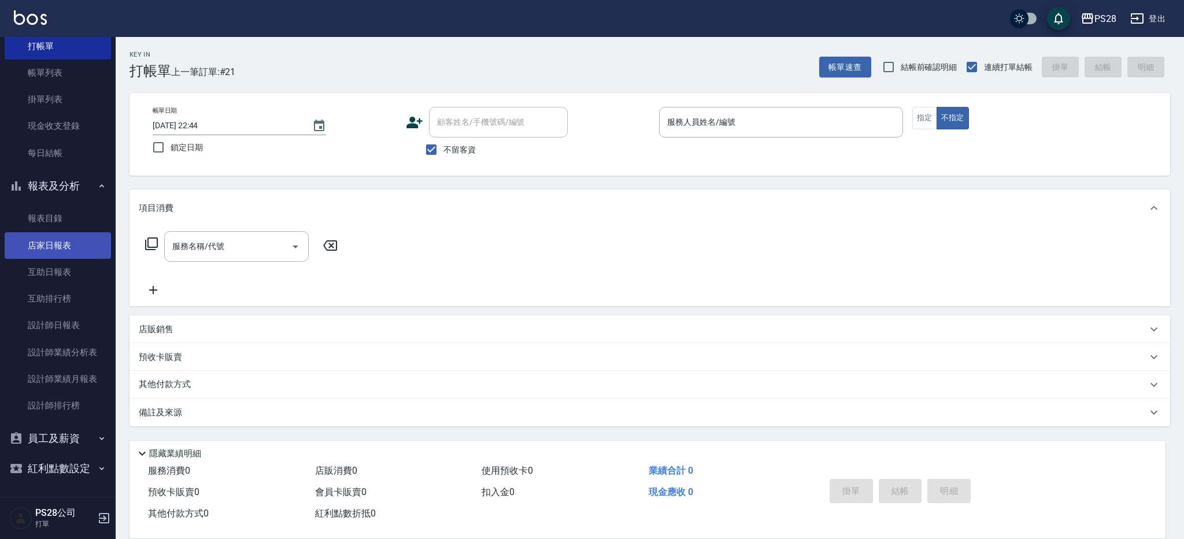
click at [69, 236] on link "店家日報表" at bounding box center [58, 245] width 106 height 27
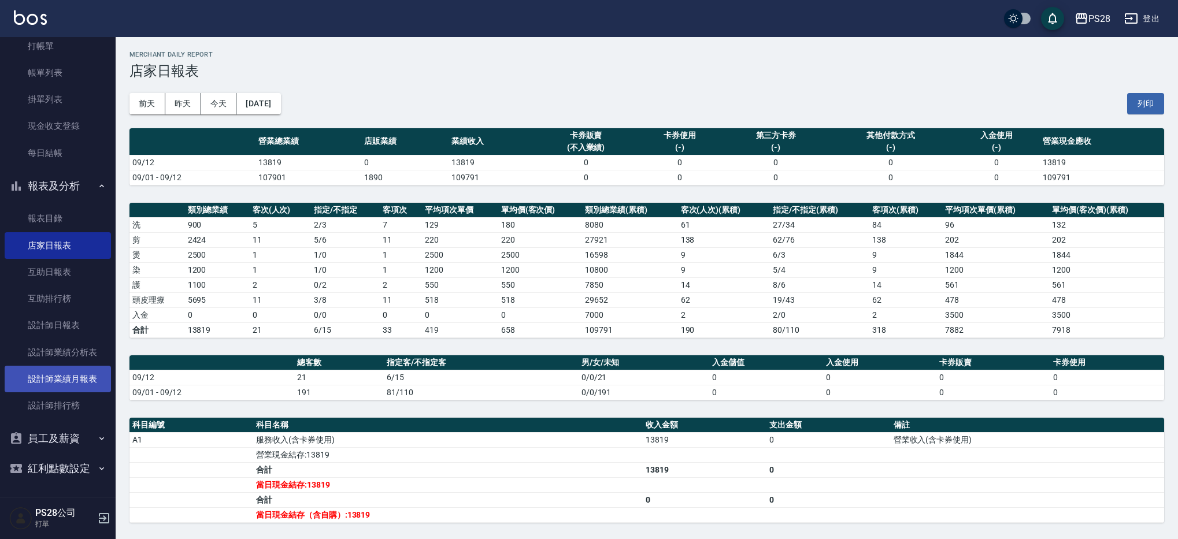
scroll to position [1, 0]
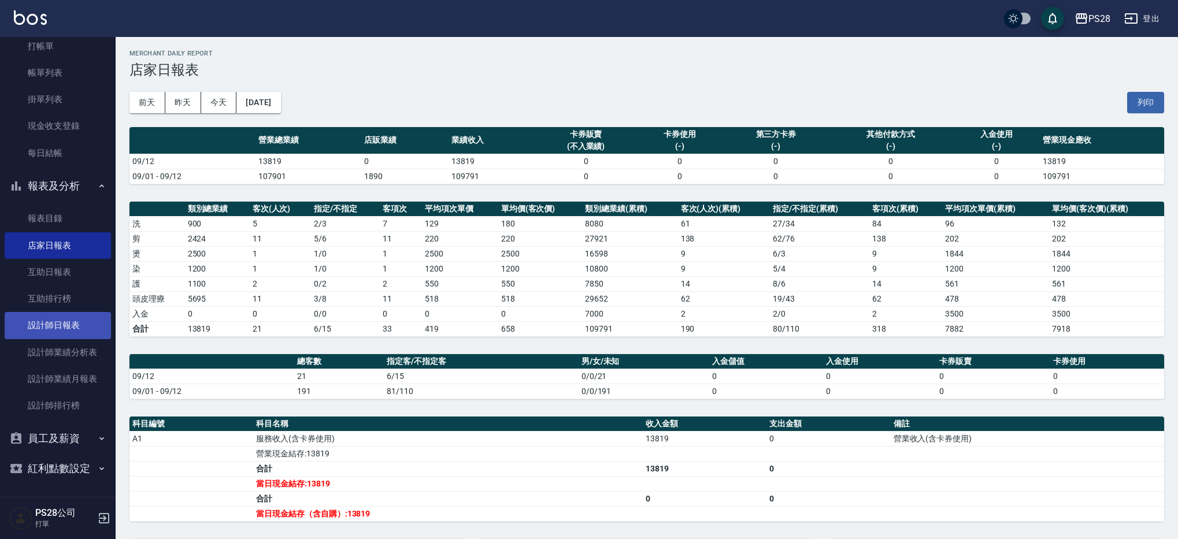
click at [73, 320] on link "設計師日報表" at bounding box center [58, 325] width 106 height 27
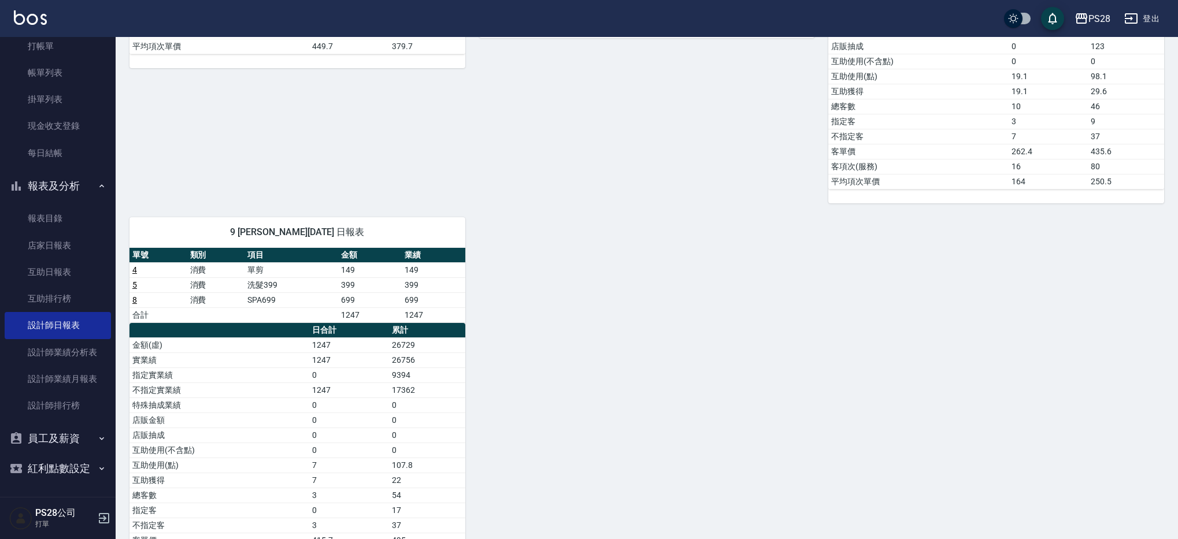
scroll to position [562, 0]
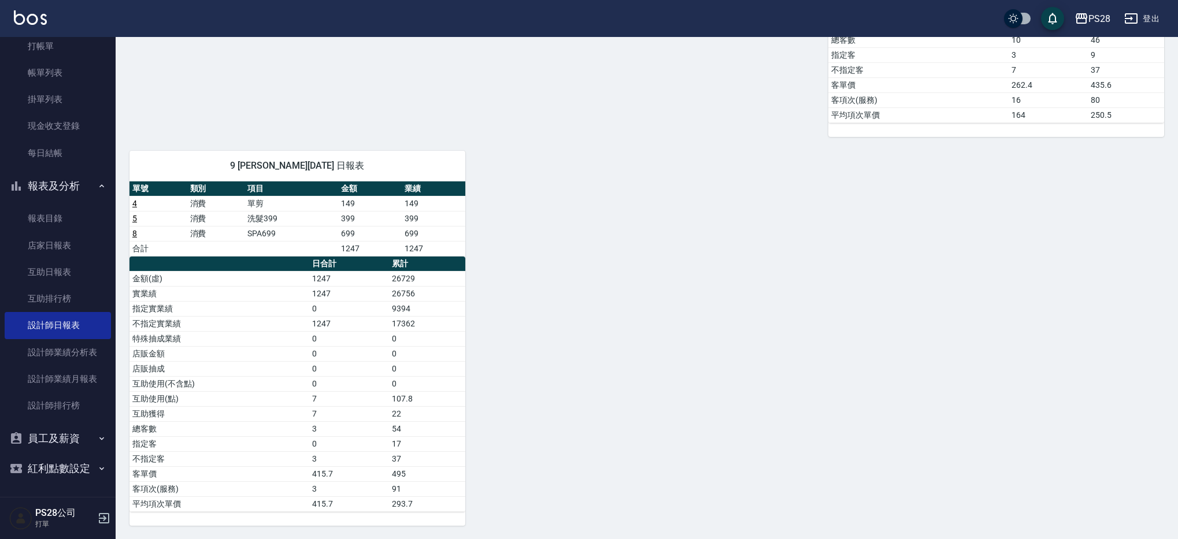
click at [1133, 27] on button "登出" at bounding box center [1142, 18] width 45 height 21
